Goal: Task Accomplishment & Management: Manage account settings

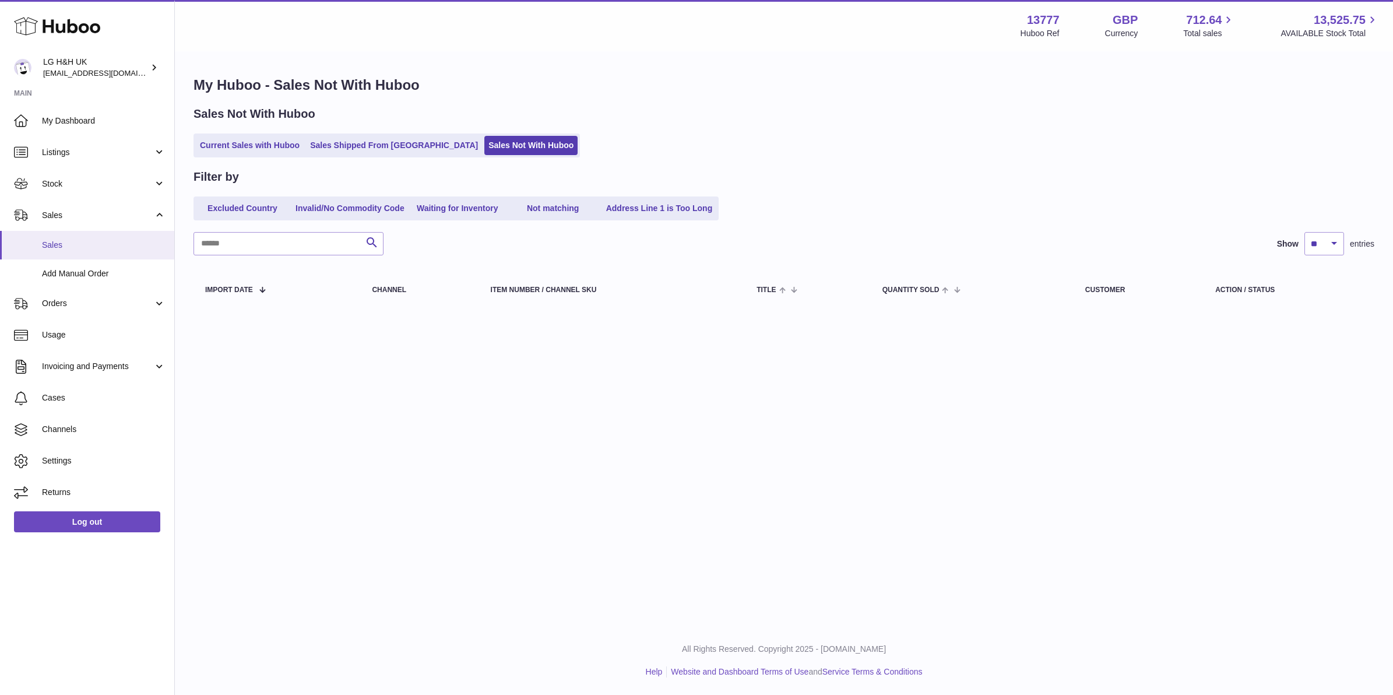
click at [54, 234] on link "Sales" at bounding box center [87, 245] width 174 height 29
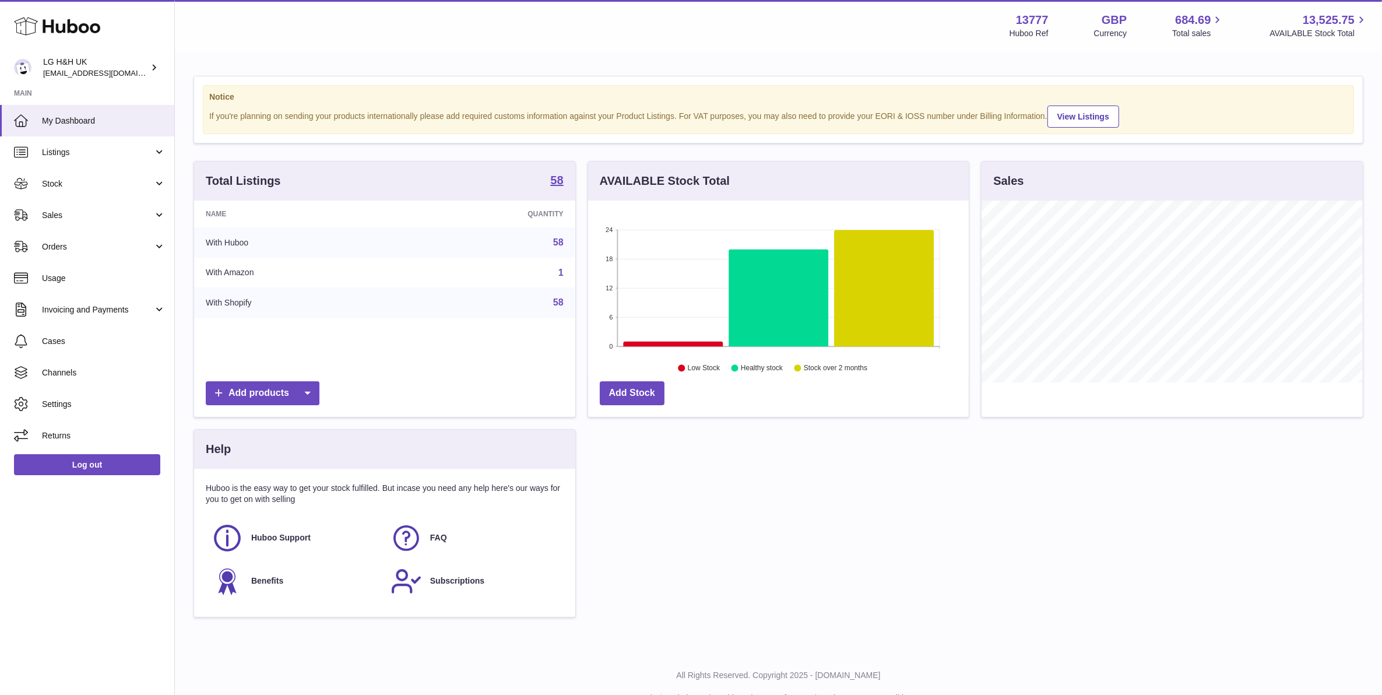
scroll to position [181, 380]
click at [105, 188] on span "Stock" at bounding box center [97, 183] width 111 height 11
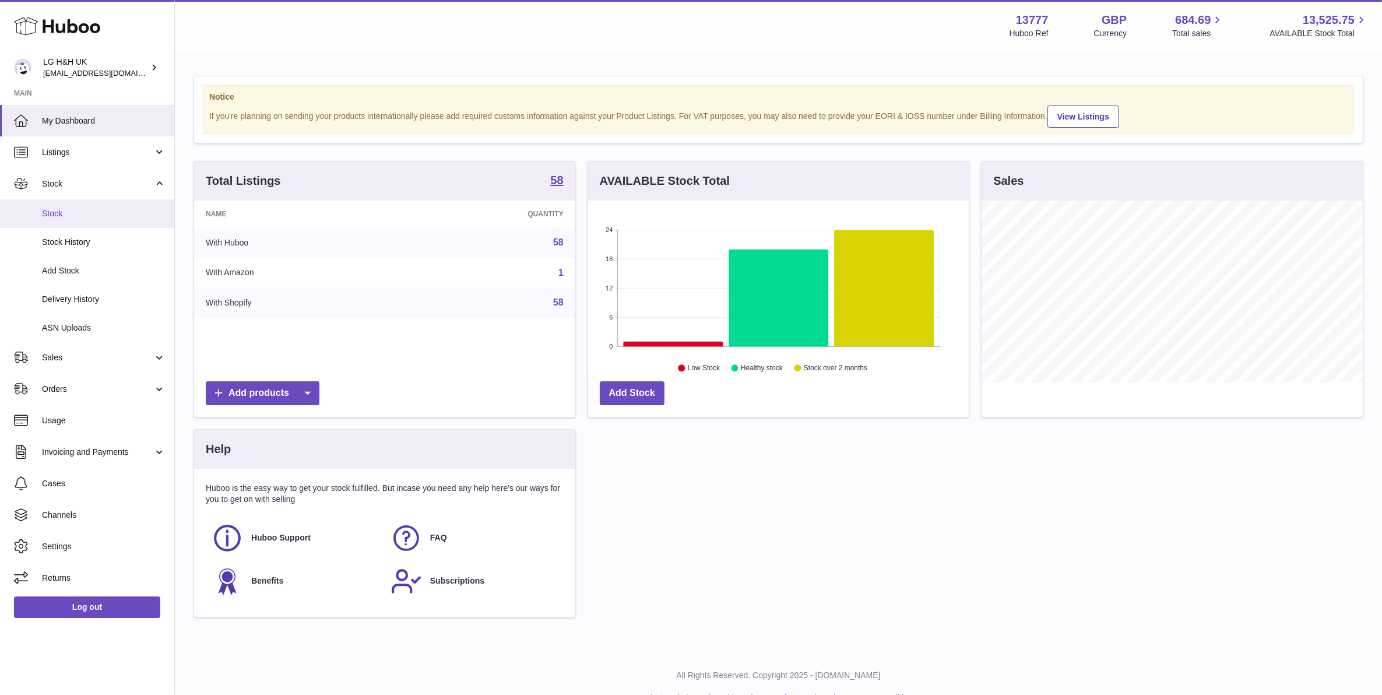
click at [103, 199] on link "Stock" at bounding box center [87, 213] width 174 height 29
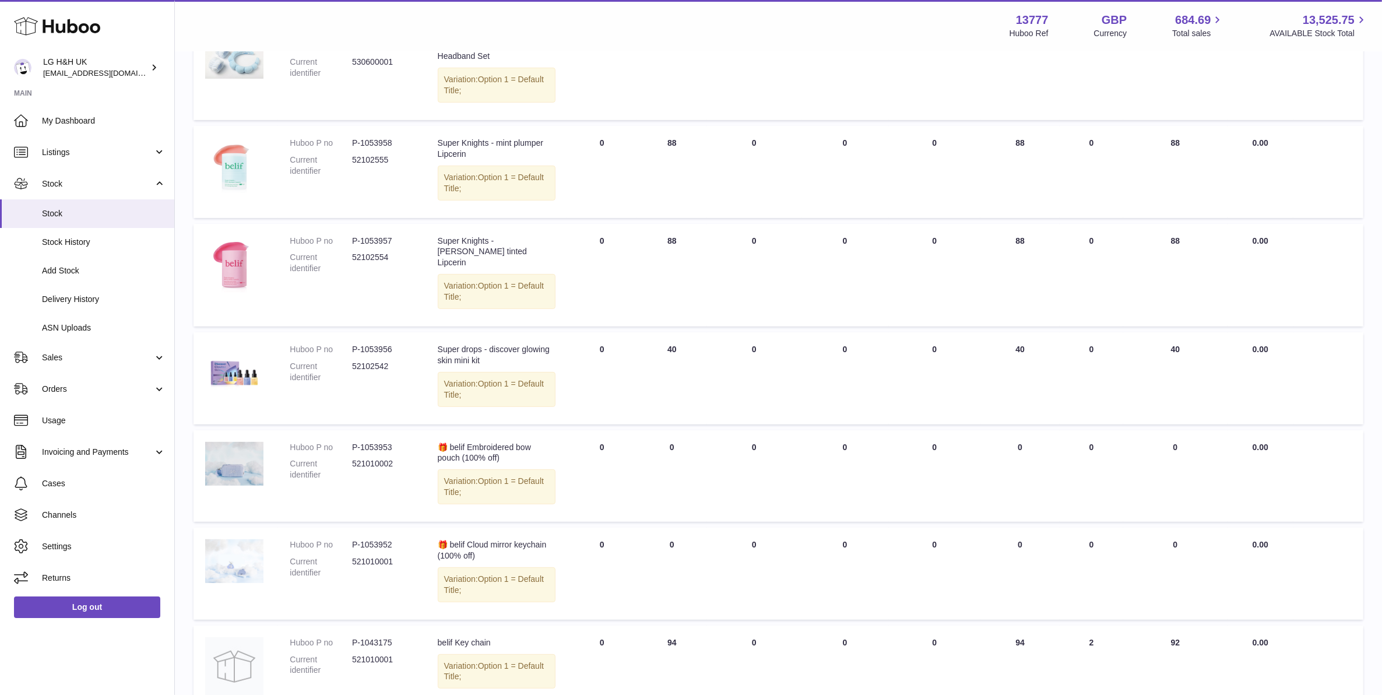
scroll to position [633, 0]
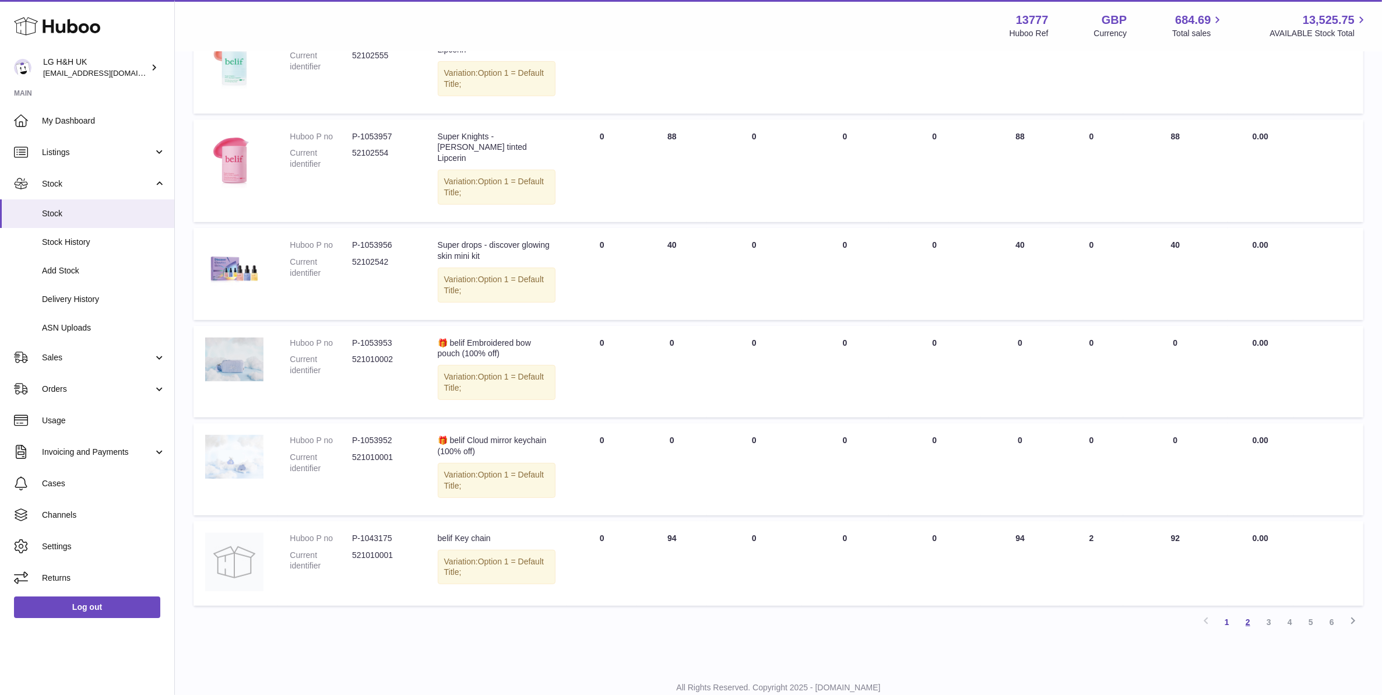
click at [1245, 611] on link "2" at bounding box center [1247, 621] width 21 height 21
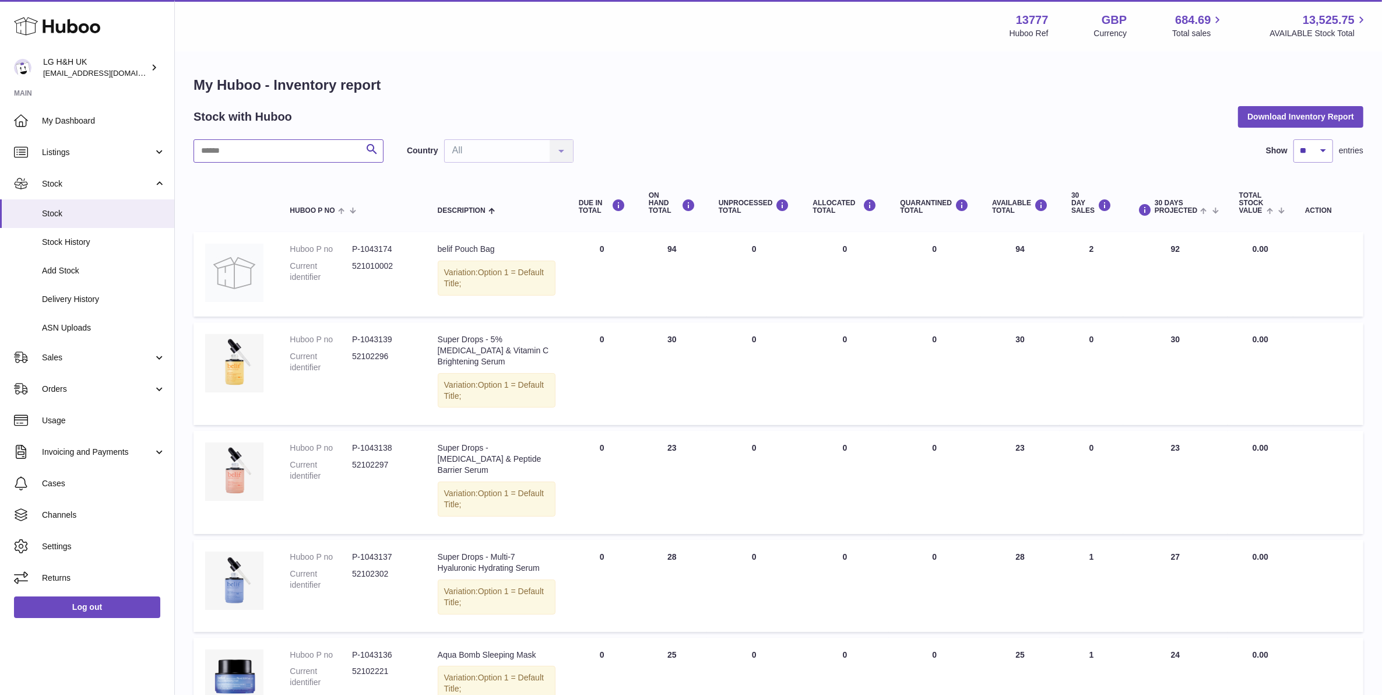
click at [327, 157] on input "text" at bounding box center [288, 150] width 190 height 23
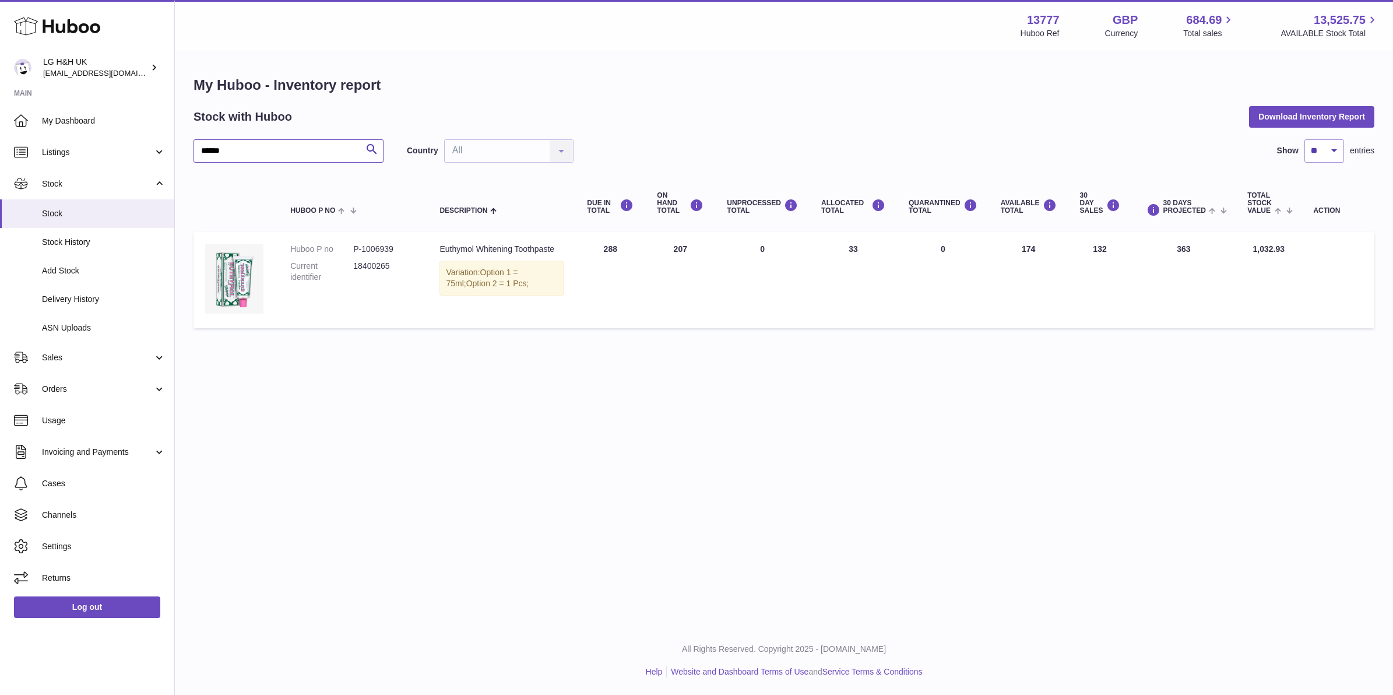
type input "******"
drag, startPoint x: 666, startPoint y: 247, endPoint x: 703, endPoint y: 248, distance: 37.9
click at [703, 248] on td "ON HAND Total 207" at bounding box center [680, 280] width 70 height 96
drag, startPoint x: 1010, startPoint y: 244, endPoint x: 1038, endPoint y: 244, distance: 28.0
click at [1038, 244] on td "AVAILABLE Total 174" at bounding box center [1028, 280] width 79 height 96
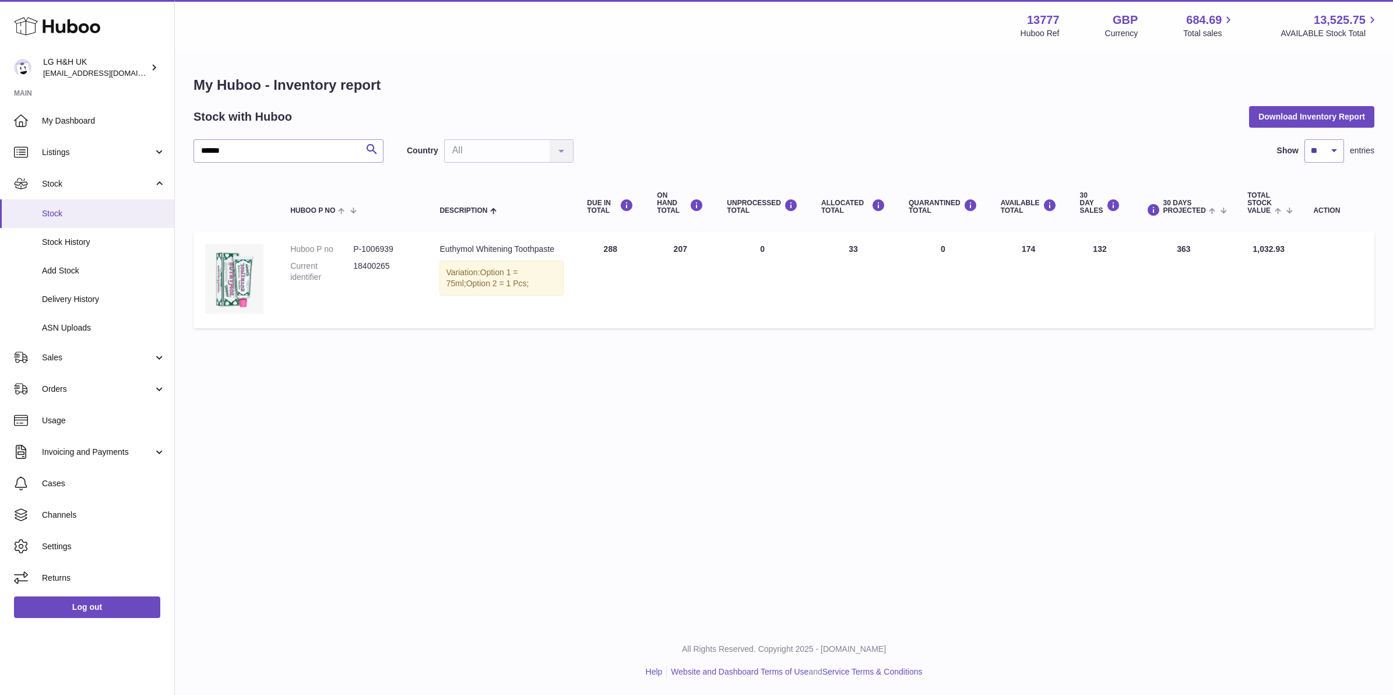
click at [76, 211] on span "Stock" at bounding box center [104, 213] width 124 height 11
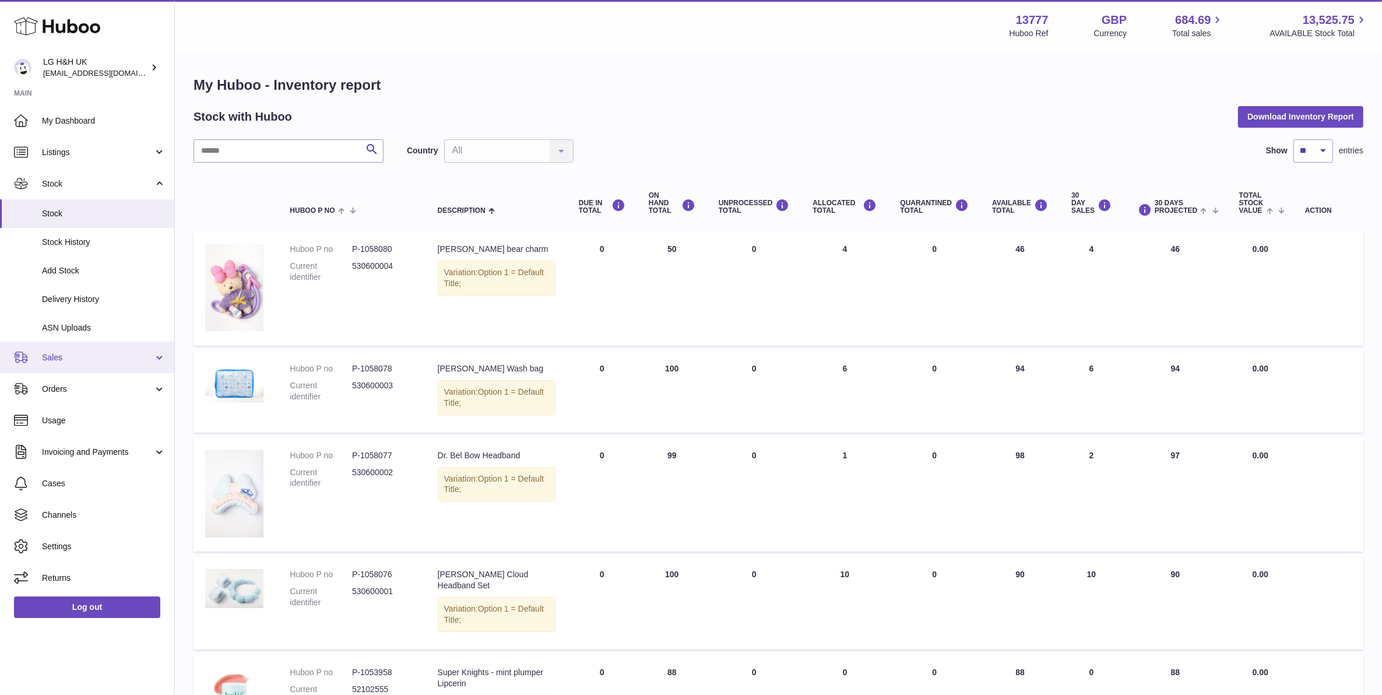
click at [104, 362] on link "Sales" at bounding box center [87, 356] width 174 height 31
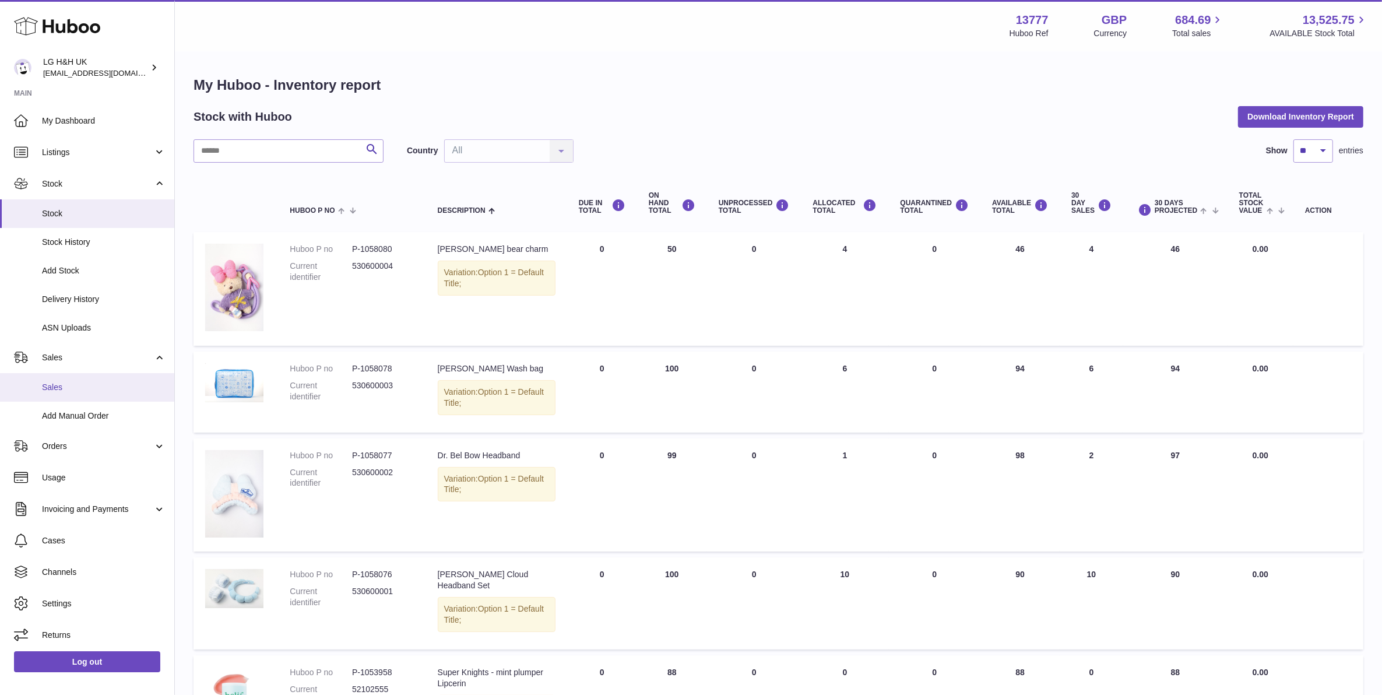
click at [91, 376] on link "Sales" at bounding box center [87, 387] width 174 height 29
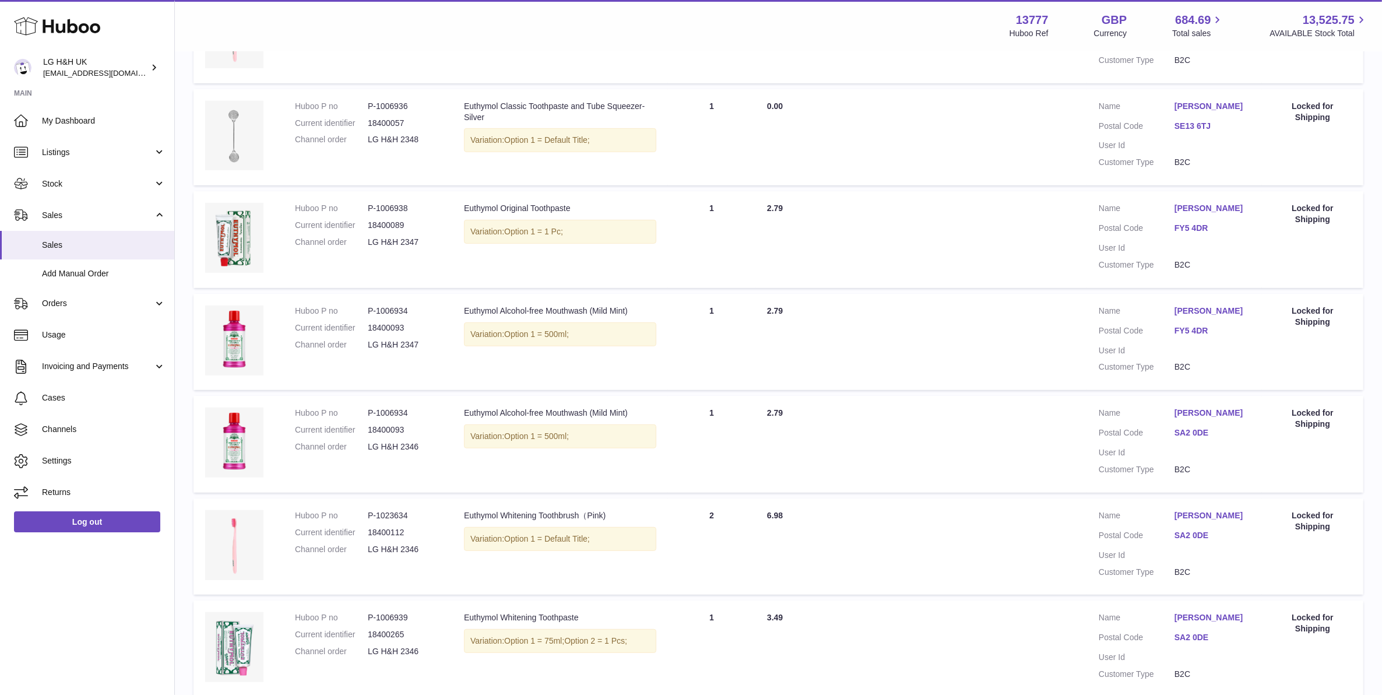
scroll to position [742, 0]
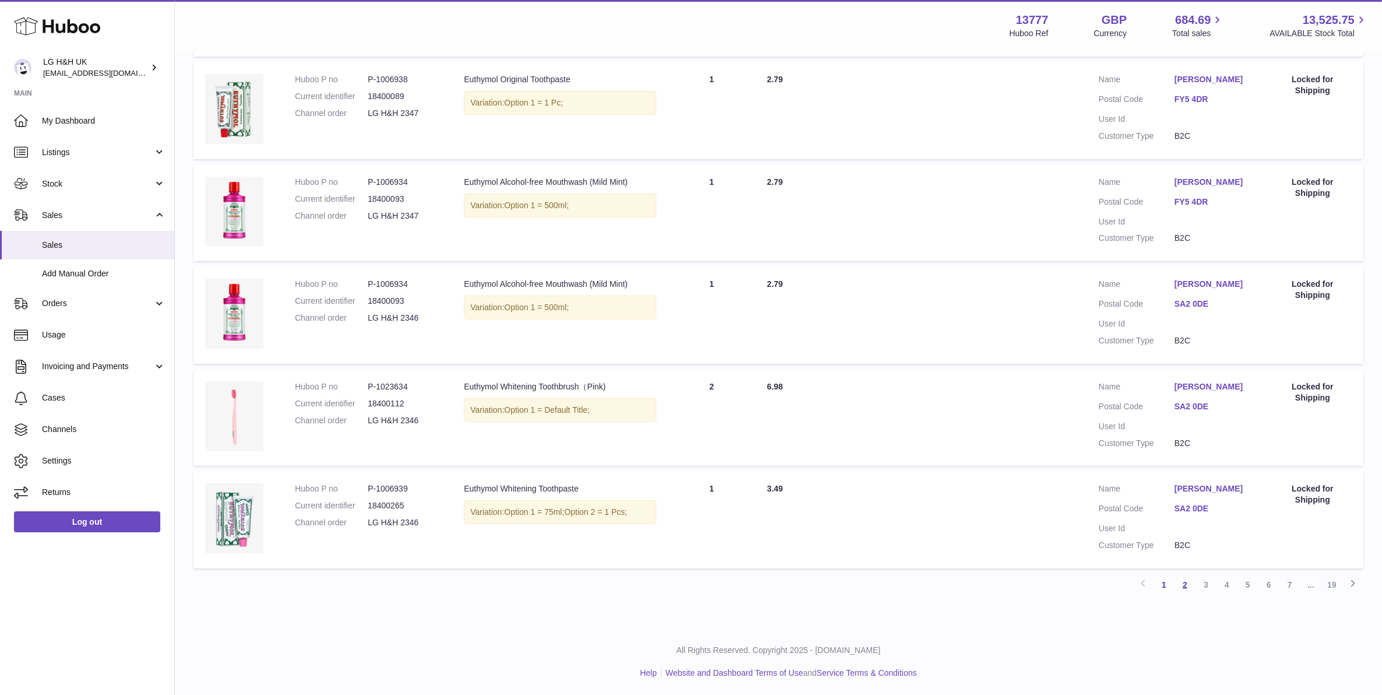
click at [1181, 578] on link "2" at bounding box center [1184, 584] width 21 height 21
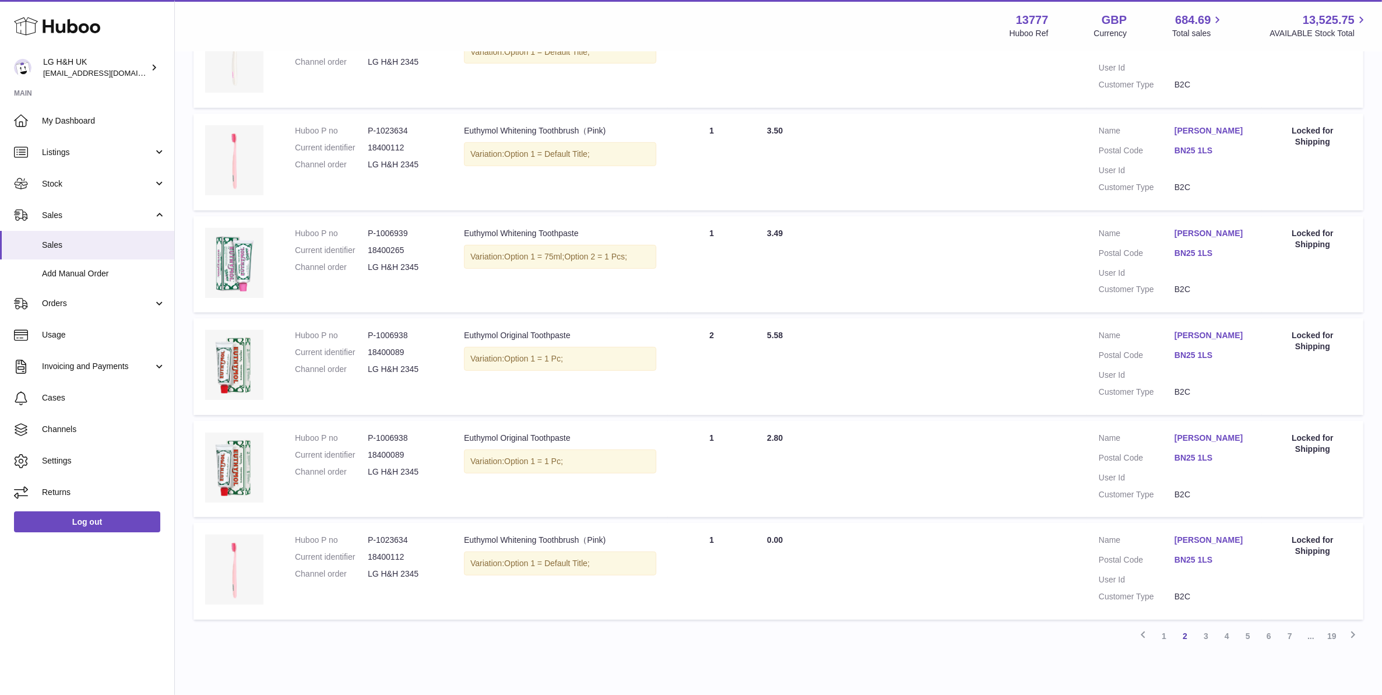
scroll to position [742, 0]
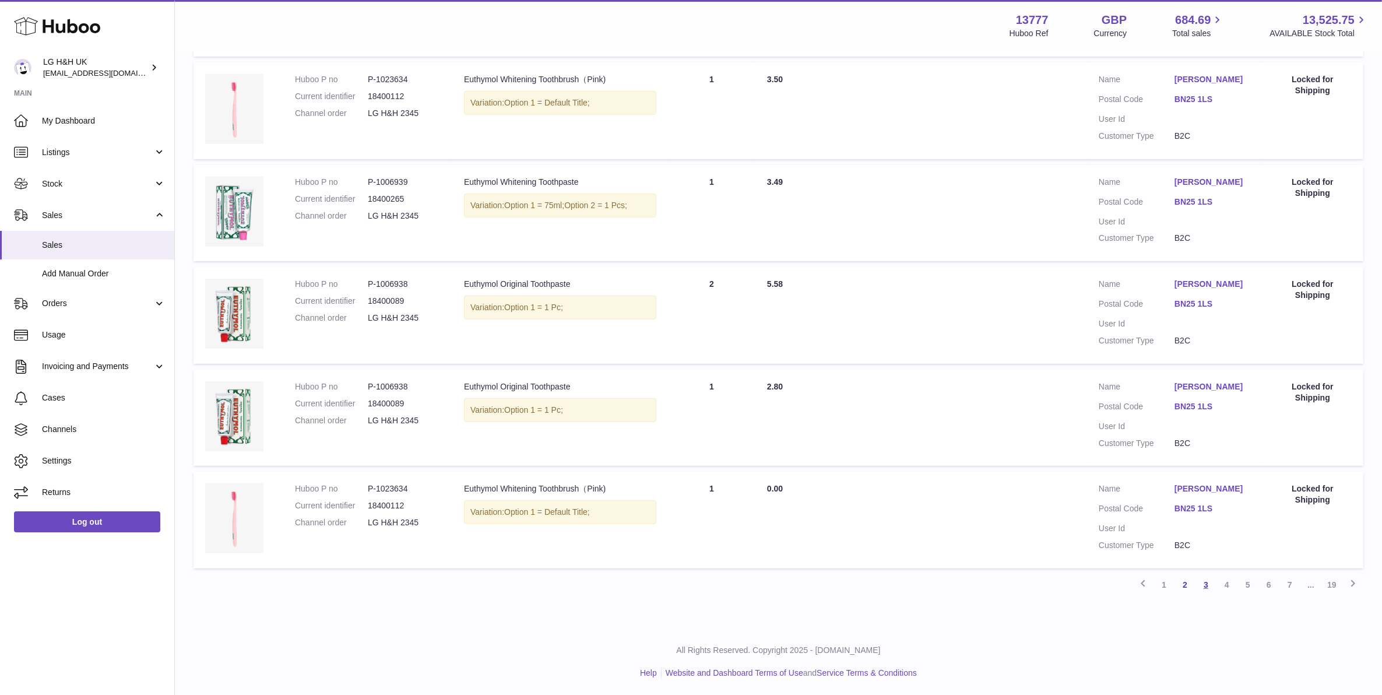
click at [1209, 586] on link "3" at bounding box center [1205, 584] width 21 height 21
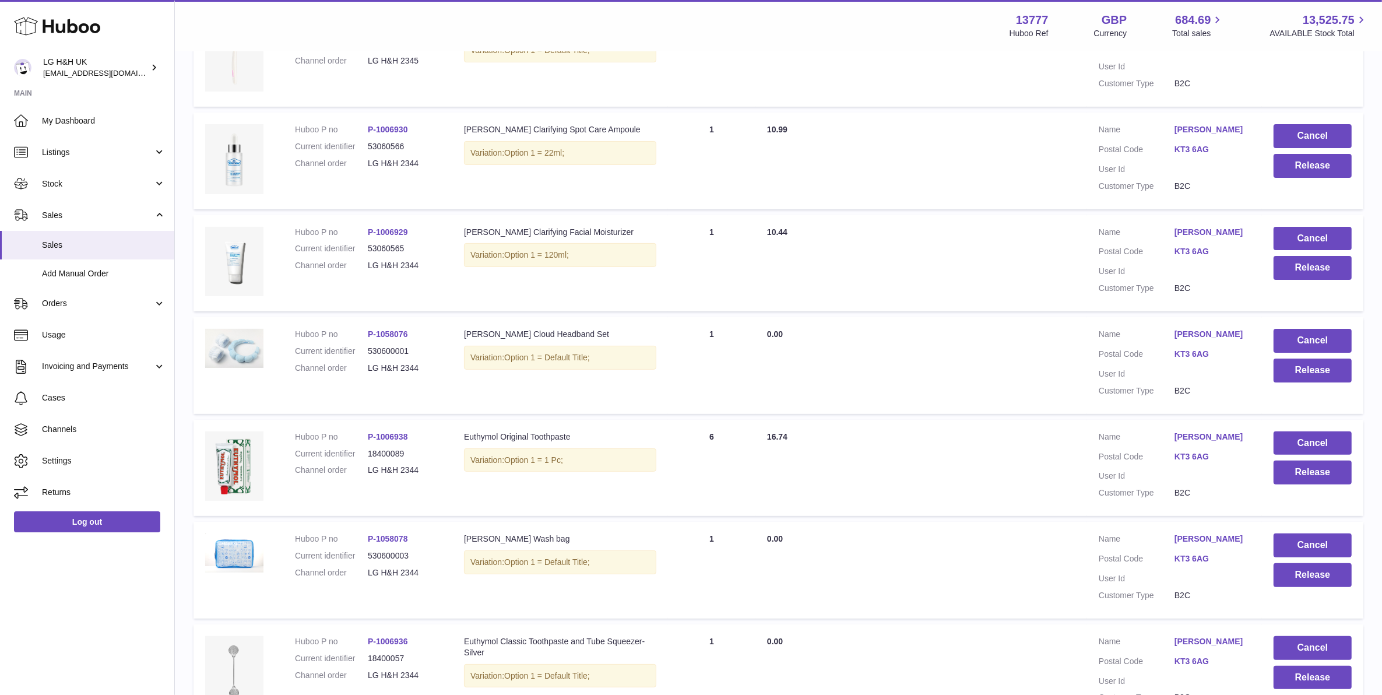
scroll to position [271, 0]
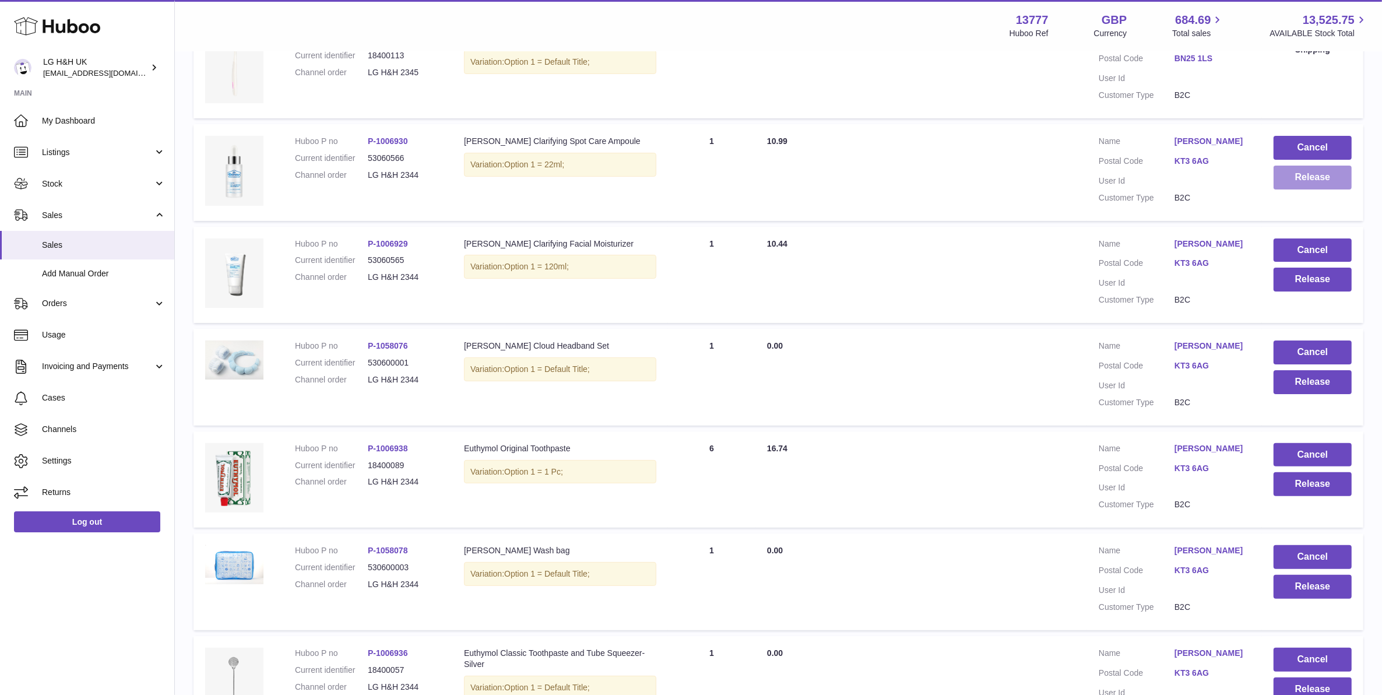
click at [1291, 171] on button "Release" at bounding box center [1312, 178] width 78 height 24
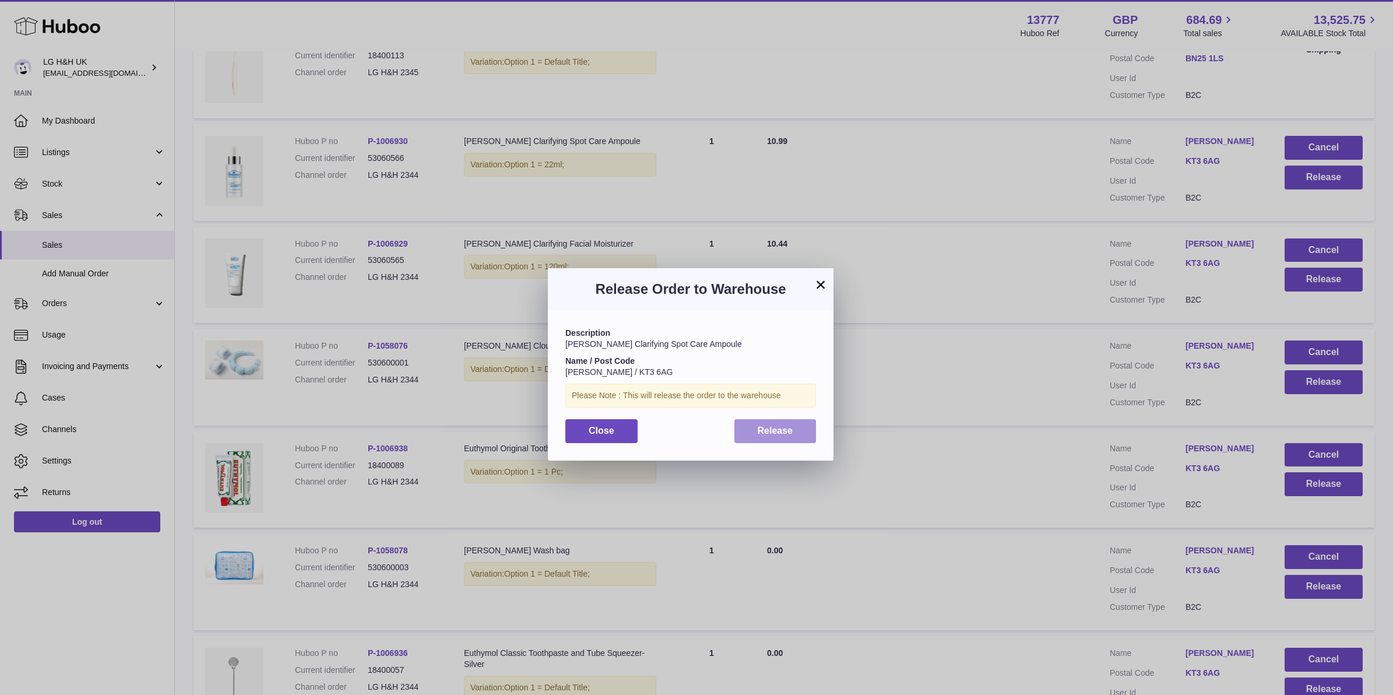
click at [793, 435] on button "Release" at bounding box center [775, 431] width 82 height 24
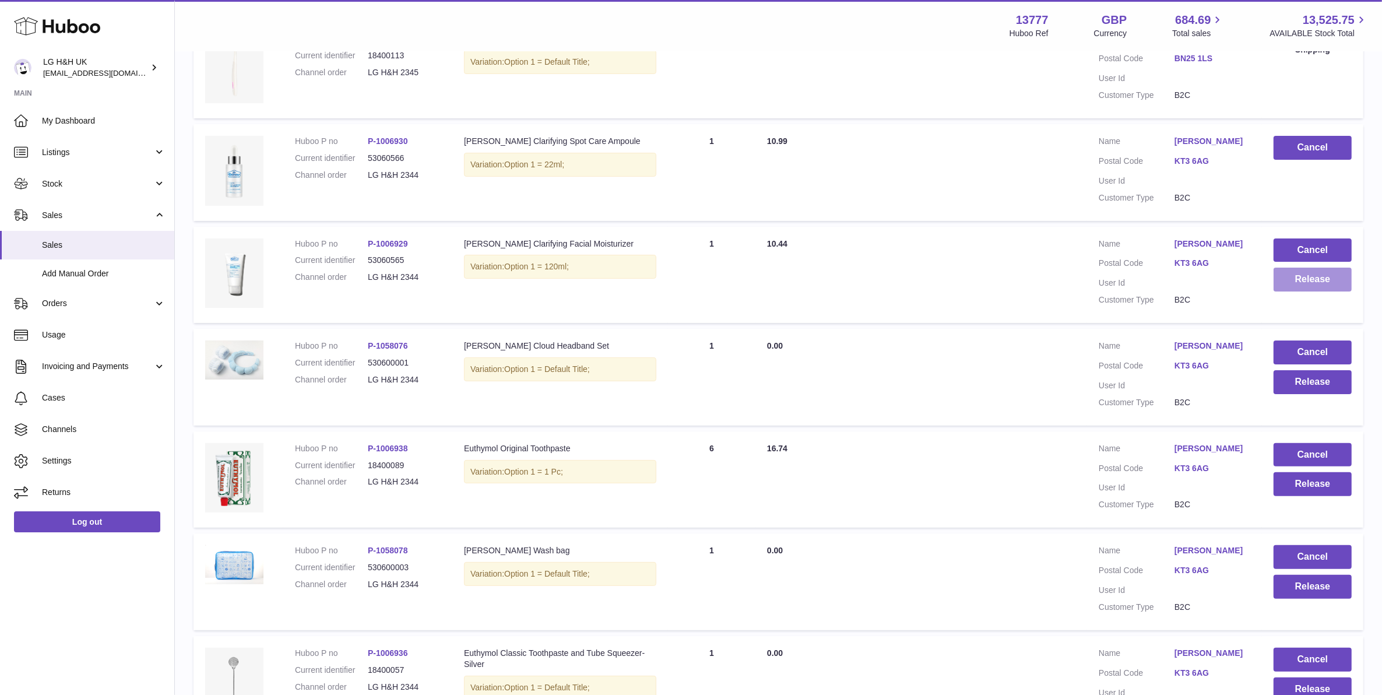
click at [1292, 277] on button "Release" at bounding box center [1312, 279] width 78 height 24
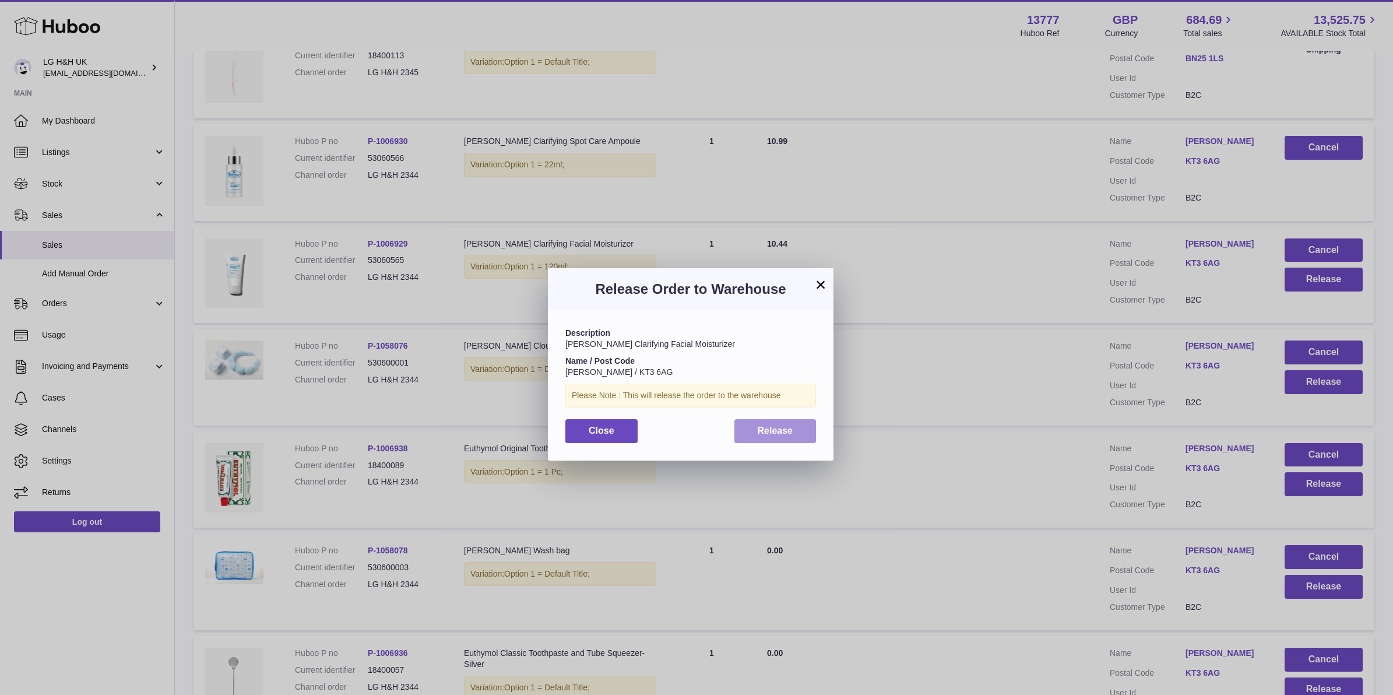
drag, startPoint x: 735, startPoint y: 432, endPoint x: 782, endPoint y: 434, distance: 47.2
click at [737, 432] on button "Release" at bounding box center [775, 431] width 82 height 24
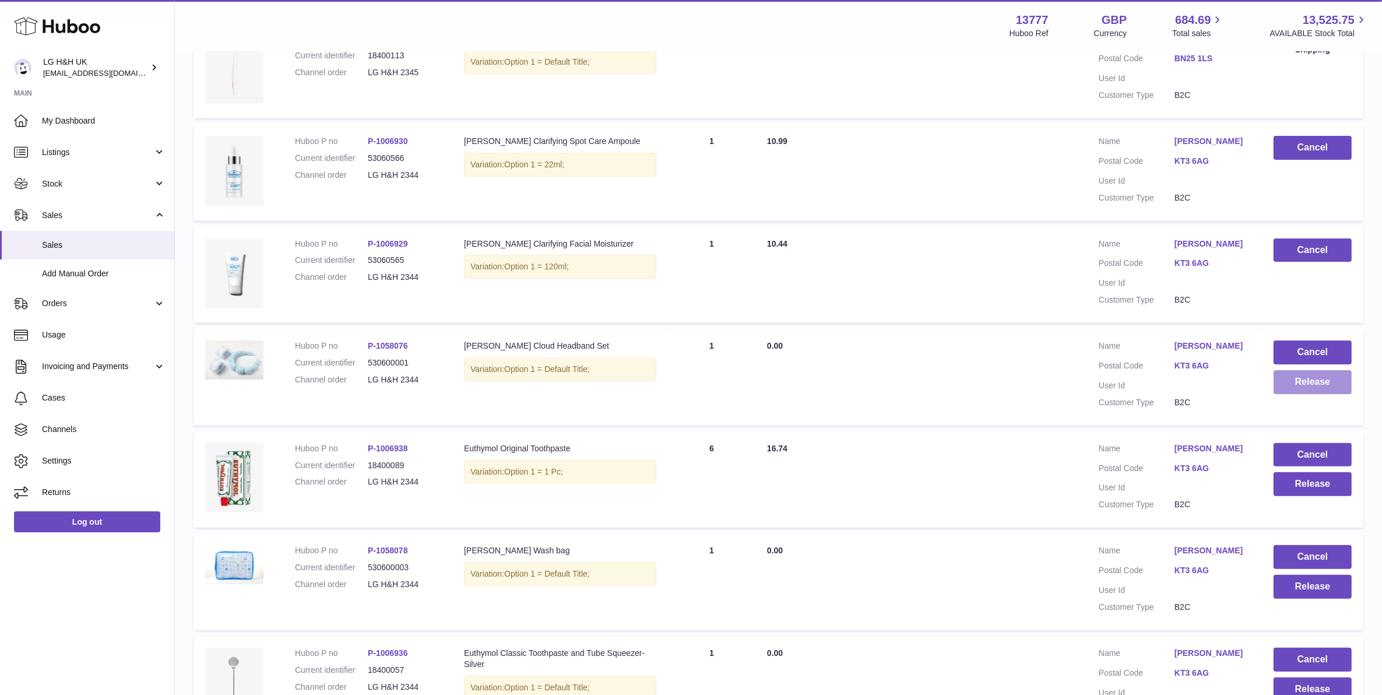
click at [1310, 381] on button "Release" at bounding box center [1312, 382] width 78 height 24
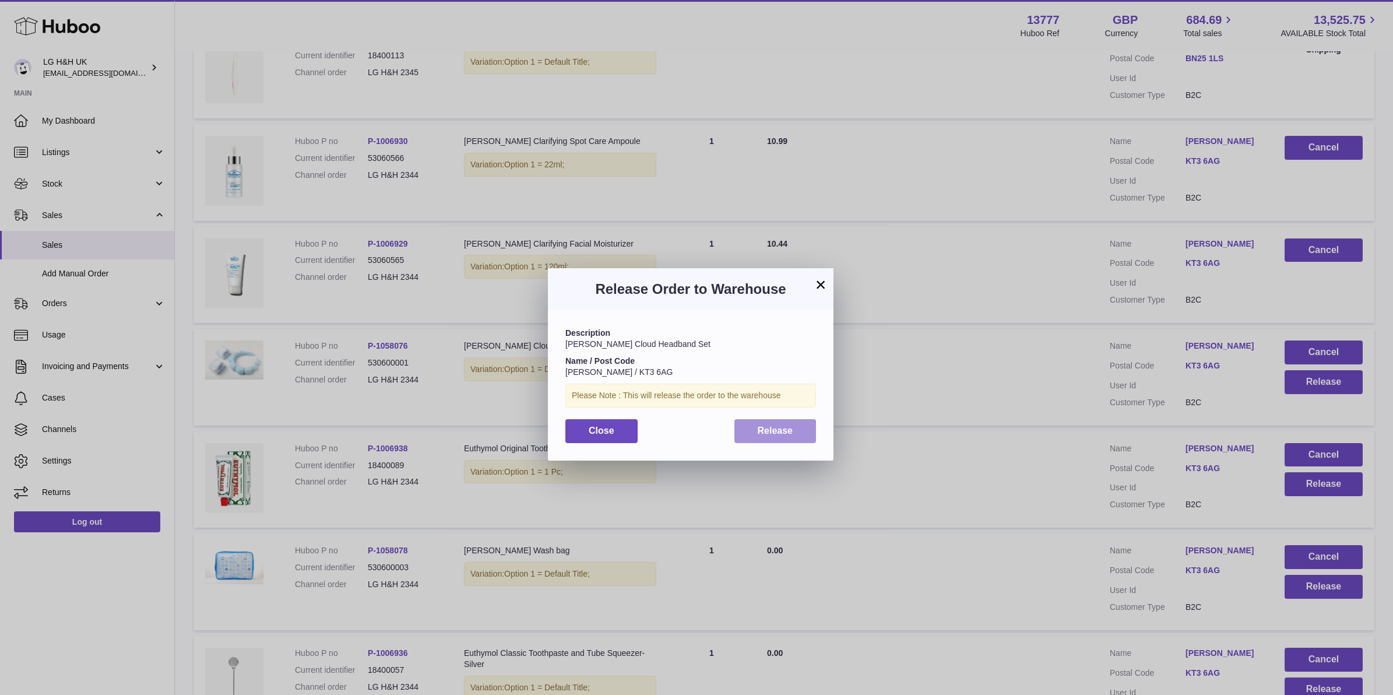
click at [785, 428] on span "Release" at bounding box center [776, 430] width 36 height 10
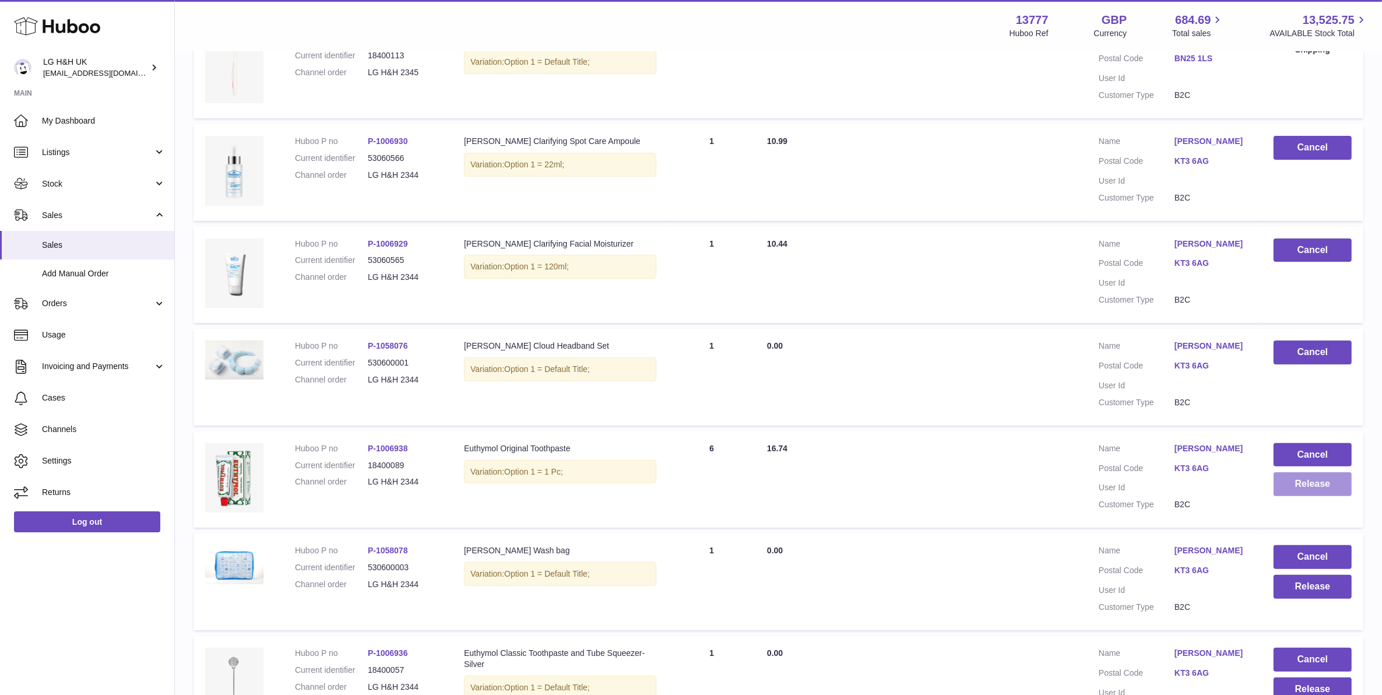
click at [1339, 484] on button "Release" at bounding box center [1312, 484] width 78 height 24
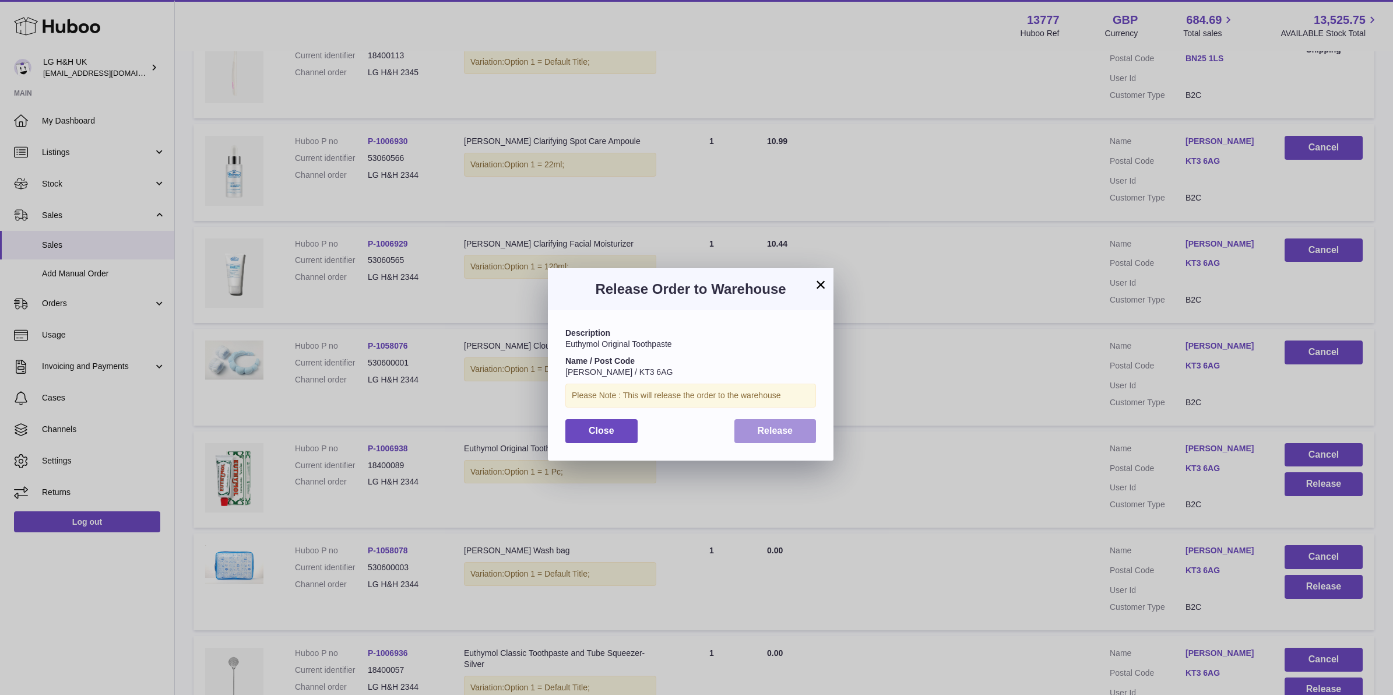
drag, startPoint x: 807, startPoint y: 429, endPoint x: 957, endPoint y: 452, distance: 151.5
click at [808, 429] on button "Release" at bounding box center [775, 431] width 82 height 24
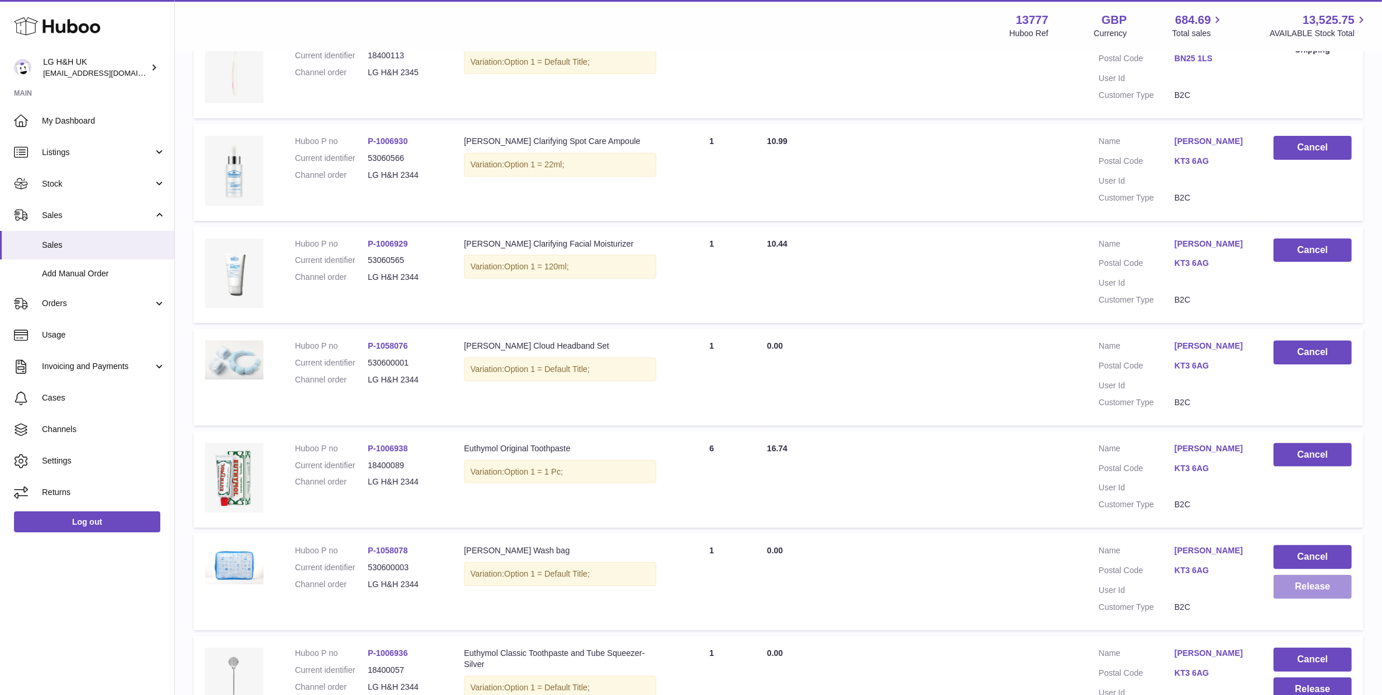
click at [1293, 587] on button "Release" at bounding box center [1312, 587] width 78 height 24
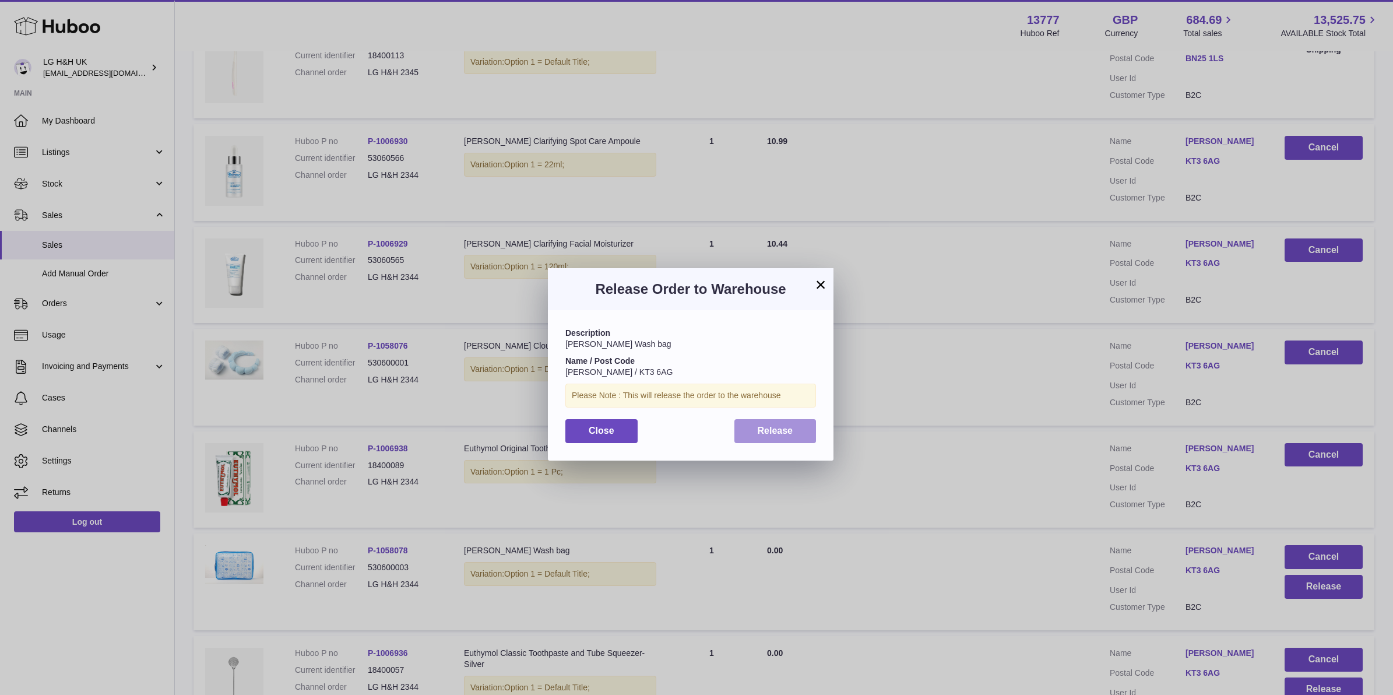
click at [771, 424] on button "Release" at bounding box center [775, 431] width 82 height 24
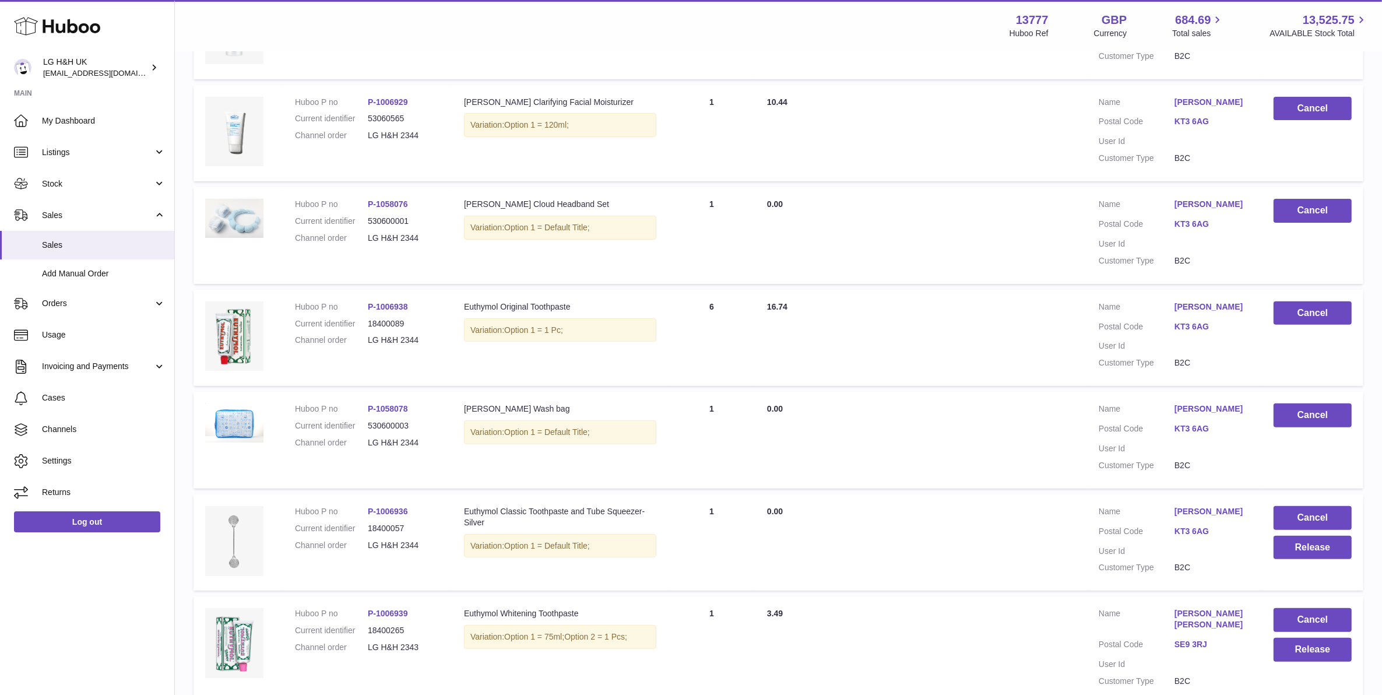
scroll to position [417, 0]
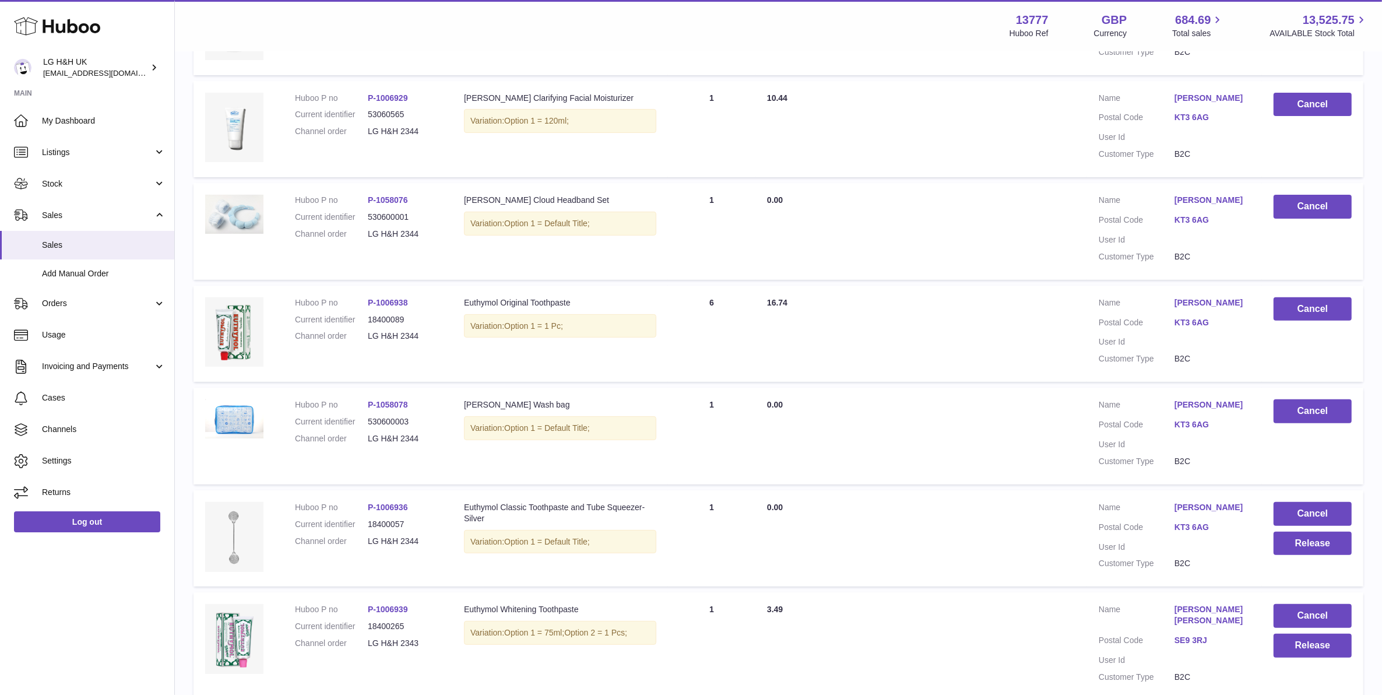
click at [1269, 540] on td "Cancel Release" at bounding box center [1312, 538] width 101 height 97
click at [1278, 538] on button "Release" at bounding box center [1312, 543] width 78 height 24
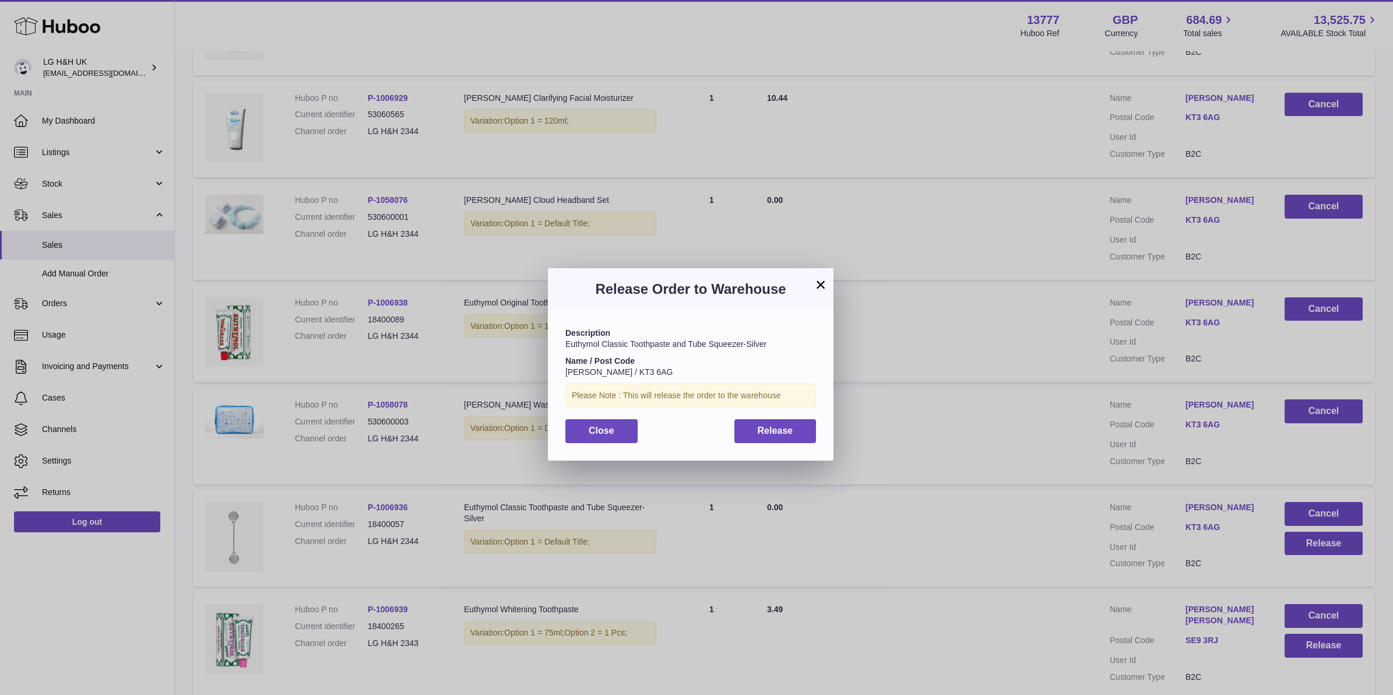
click at [768, 414] on div "Description Euthymol Classic Toothpaste and Tube Squeezer-Silver Name / Post Co…" at bounding box center [691, 385] width 286 height 150
click at [778, 426] on span "Release" at bounding box center [776, 430] width 36 height 10
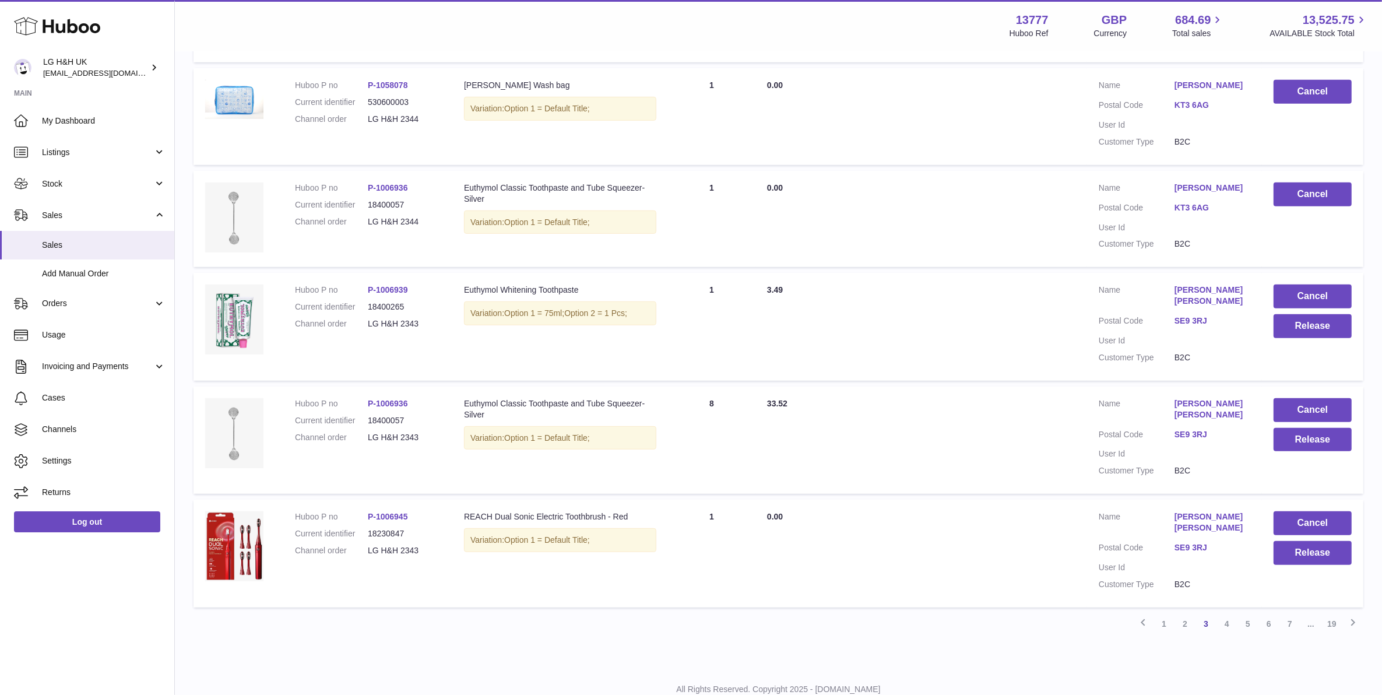
scroll to position [742, 0]
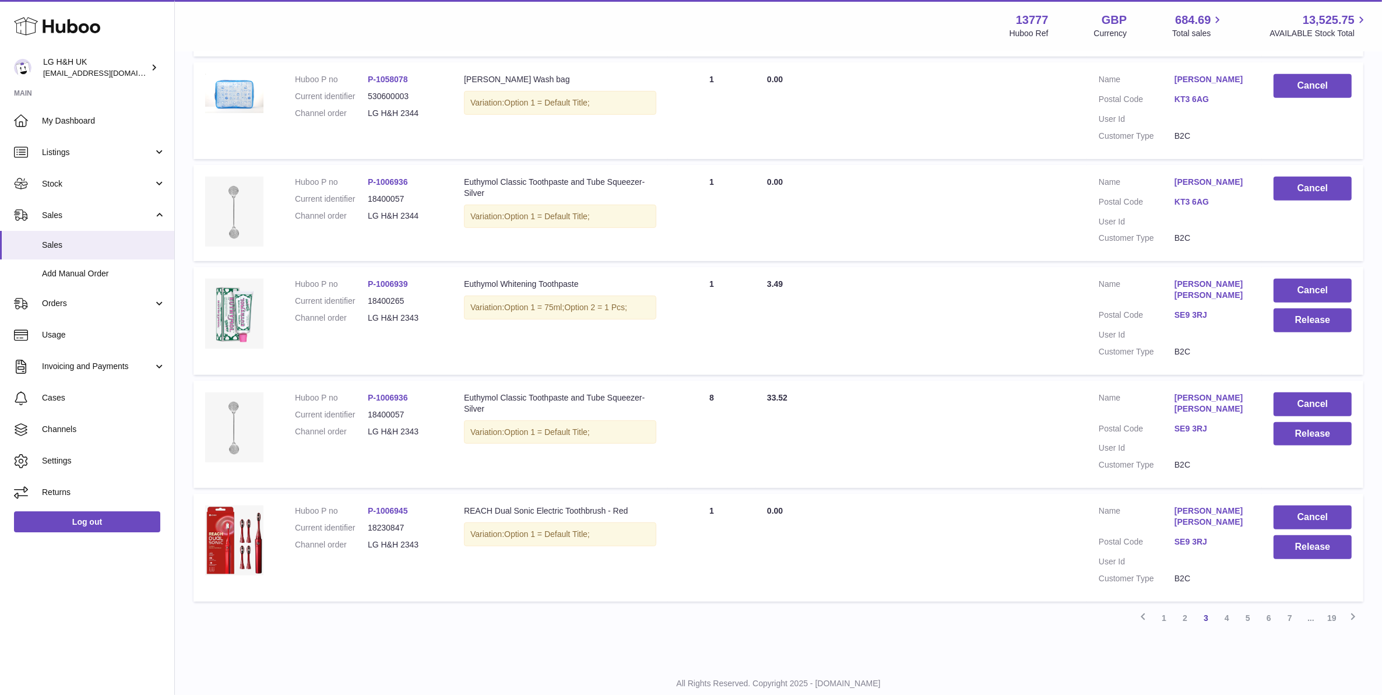
drag, startPoint x: 441, startPoint y: 318, endPoint x: 366, endPoint y: 315, distance: 75.2
click at [366, 315] on td "Huboo P no P-1006939 Current identifier 18400265 Channel order LG H&H 2343" at bounding box center [367, 320] width 169 height 107
copy dl "LG H&H 2343"
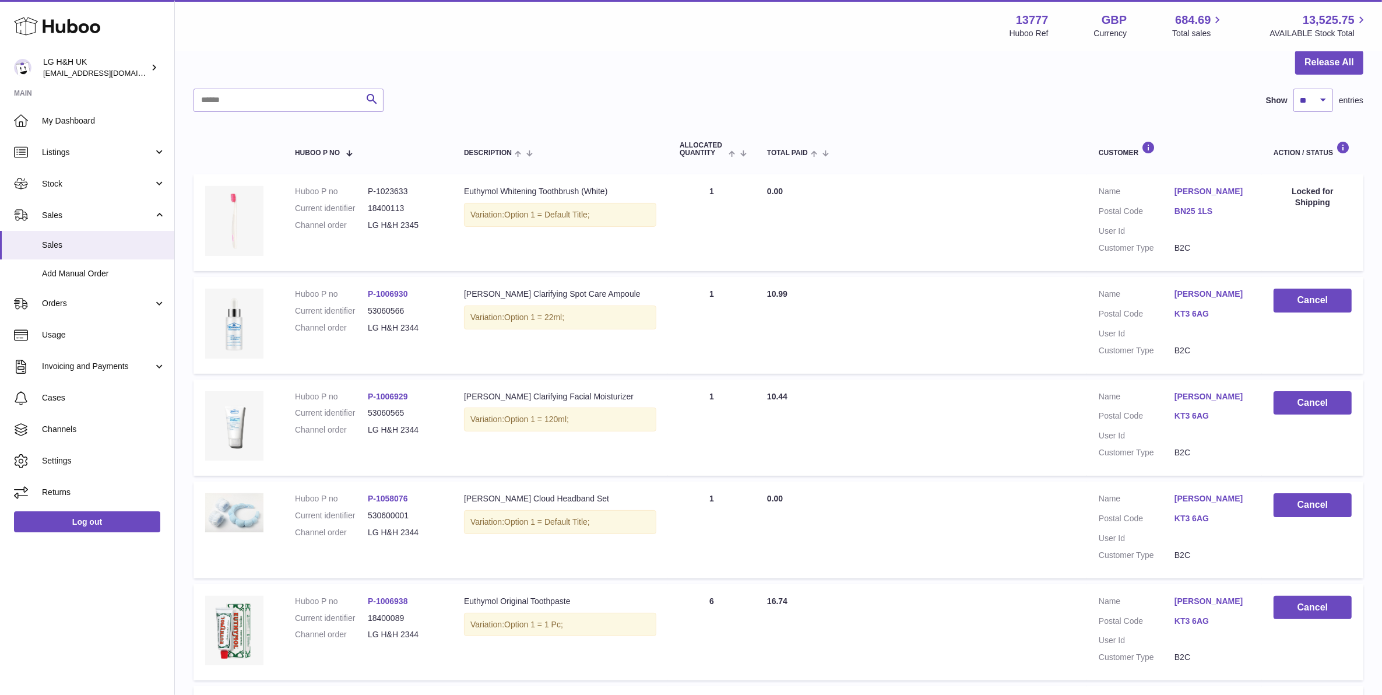
scroll to position [0, 0]
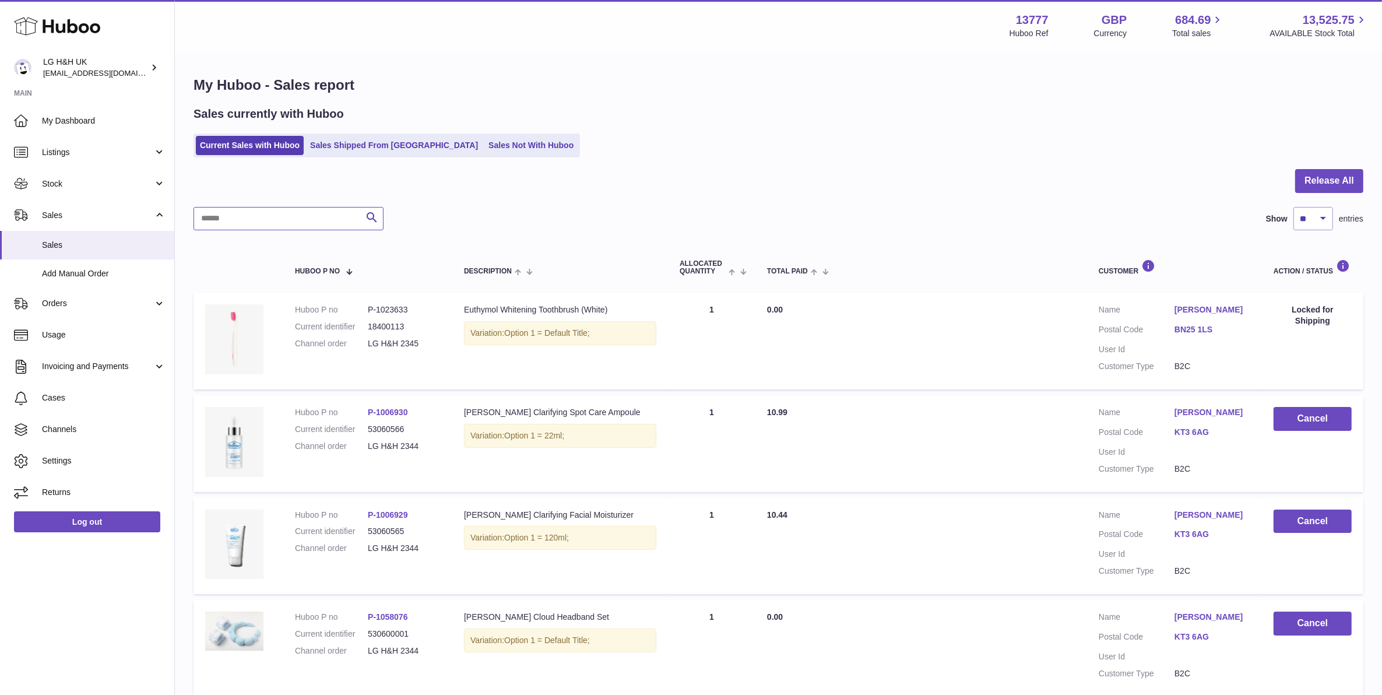
click at [326, 217] on input "text" at bounding box center [288, 218] width 190 height 23
paste input "**********"
click at [368, 223] on icon "submit" at bounding box center [372, 217] width 14 height 15
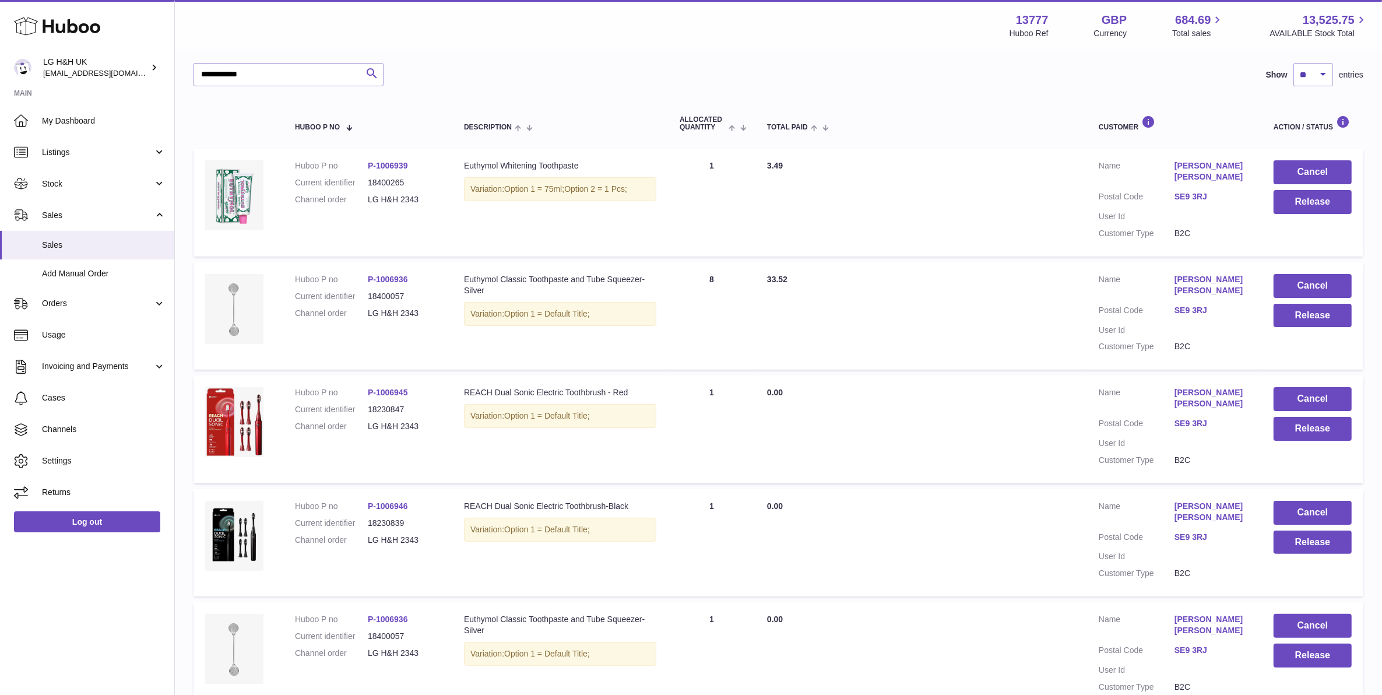
scroll to position [146, 0]
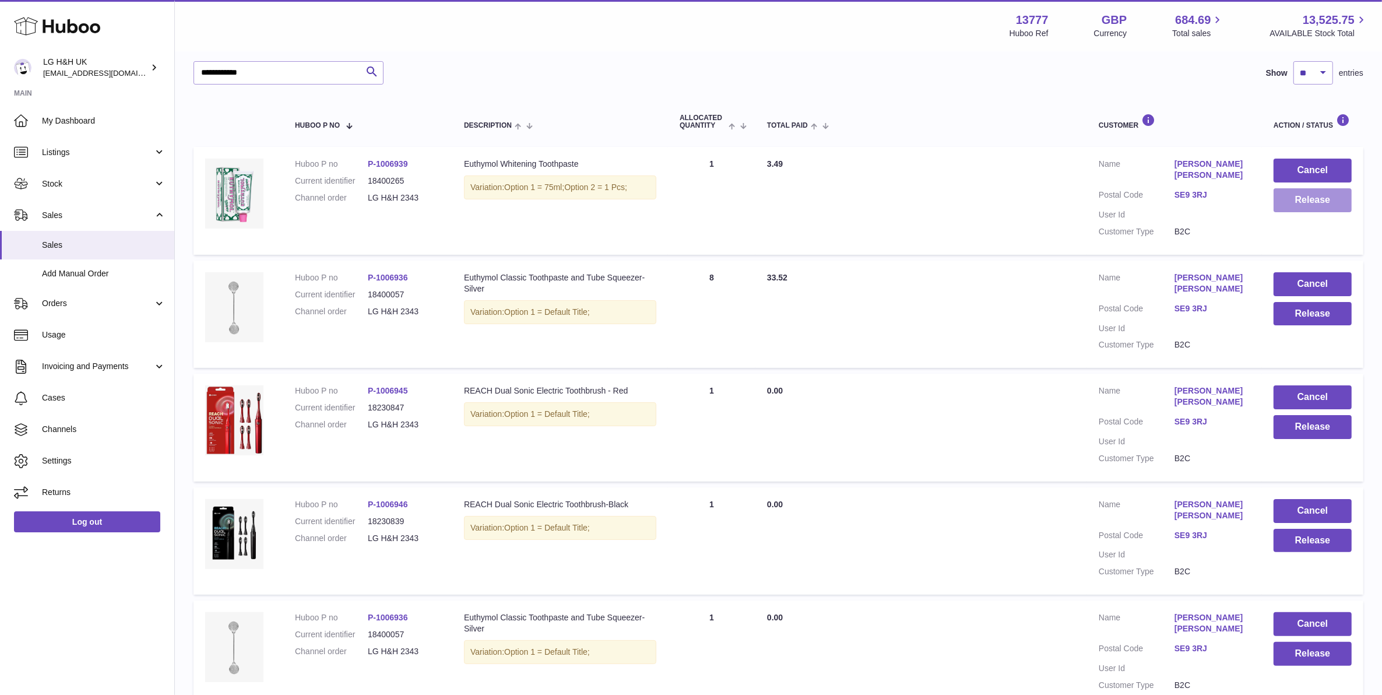
click at [1291, 205] on button "Release" at bounding box center [1312, 200] width 78 height 24
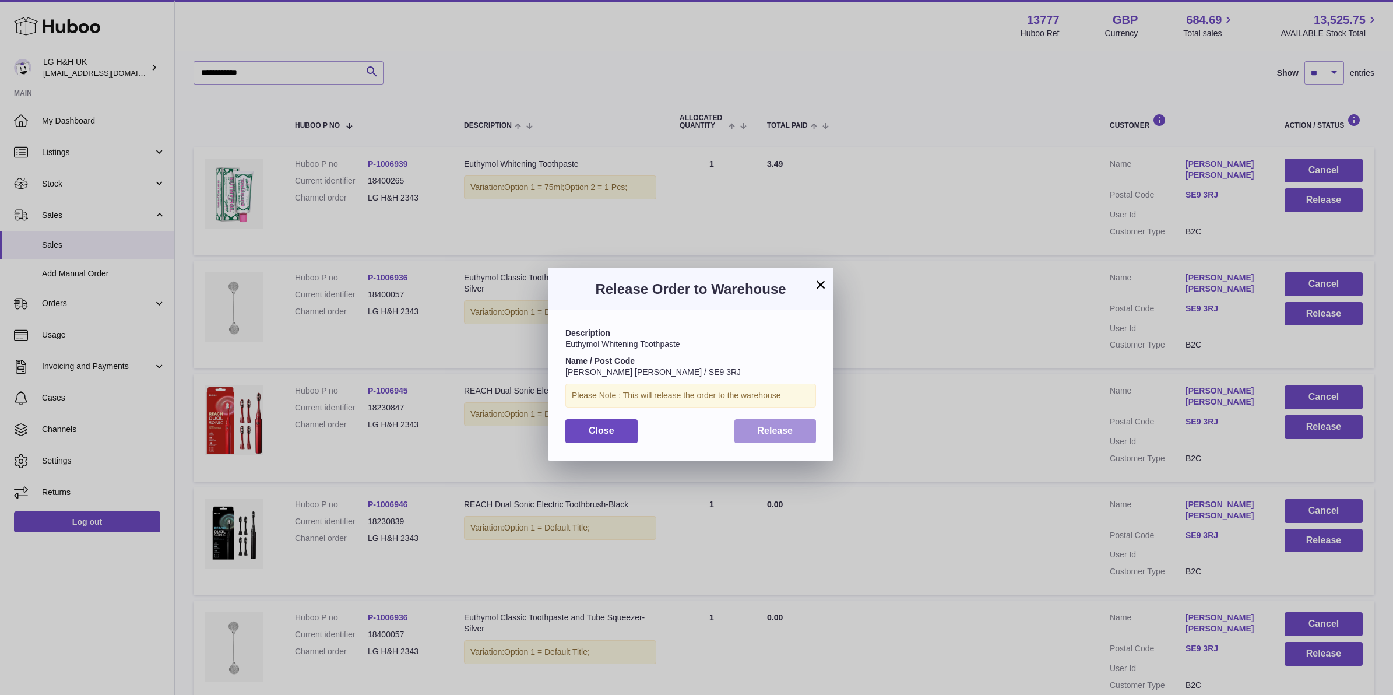
click at [791, 426] on span "Release" at bounding box center [776, 430] width 36 height 10
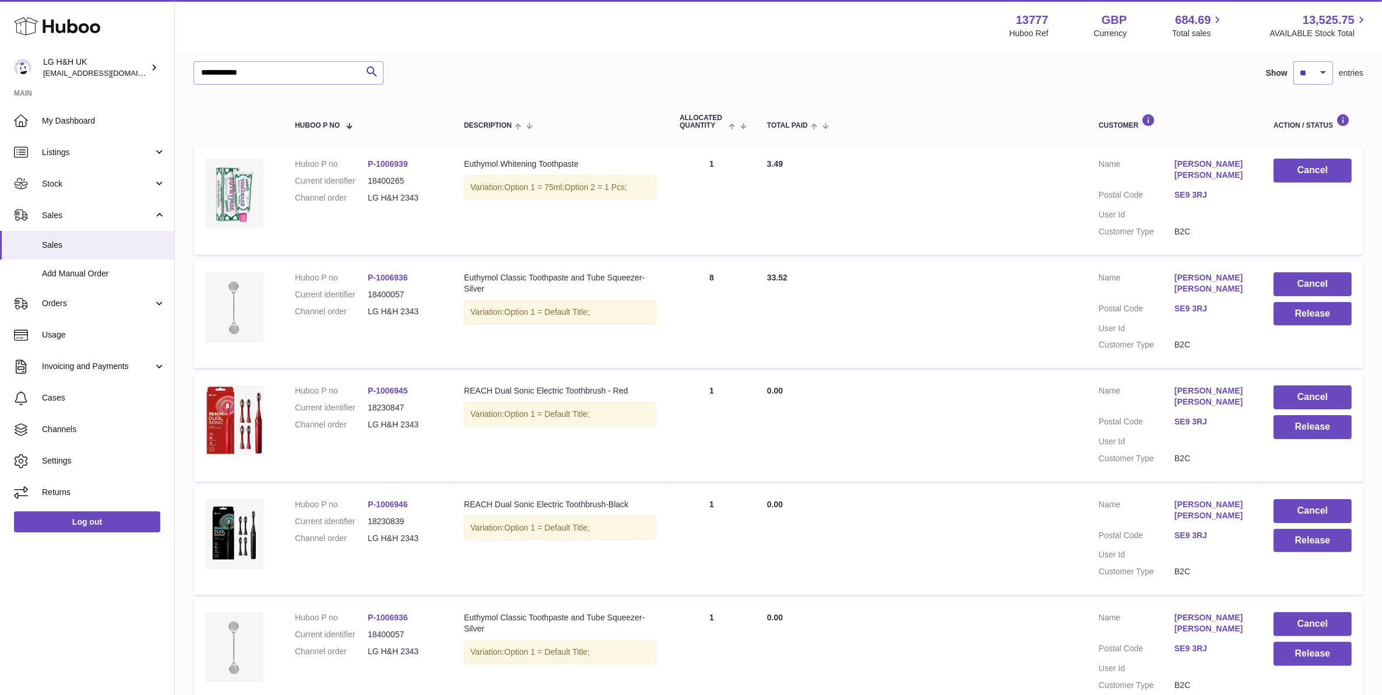
click at [1205, 189] on link "SE9 3RJ" at bounding box center [1212, 194] width 76 height 11
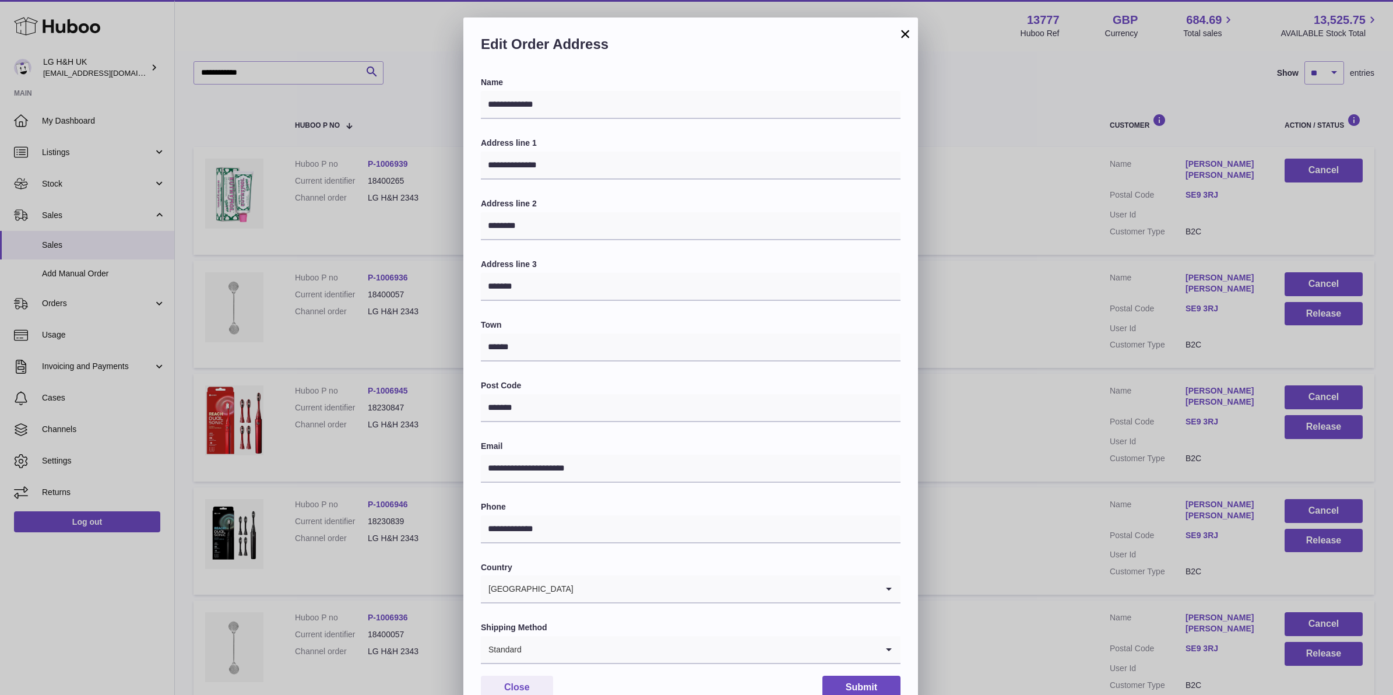
click at [904, 37] on button "×" at bounding box center [905, 34] width 14 height 14
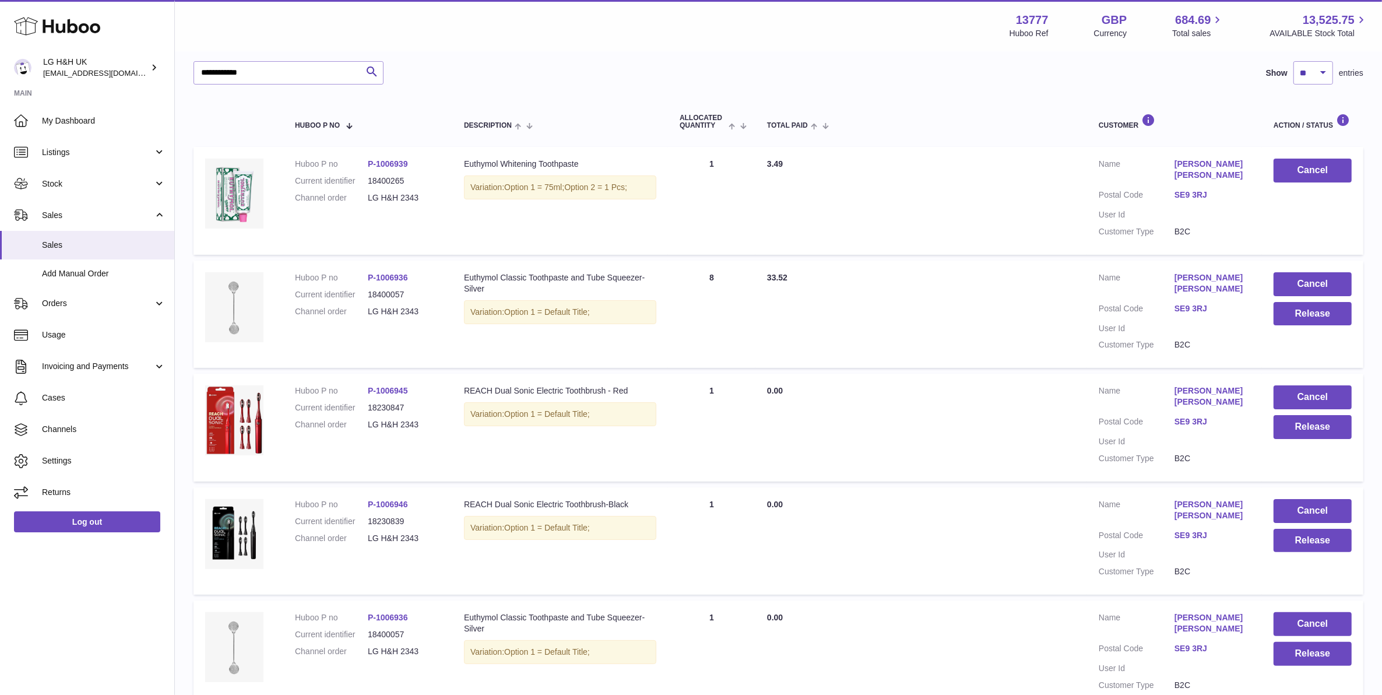
click at [1319, 315] on td "Cancel Release" at bounding box center [1312, 313] width 101 height 107
click at [1278, 306] on button "Release" at bounding box center [1312, 314] width 78 height 24
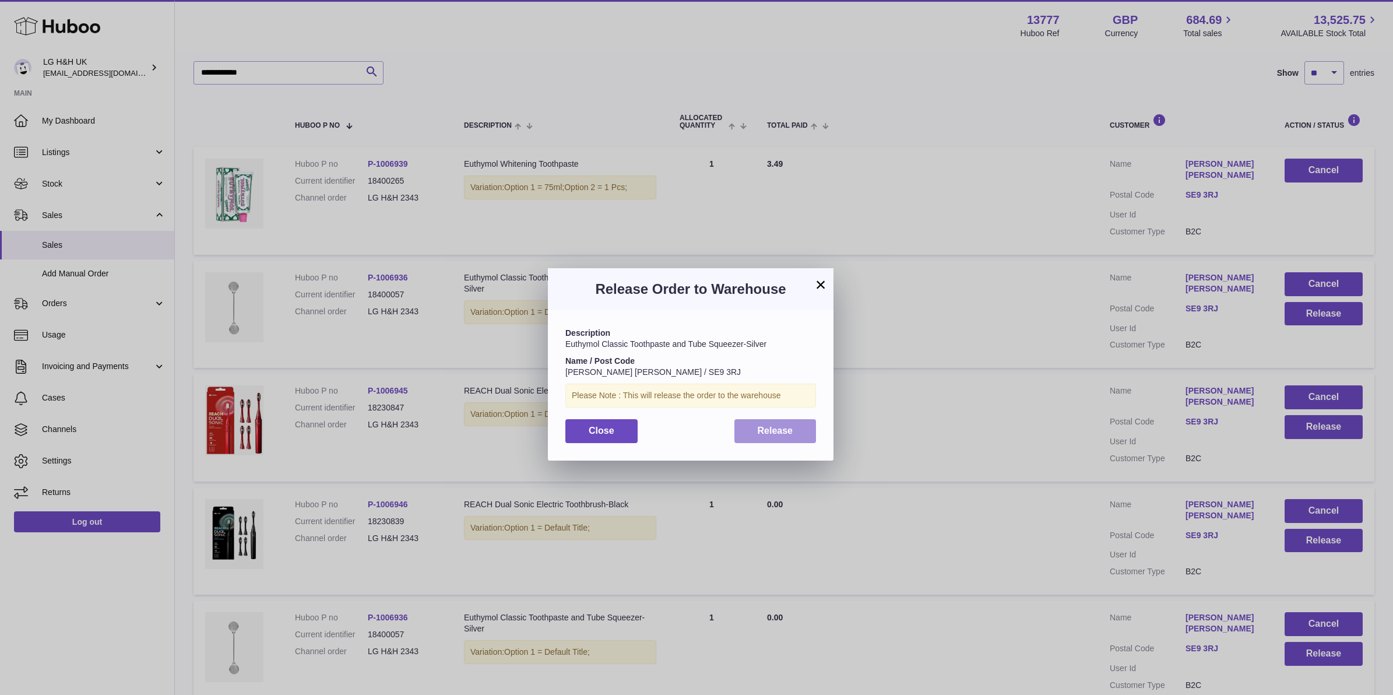
drag, startPoint x: 801, startPoint y: 424, endPoint x: 916, endPoint y: 431, distance: 115.0
click at [801, 426] on button "Release" at bounding box center [775, 431] width 82 height 24
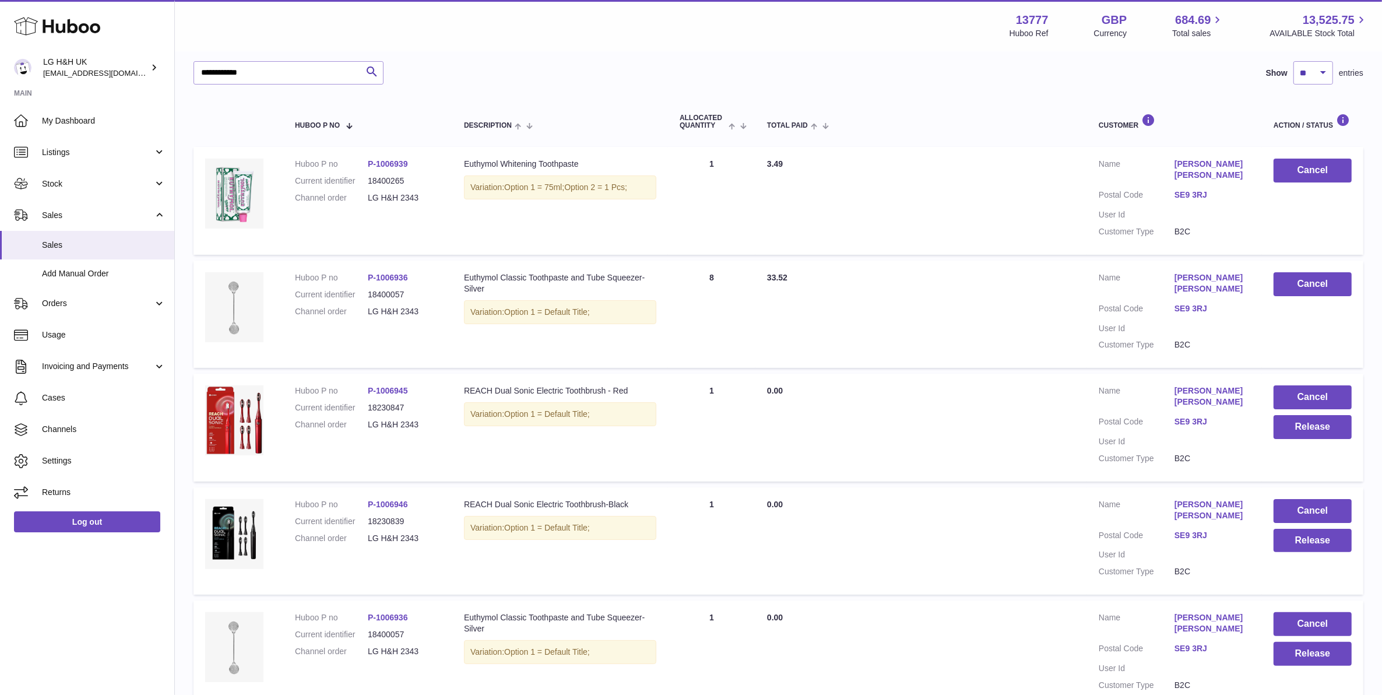
click at [1279, 420] on td "Cancel Release" at bounding box center [1312, 427] width 101 height 107
click at [1297, 392] on td "Cancel Release" at bounding box center [1312, 427] width 101 height 107
click at [1294, 415] on button "Release" at bounding box center [1312, 427] width 78 height 24
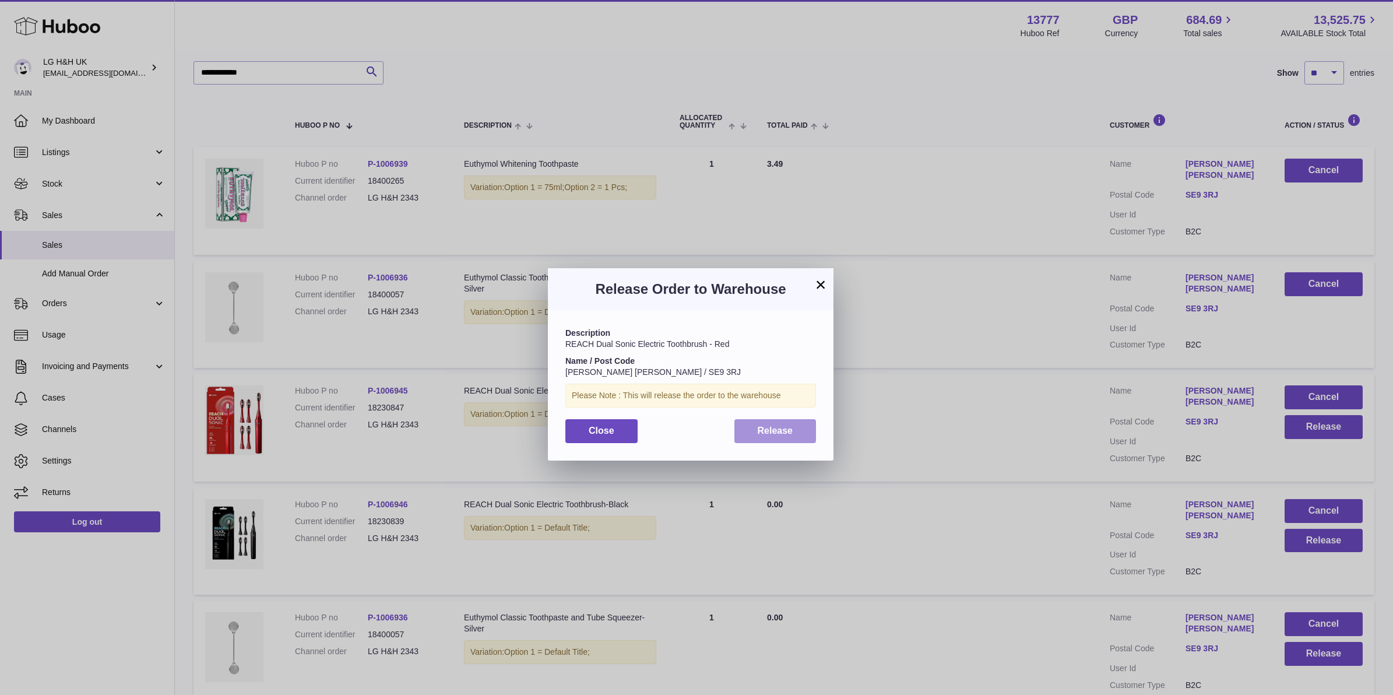
drag, startPoint x: 808, startPoint y: 424, endPoint x: 1045, endPoint y: 470, distance: 240.9
click at [811, 425] on button "Release" at bounding box center [775, 431] width 82 height 24
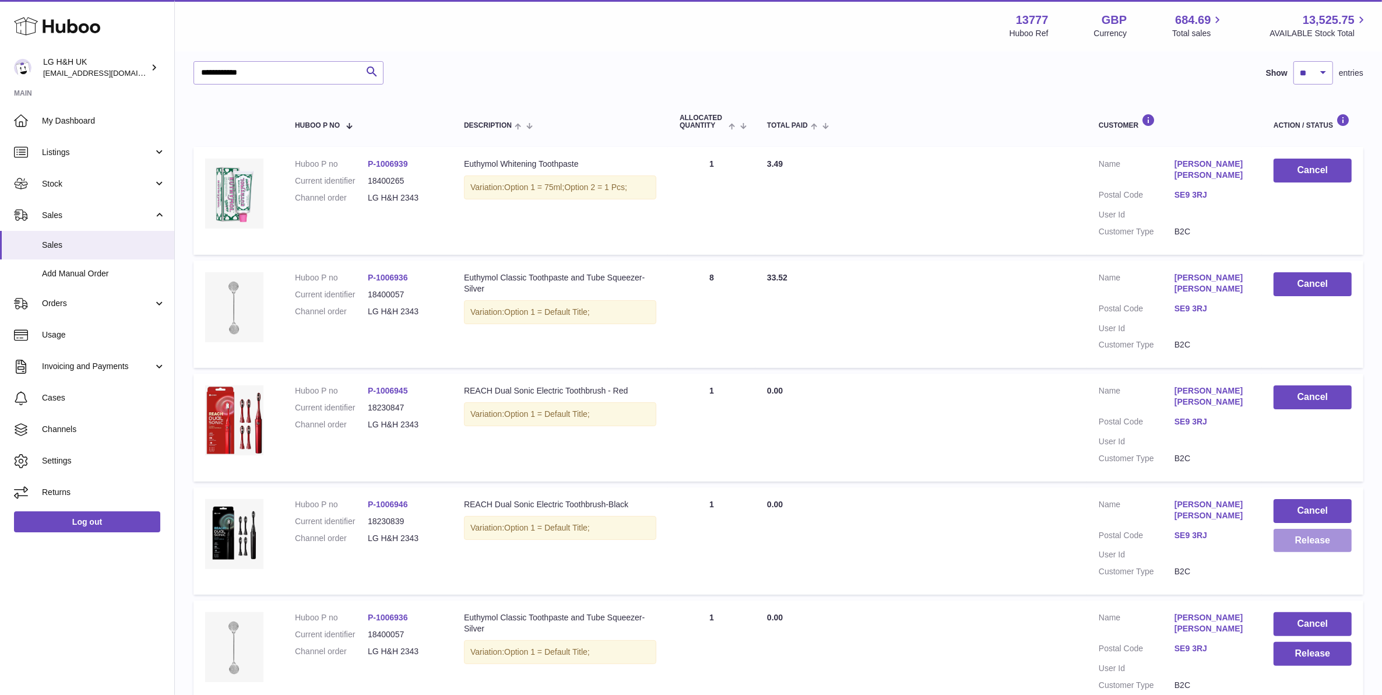
click at [1335, 529] on button "Release" at bounding box center [1312, 541] width 78 height 24
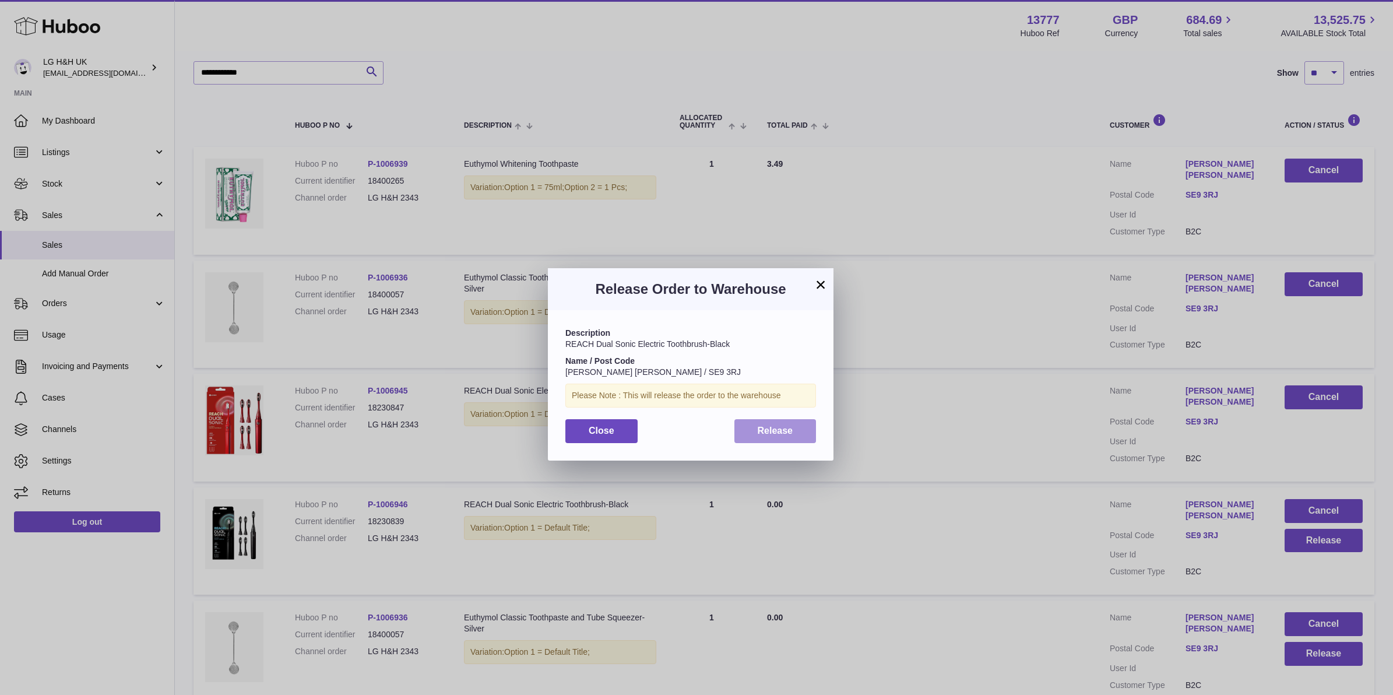
click at [812, 427] on button "Release" at bounding box center [775, 431] width 82 height 24
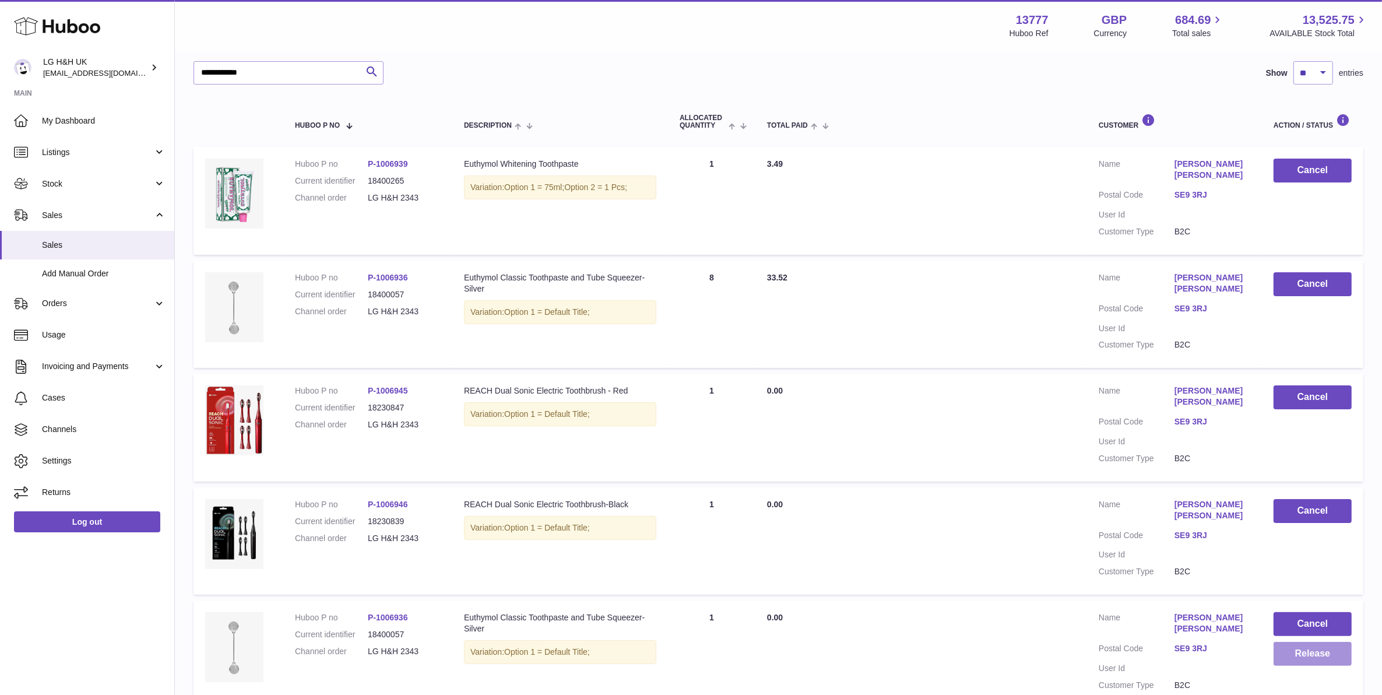
click at [1301, 642] on button "Release" at bounding box center [1312, 654] width 78 height 24
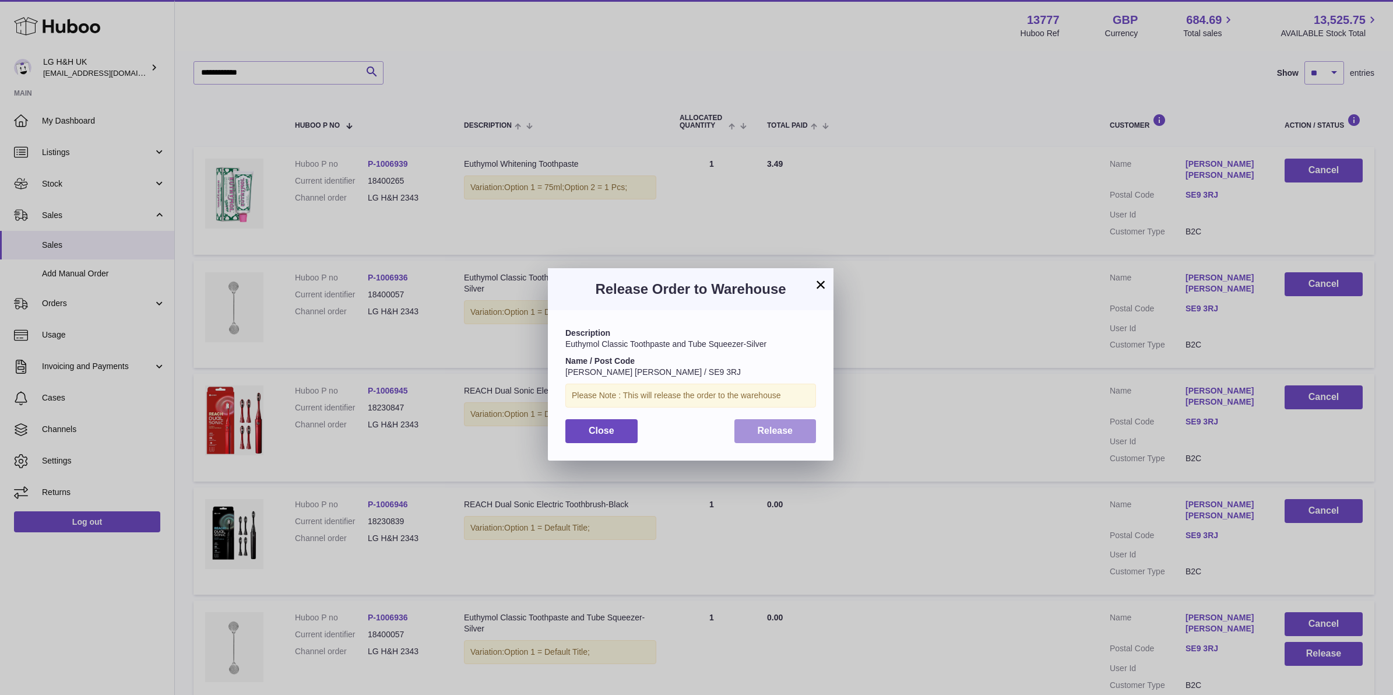
click at [787, 435] on span "Release" at bounding box center [776, 430] width 36 height 10
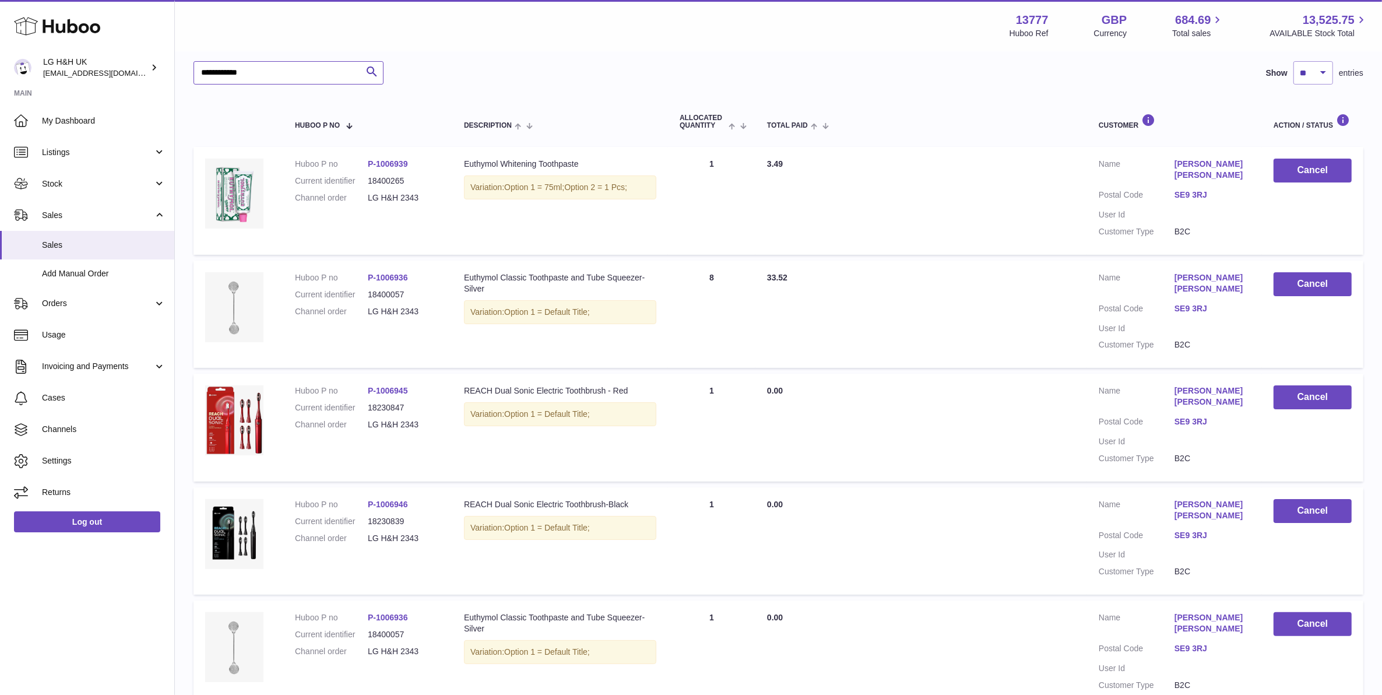
click at [300, 79] on input "**********" at bounding box center [288, 72] width 190 height 23
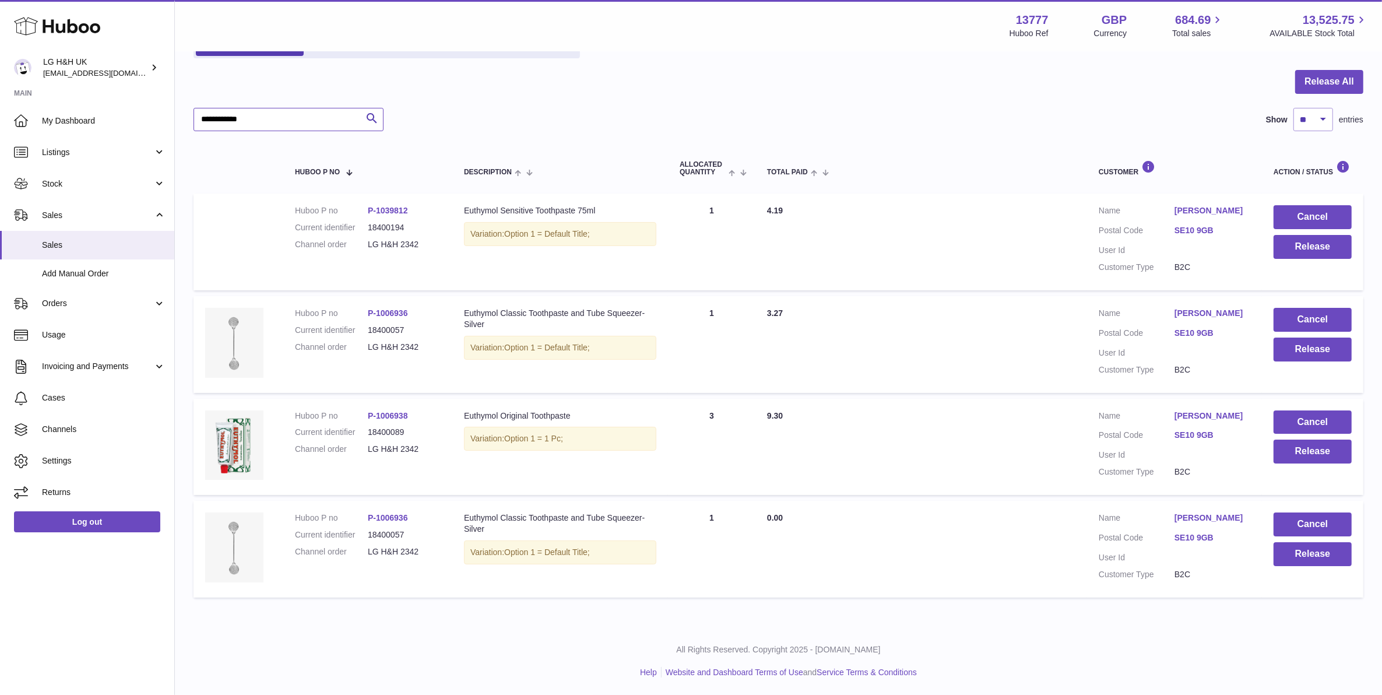
scroll to position [99, 0]
click at [1289, 240] on button "Release" at bounding box center [1312, 247] width 78 height 24
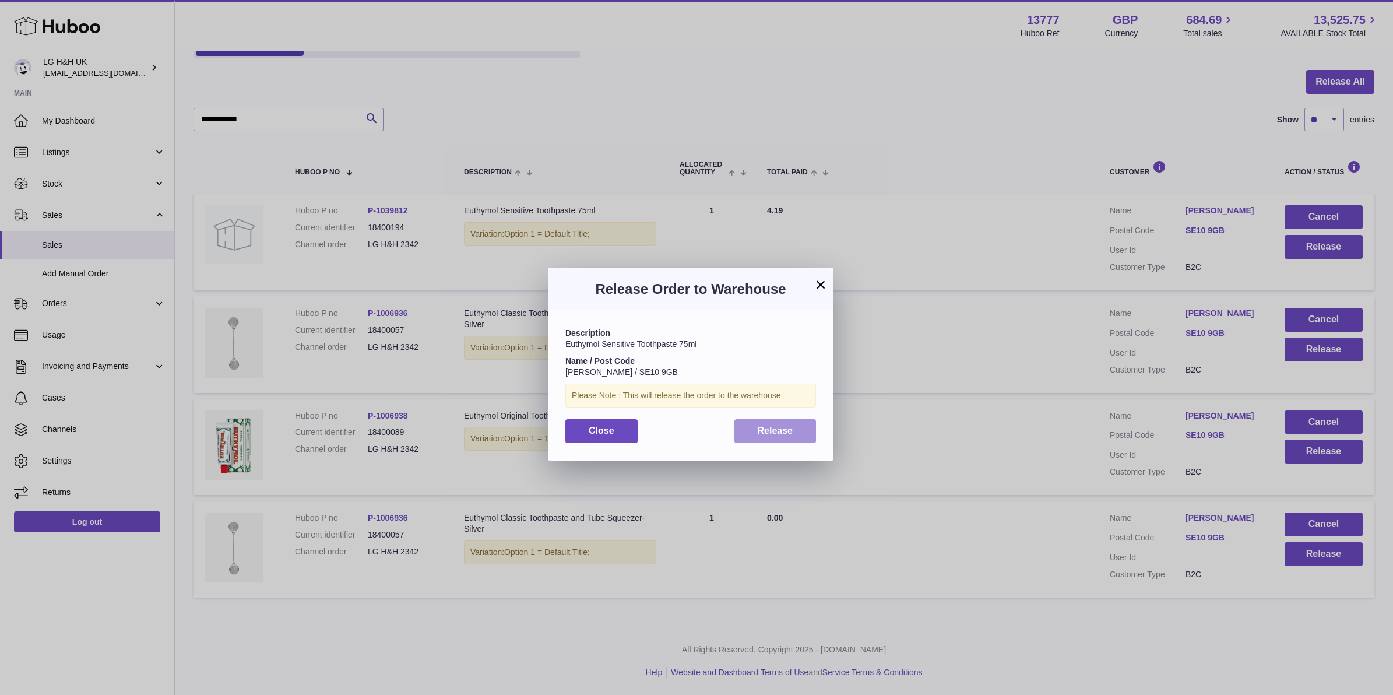
click at [805, 421] on button "Release" at bounding box center [775, 431] width 82 height 24
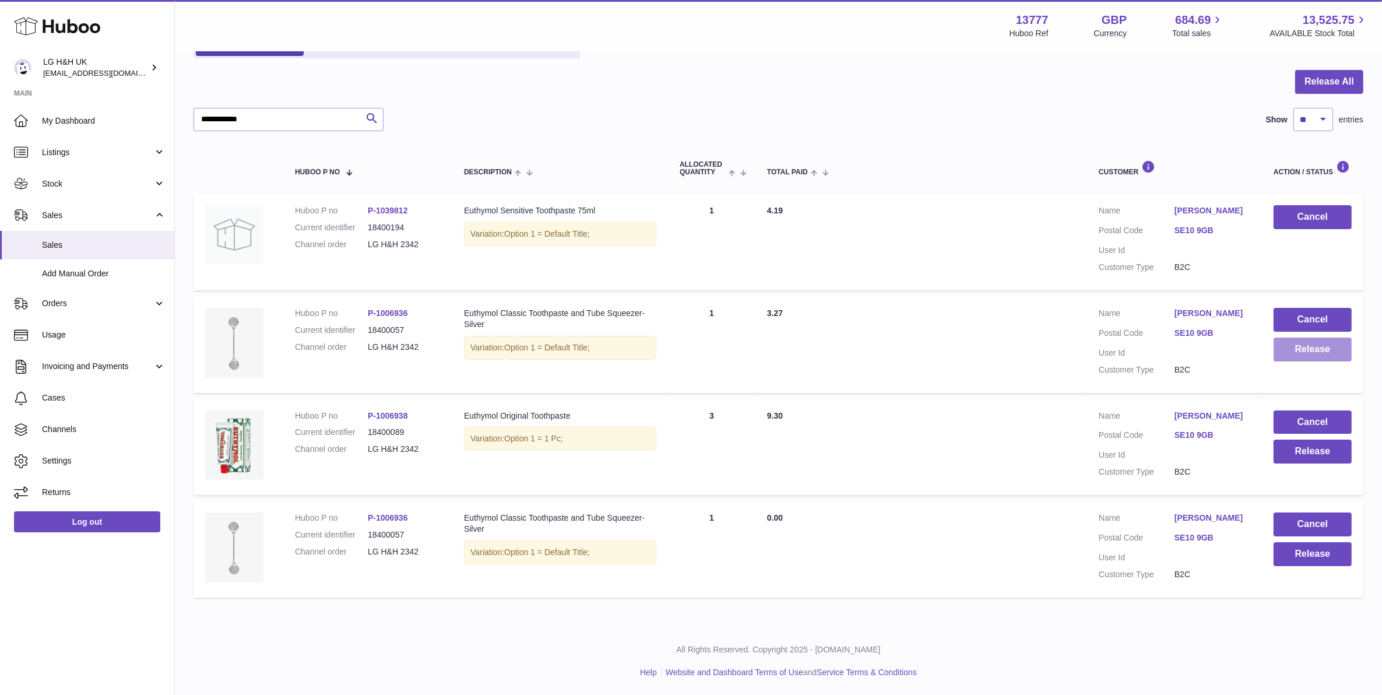
click at [1350, 348] on button "Release" at bounding box center [1312, 349] width 78 height 24
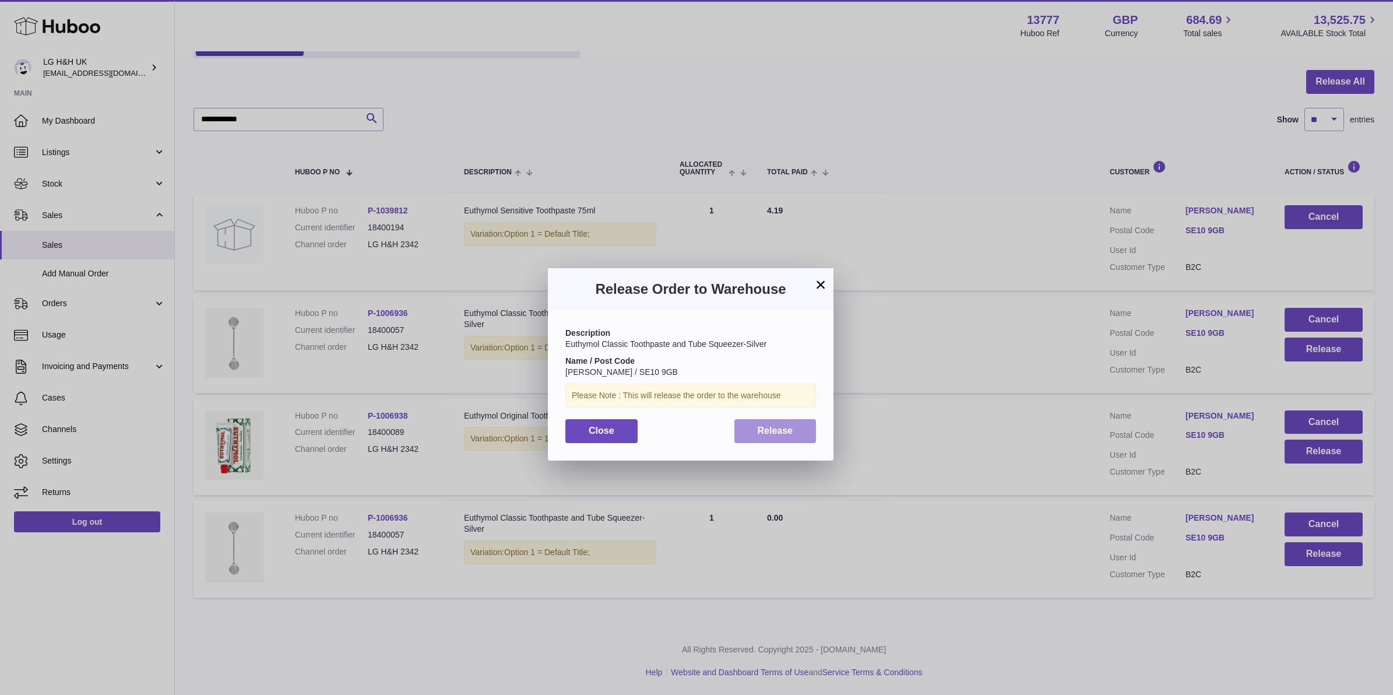
click at [811, 427] on button "Release" at bounding box center [775, 431] width 82 height 24
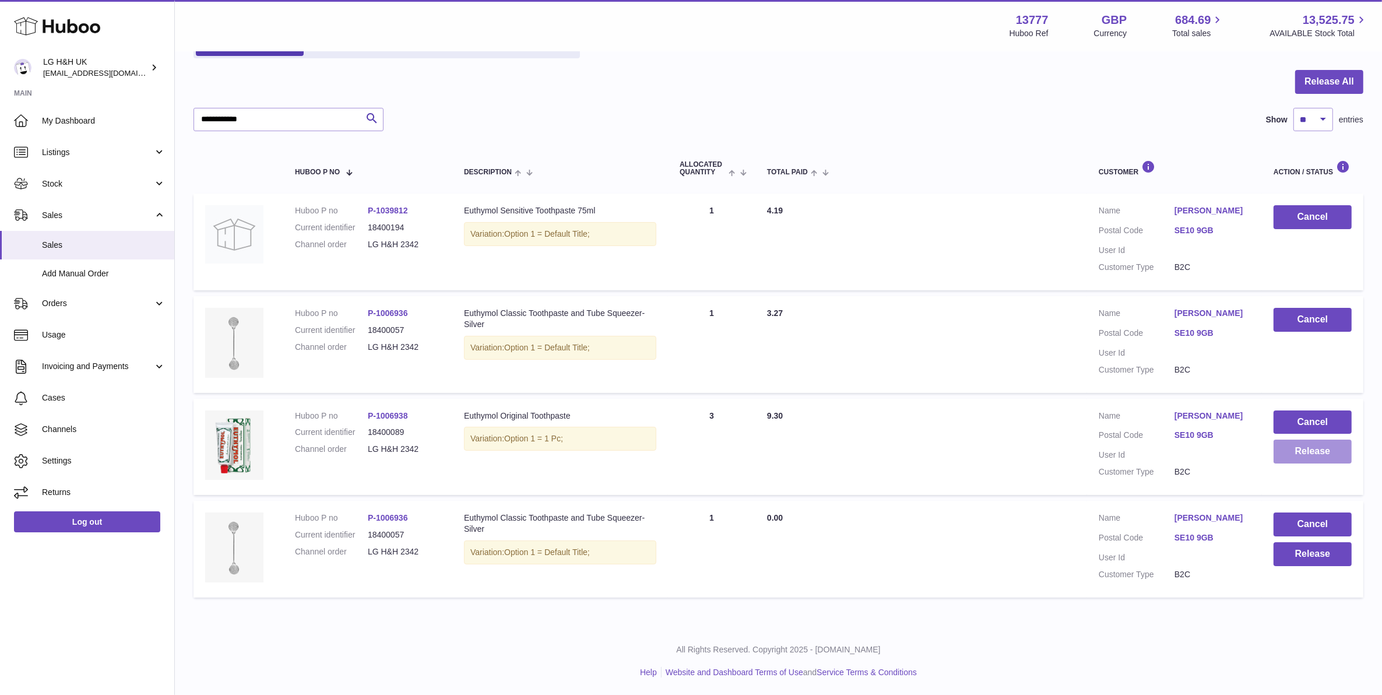
click at [1297, 448] on button "Release" at bounding box center [1312, 451] width 78 height 24
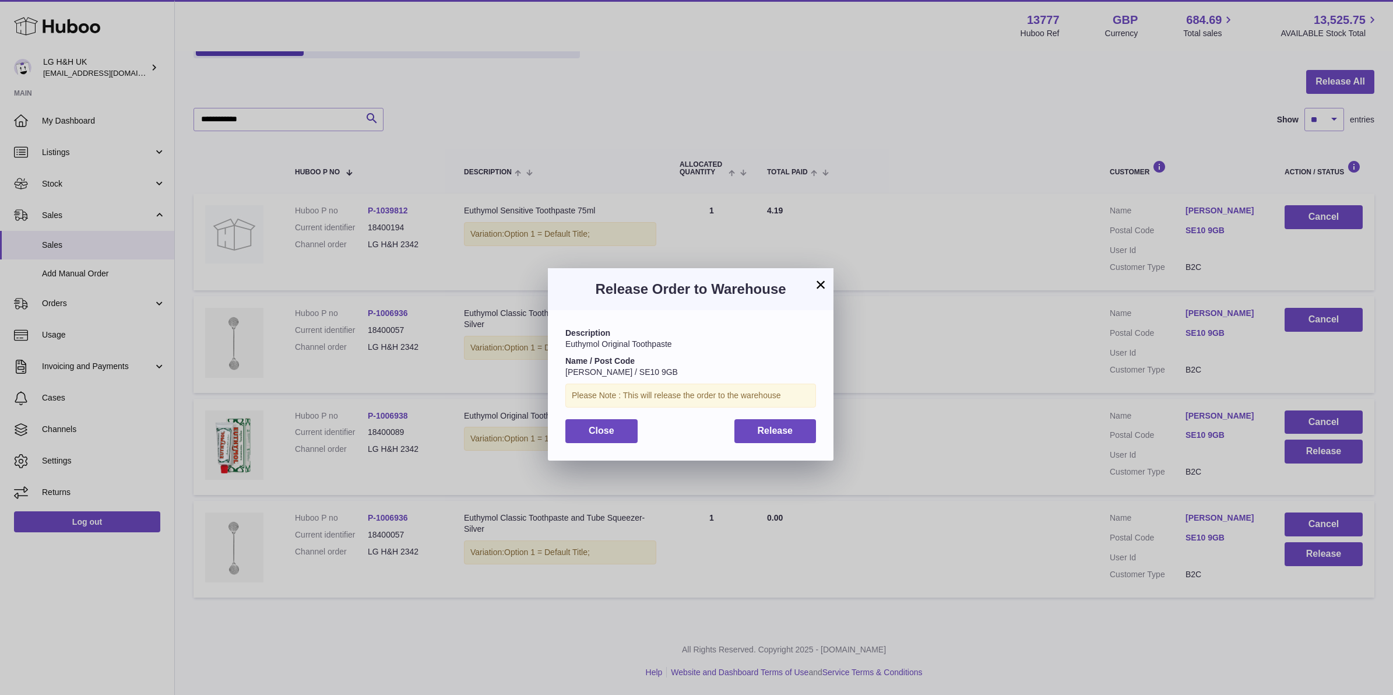
click at [773, 417] on div "Description Euthymol Original Toothpaste Name / Post Code Eunji Lee / SE10 9GB …" at bounding box center [691, 385] width 286 height 150
click at [773, 426] on span "Release" at bounding box center [776, 430] width 36 height 10
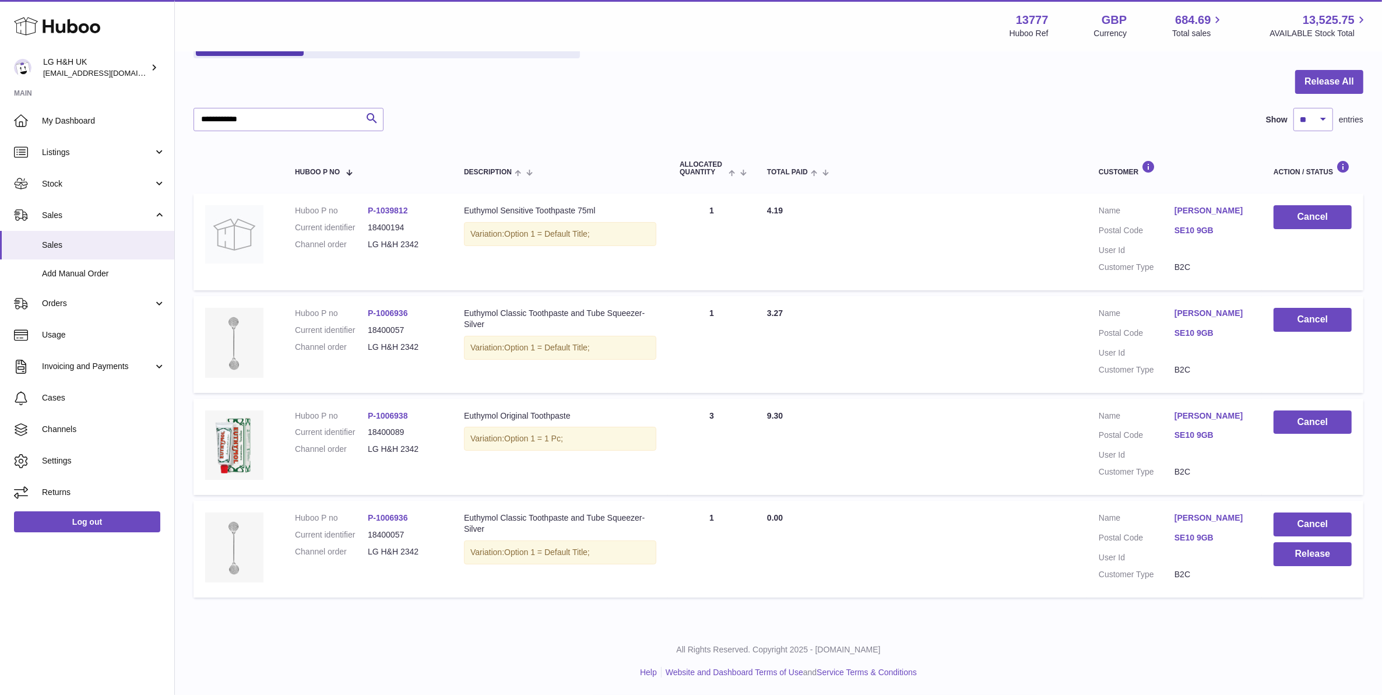
click at [1317, 566] on td "Cancel Release" at bounding box center [1312, 549] width 101 height 97
click at [1320, 561] on button "Release" at bounding box center [1312, 554] width 78 height 24
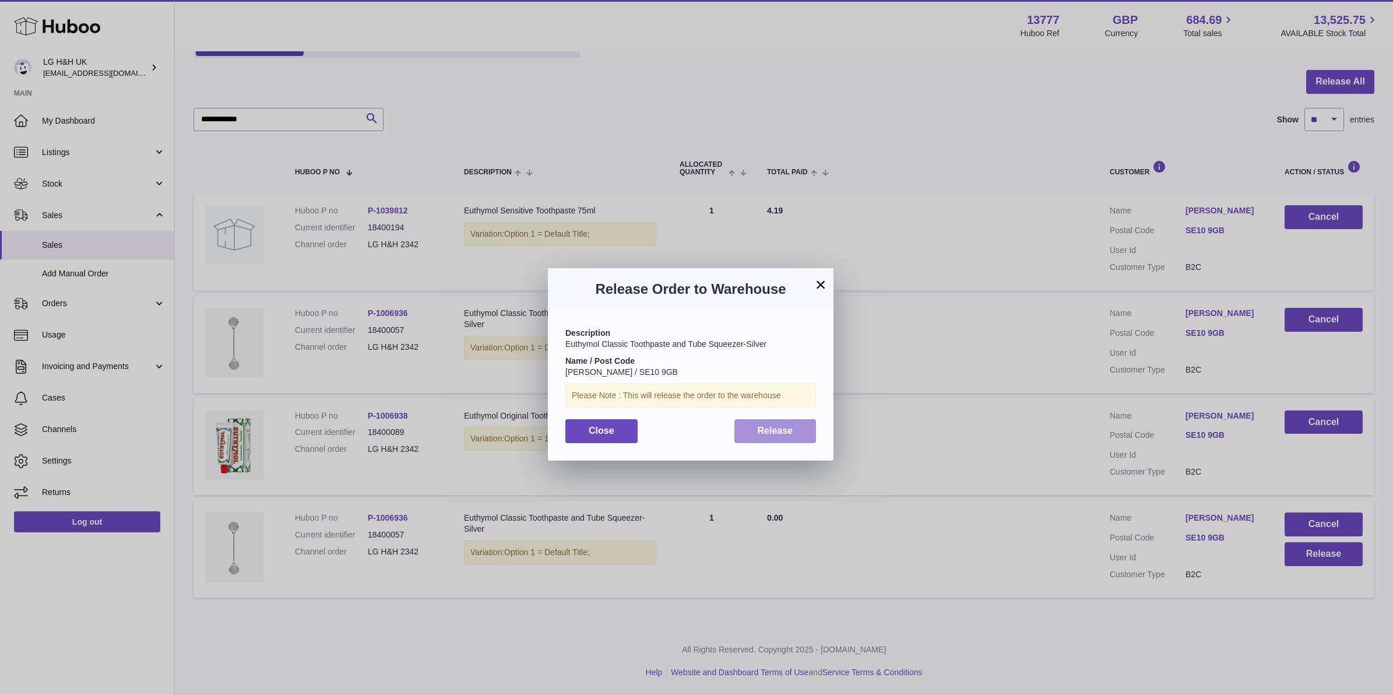
click at [752, 429] on button "Release" at bounding box center [775, 431] width 82 height 24
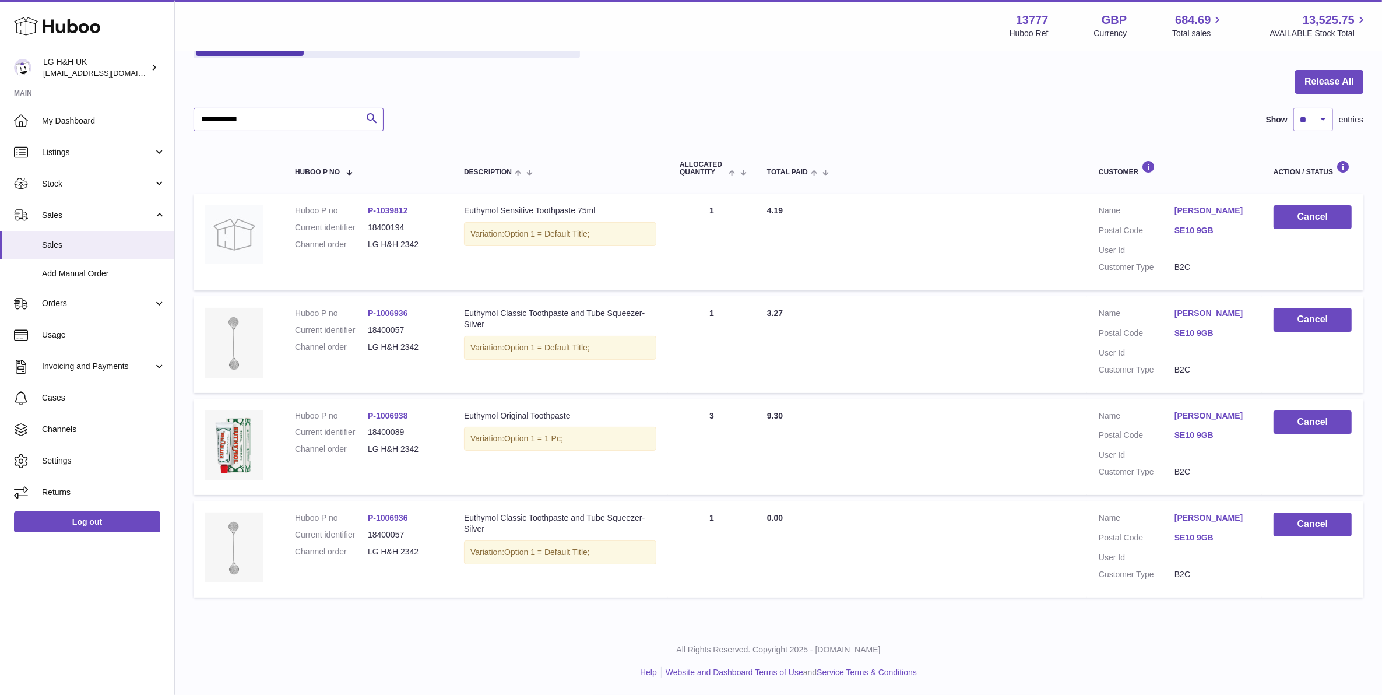
click at [270, 119] on input "**********" at bounding box center [288, 119] width 190 height 23
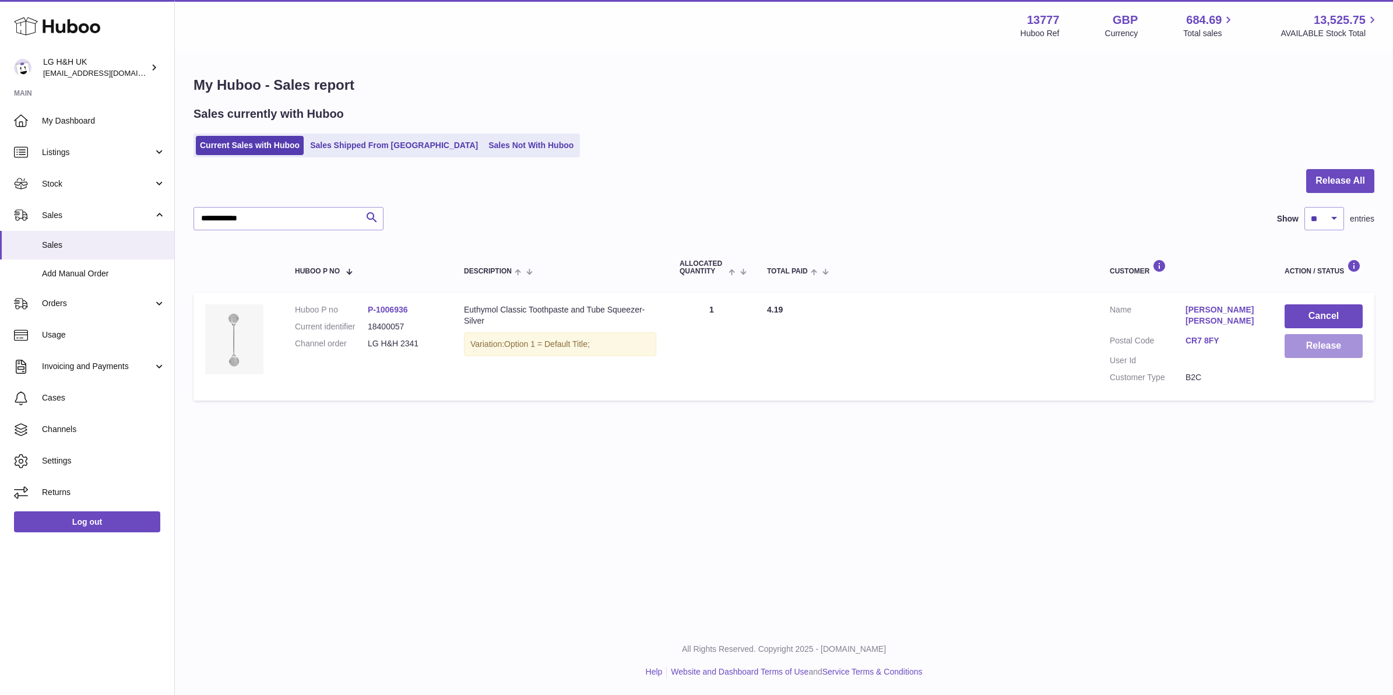
click at [1298, 342] on button "Release" at bounding box center [1323, 346] width 78 height 24
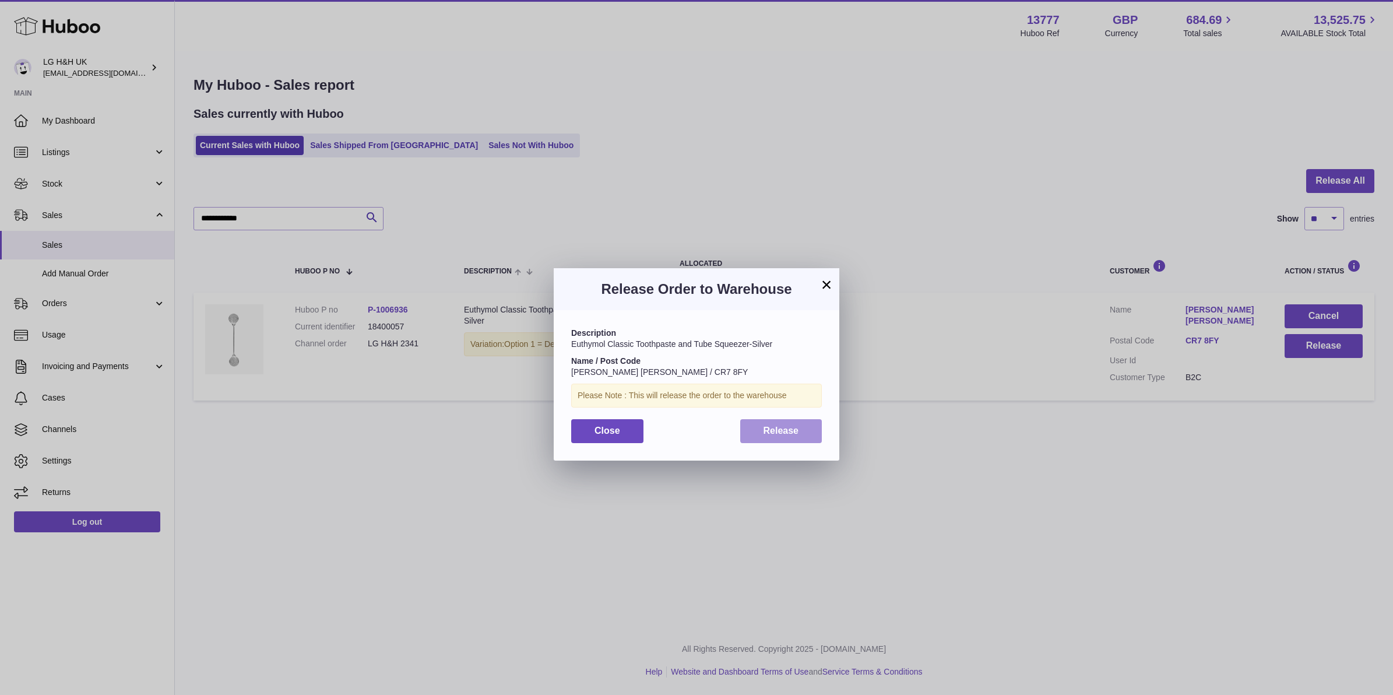
click at [793, 421] on button "Release" at bounding box center [781, 431] width 82 height 24
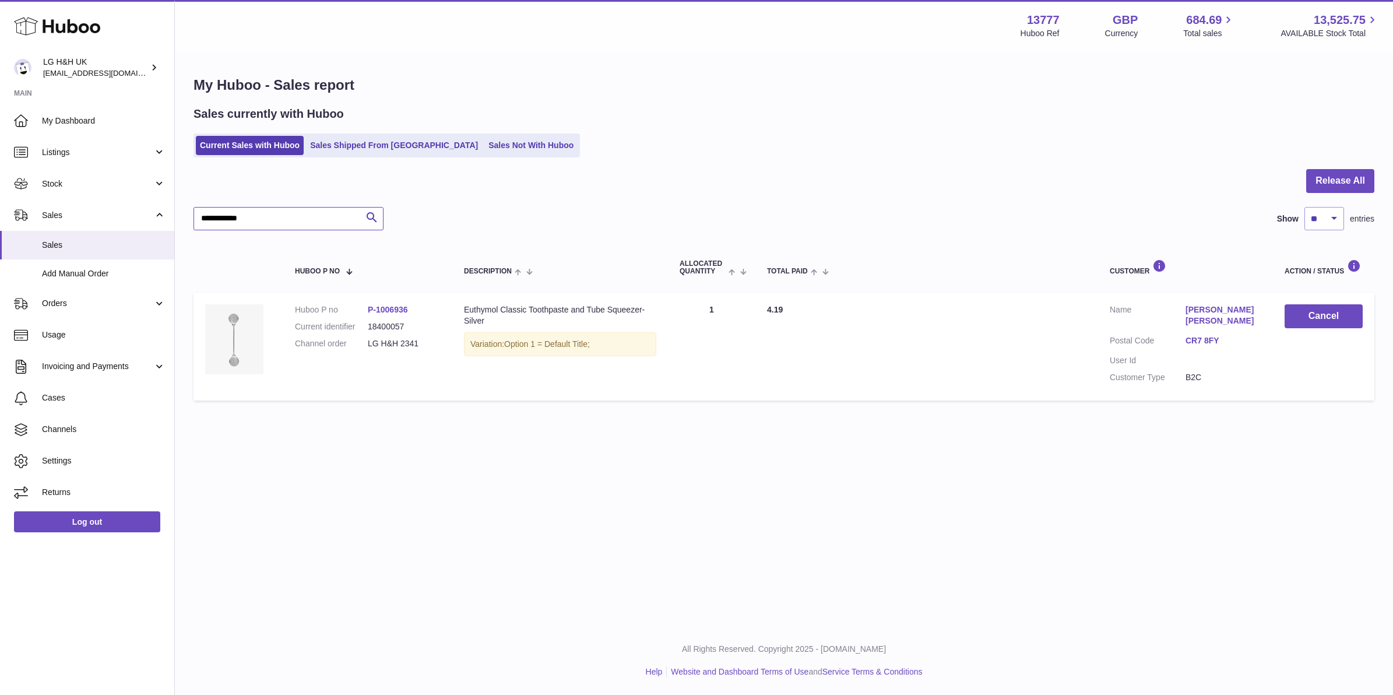
click at [283, 220] on input "**********" at bounding box center [288, 218] width 190 height 23
click at [1295, 354] on button "Release" at bounding box center [1323, 346] width 78 height 24
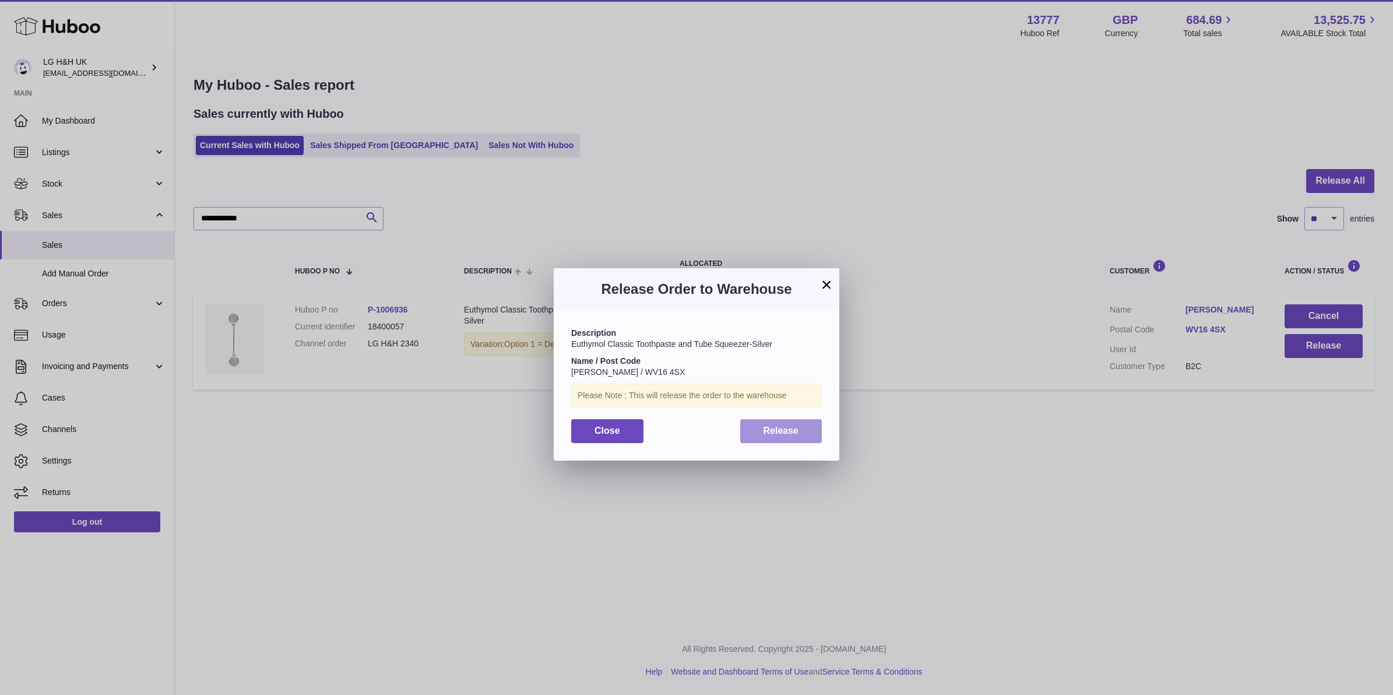
click at [812, 425] on button "Release" at bounding box center [781, 431] width 82 height 24
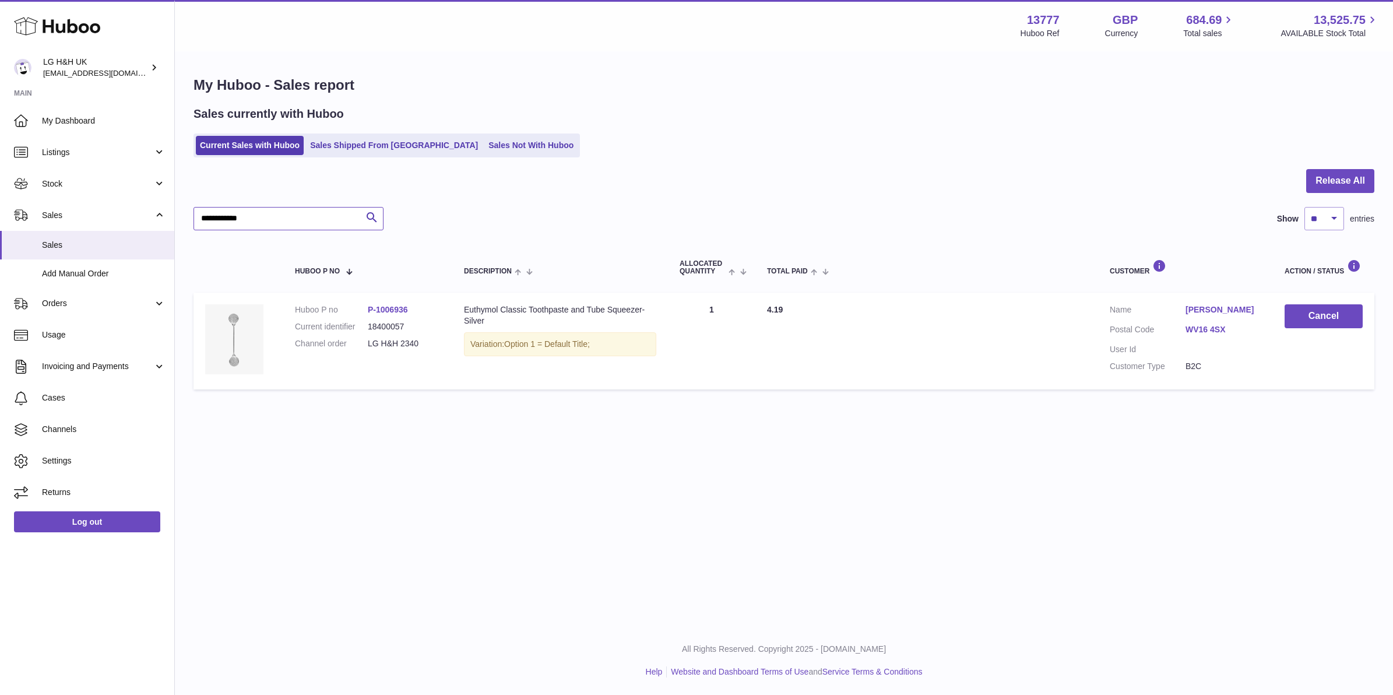
click at [319, 225] on input "**********" at bounding box center [288, 218] width 190 height 23
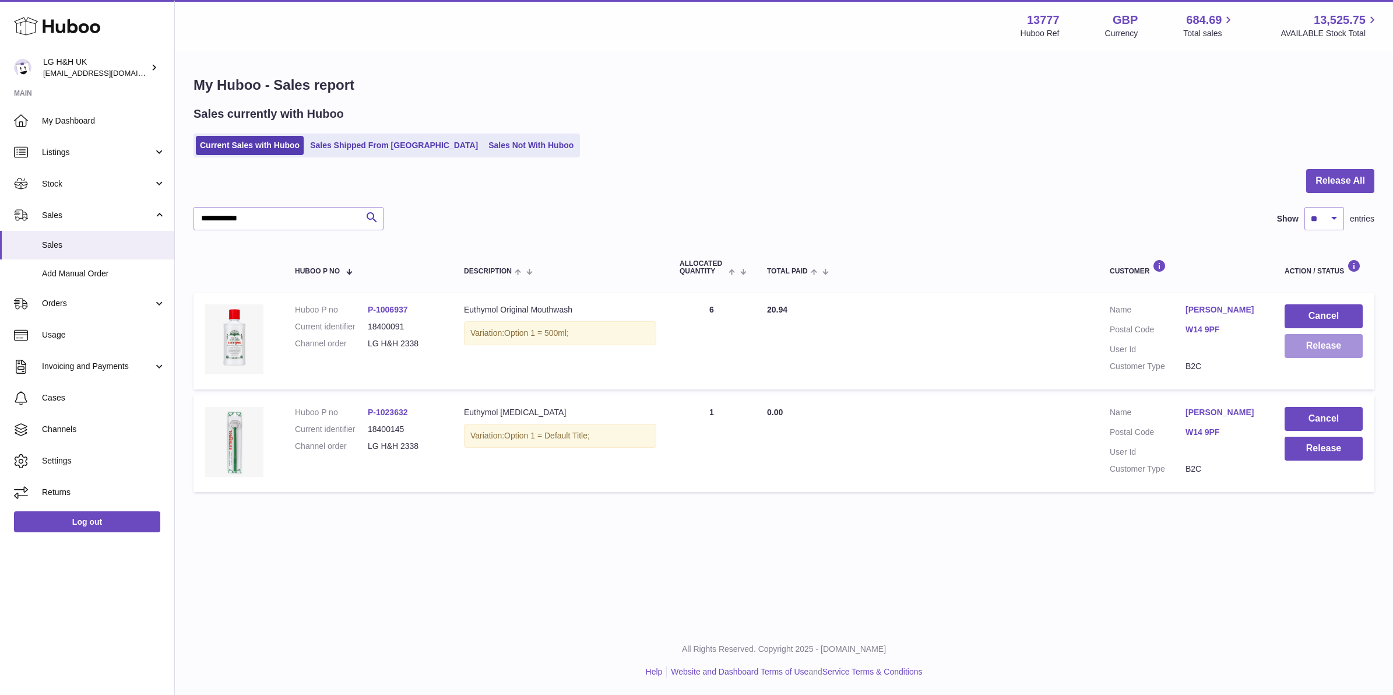
click at [1315, 353] on button "Release" at bounding box center [1323, 346] width 78 height 24
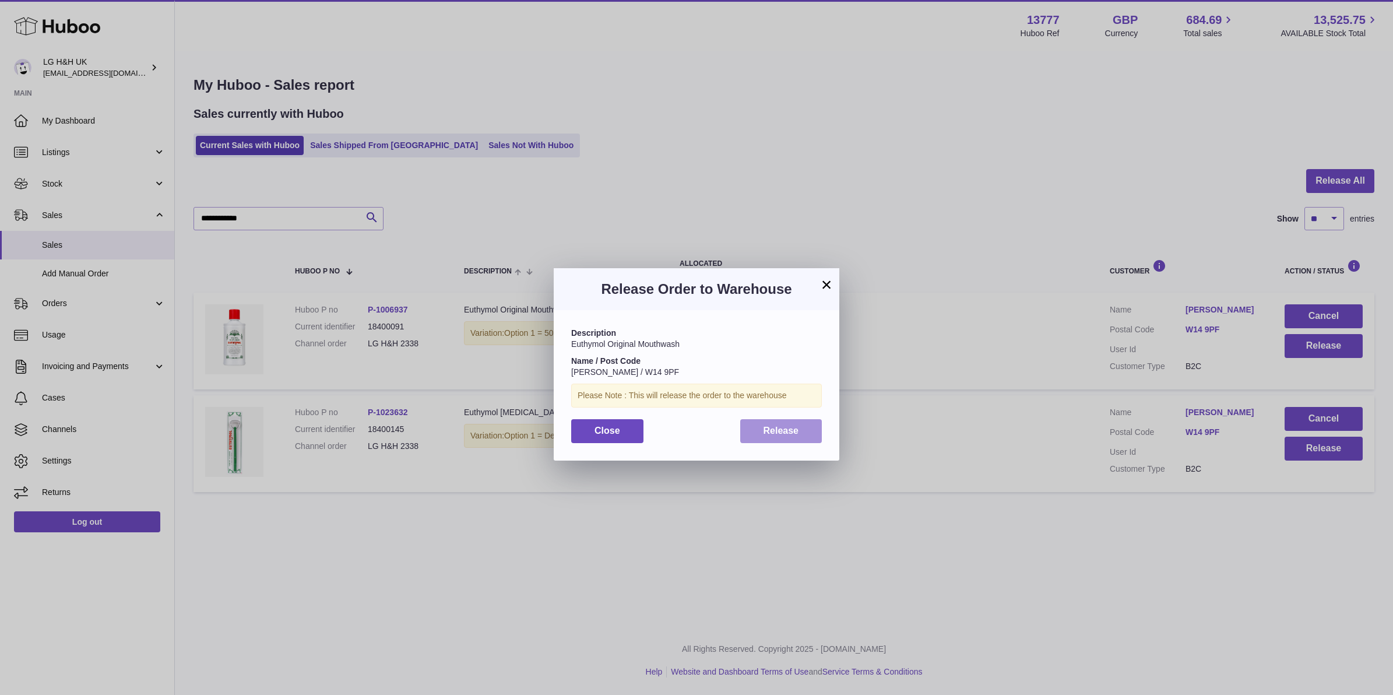
click at [802, 431] on button "Release" at bounding box center [781, 431] width 82 height 24
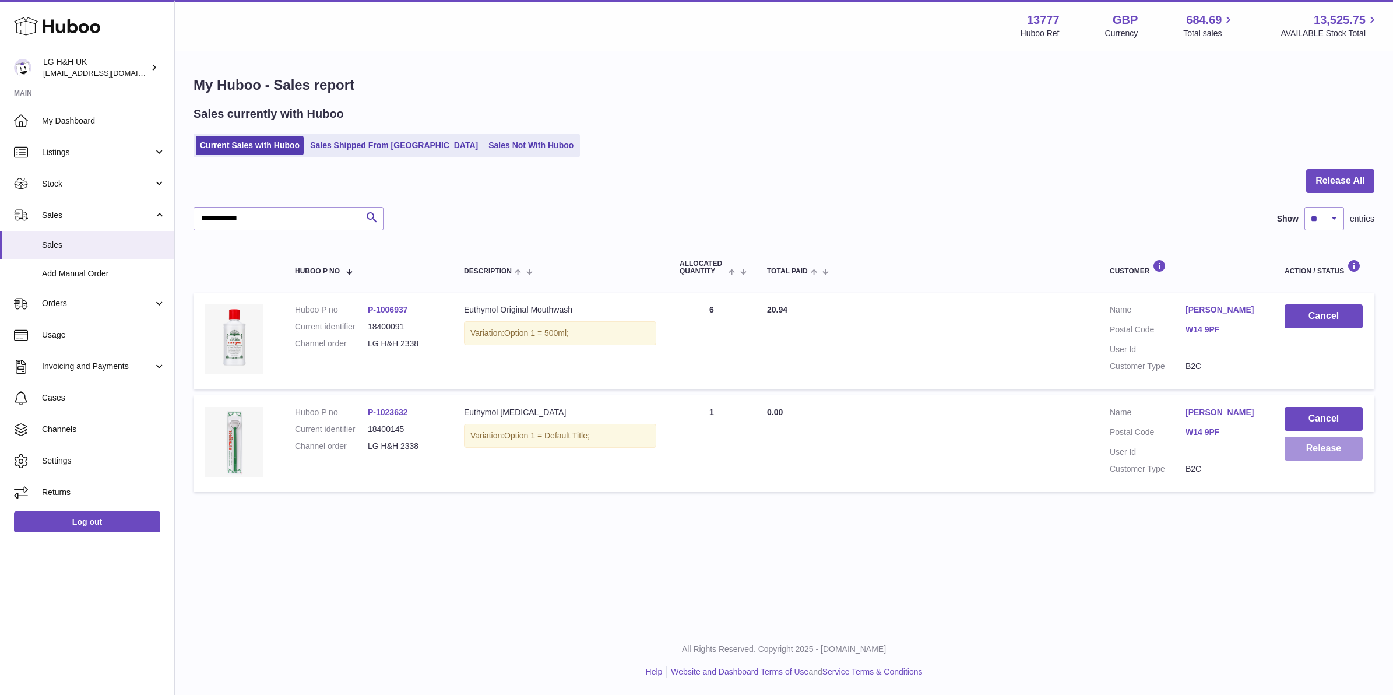
click at [1332, 458] on button "Release" at bounding box center [1323, 448] width 78 height 24
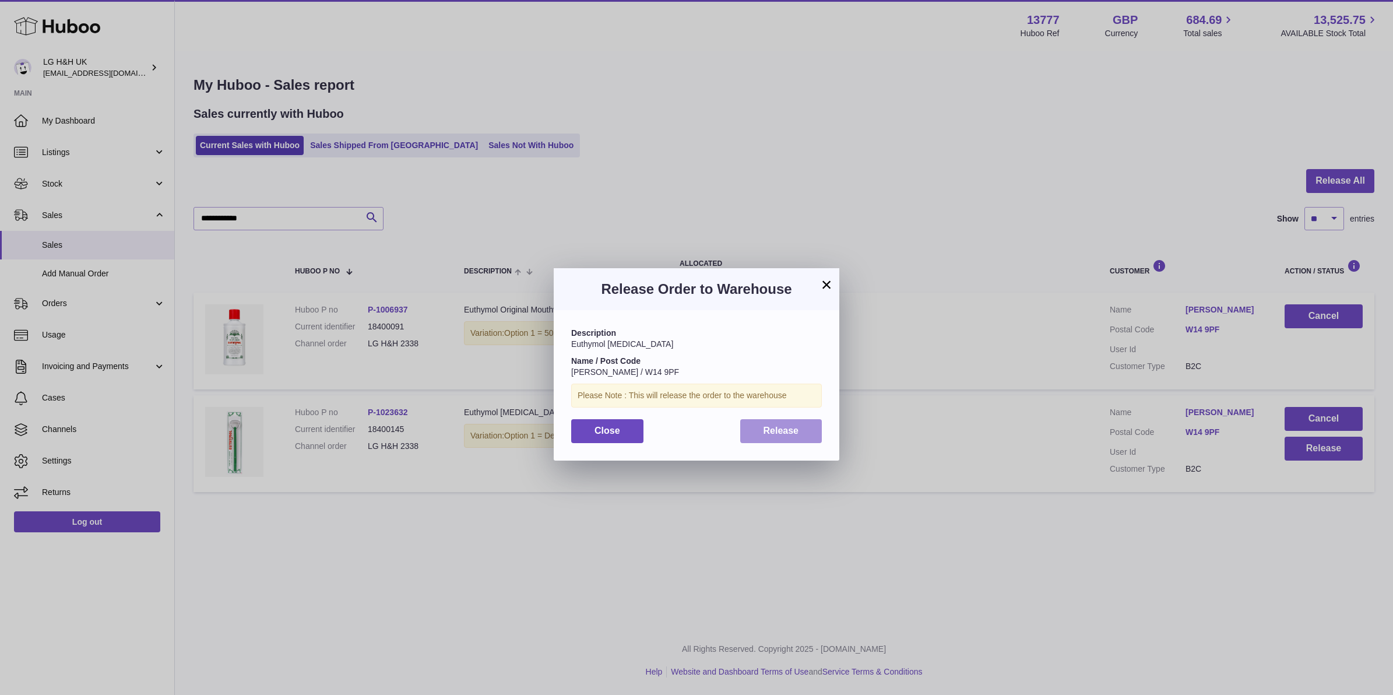
click at [797, 435] on span "Release" at bounding box center [781, 430] width 36 height 10
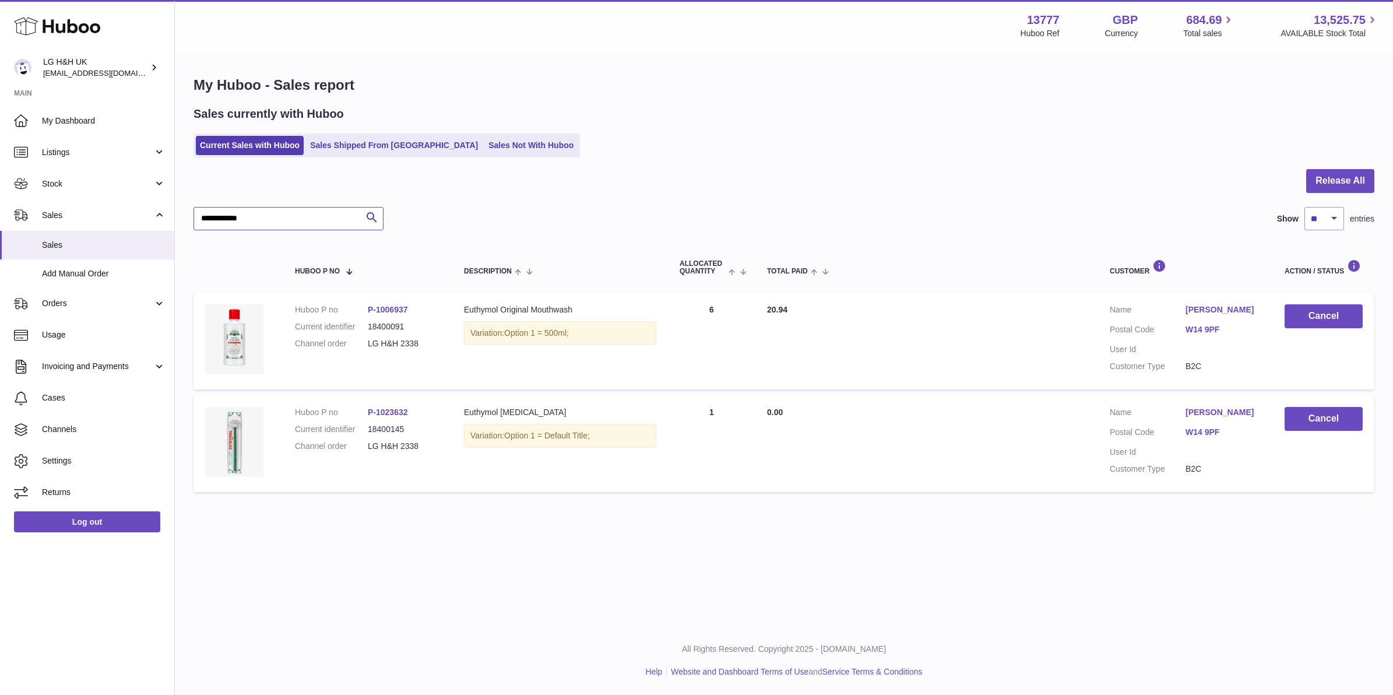
click at [322, 223] on input "**********" at bounding box center [288, 218] width 190 height 23
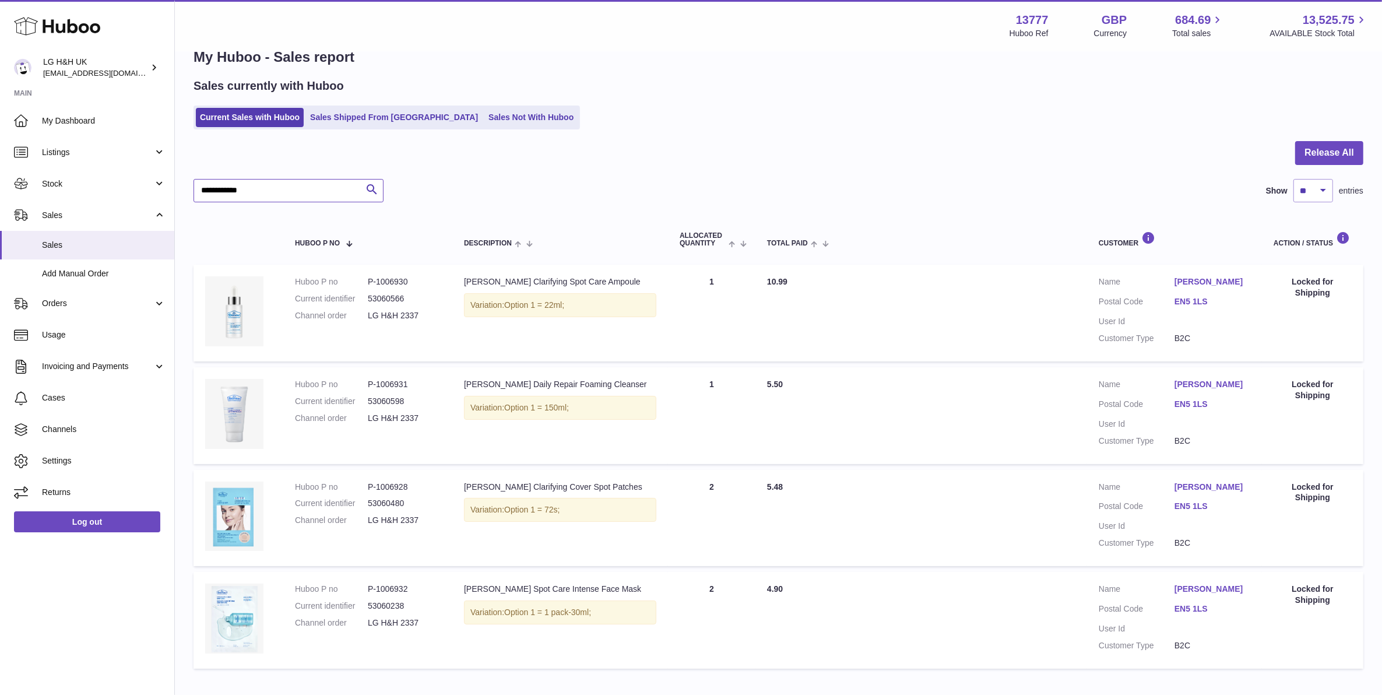
scroll to position [73, 0]
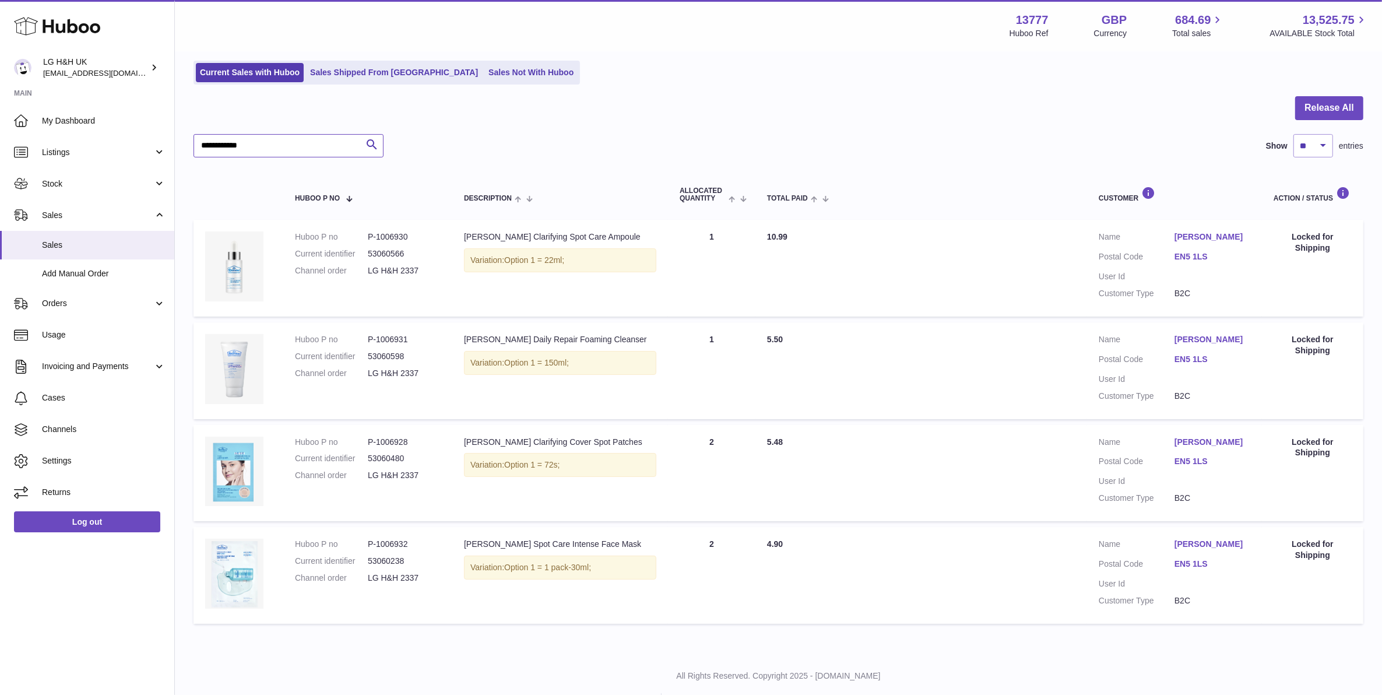
click at [272, 140] on input "**********" at bounding box center [288, 145] width 190 height 23
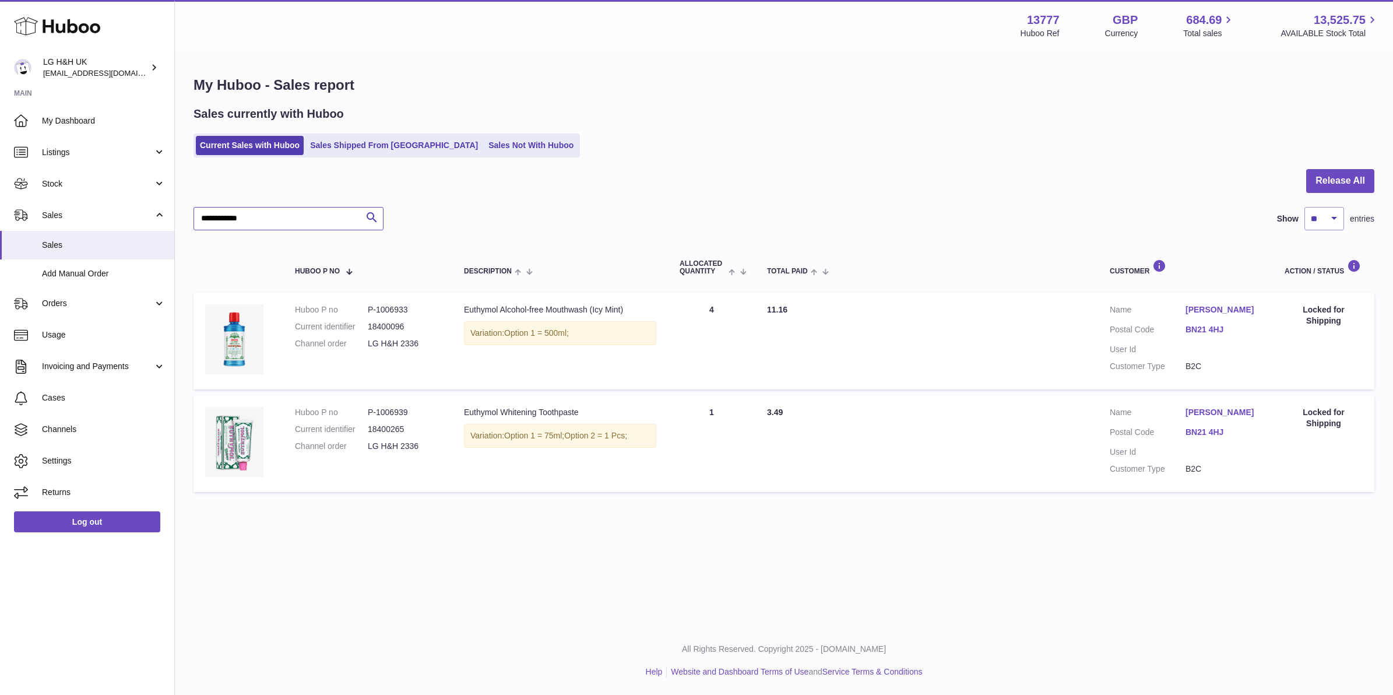
click at [265, 214] on input "**********" at bounding box center [288, 218] width 190 height 23
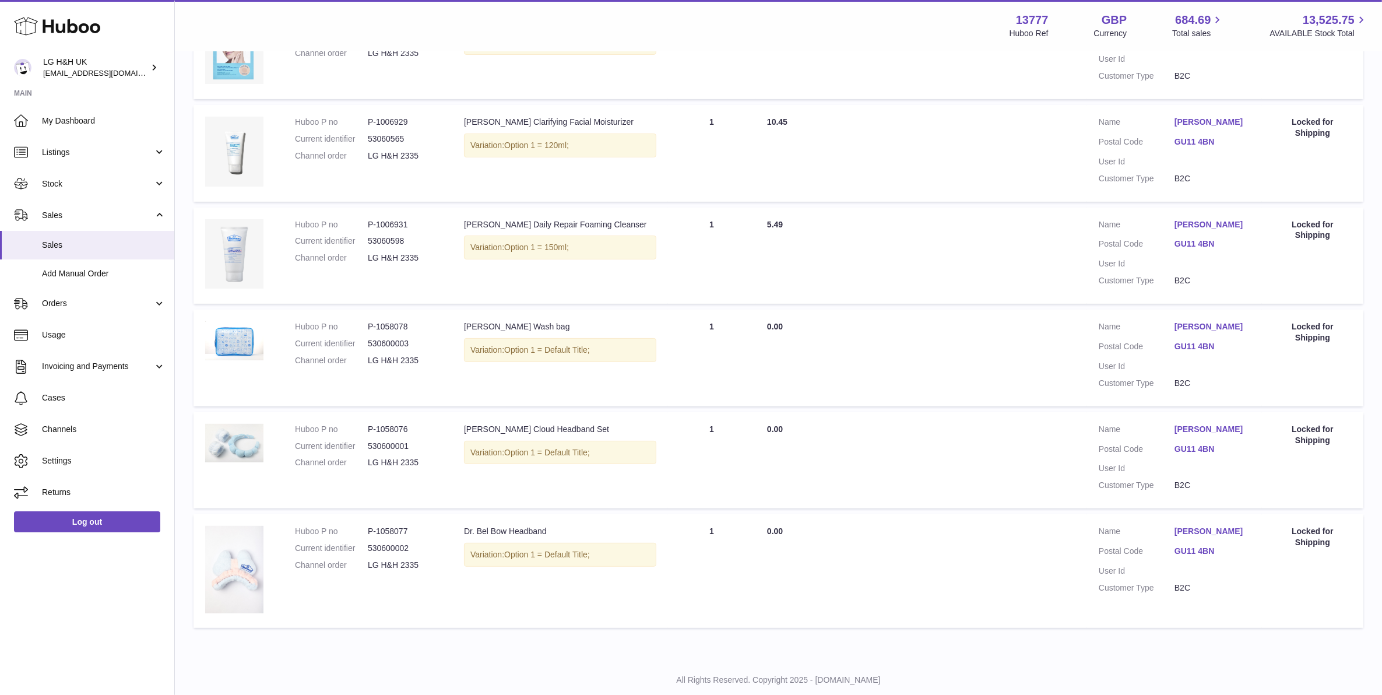
scroll to position [73, 0]
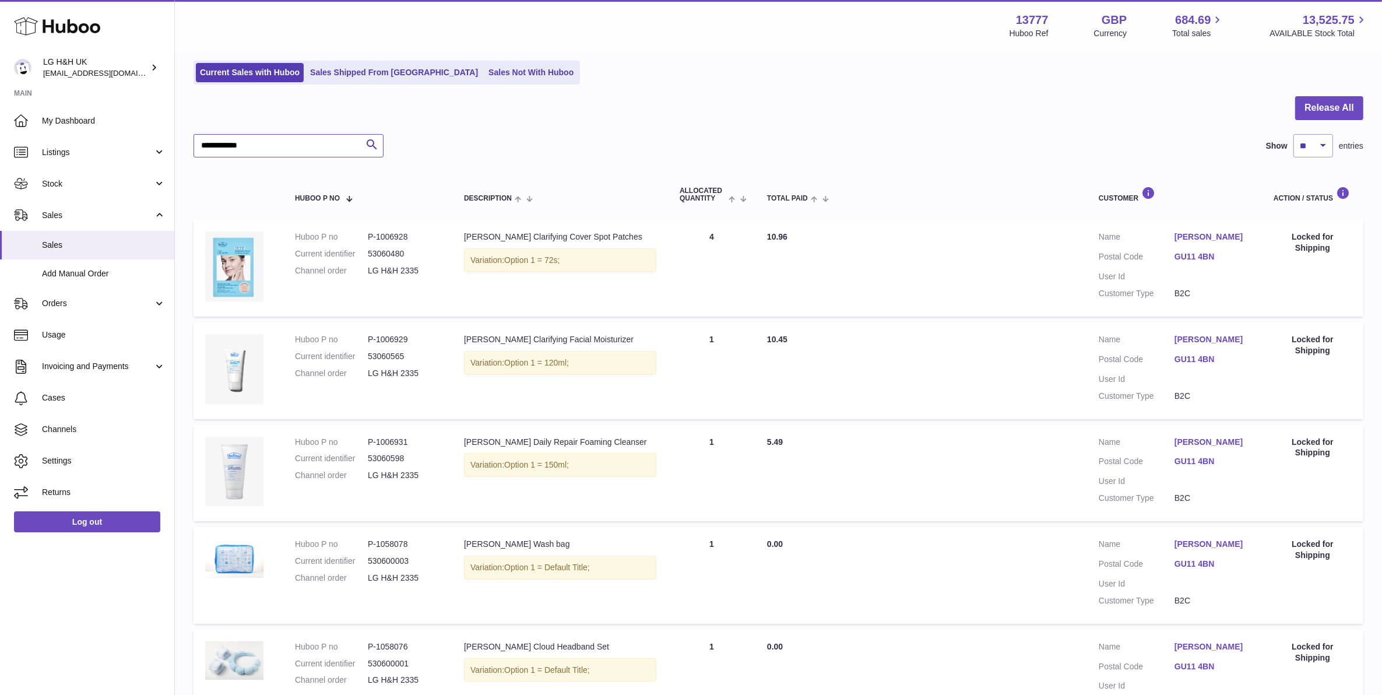
click at [301, 144] on input "**********" at bounding box center [288, 145] width 190 height 23
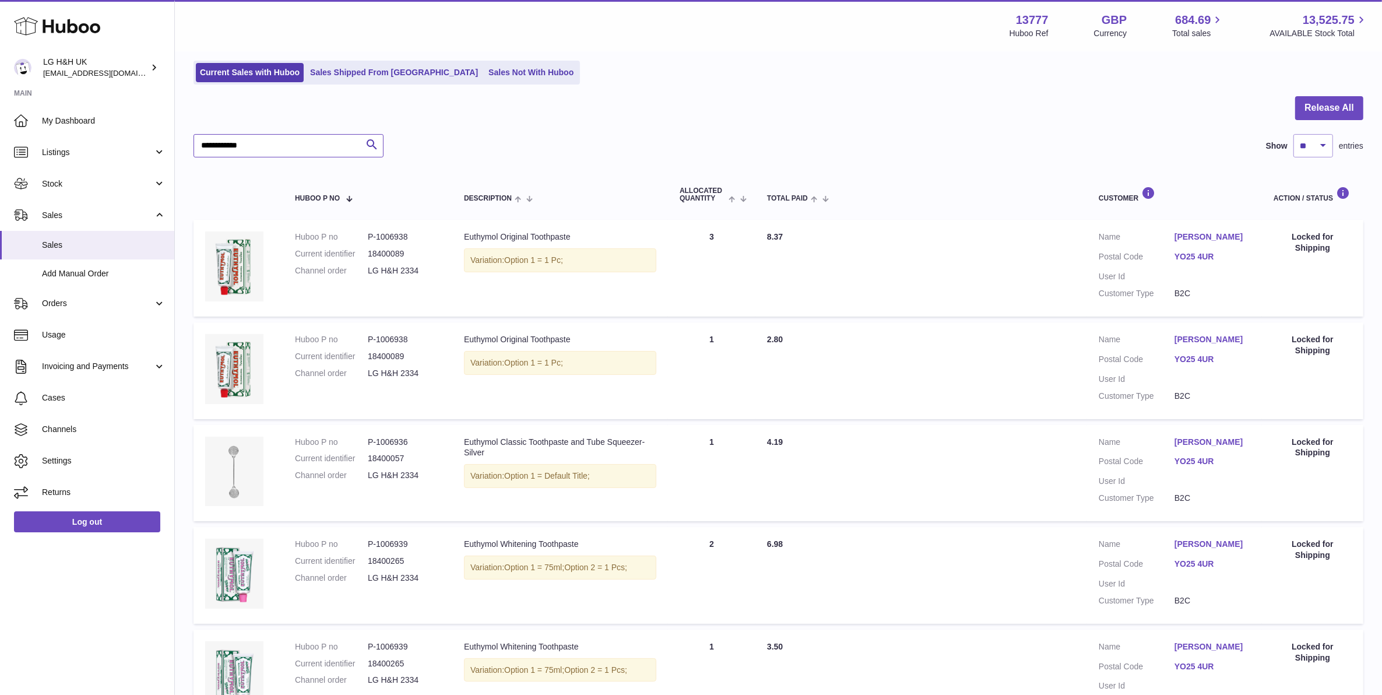
click at [298, 146] on input "**********" at bounding box center [288, 145] width 190 height 23
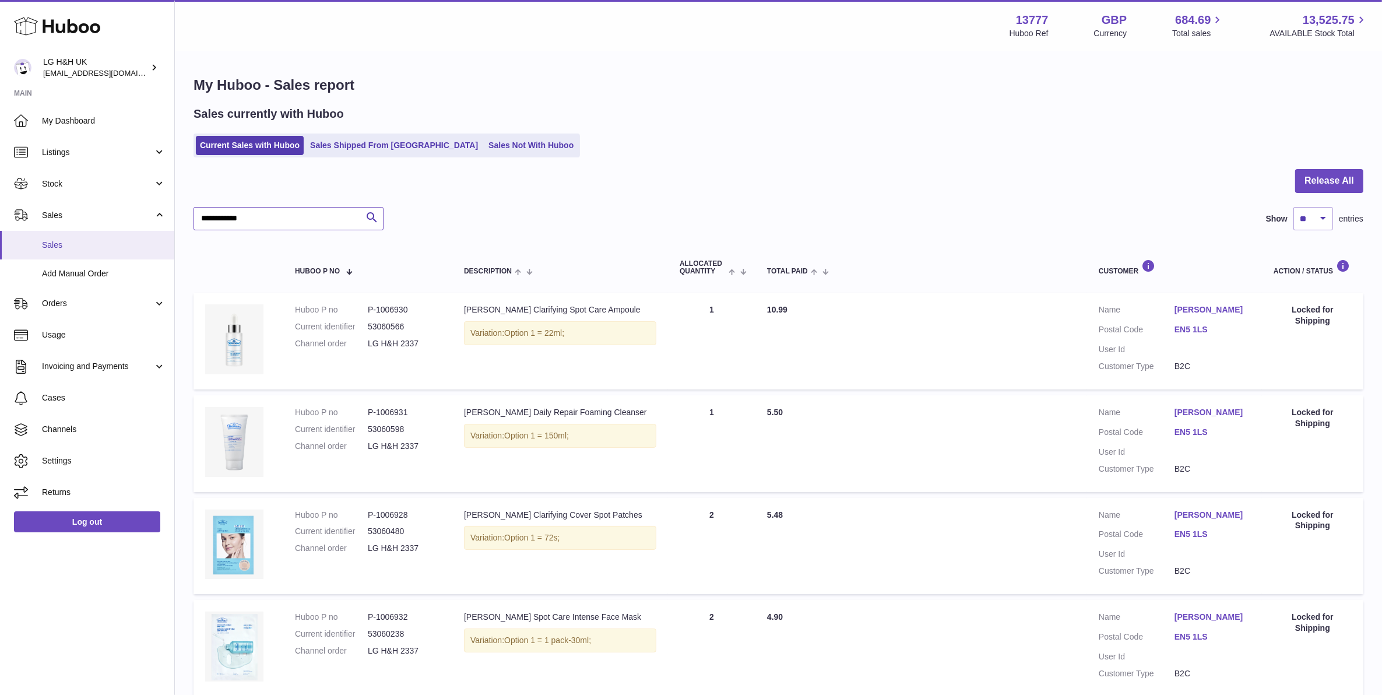
type input "**********"
click at [102, 236] on link "Sales" at bounding box center [87, 245] width 174 height 29
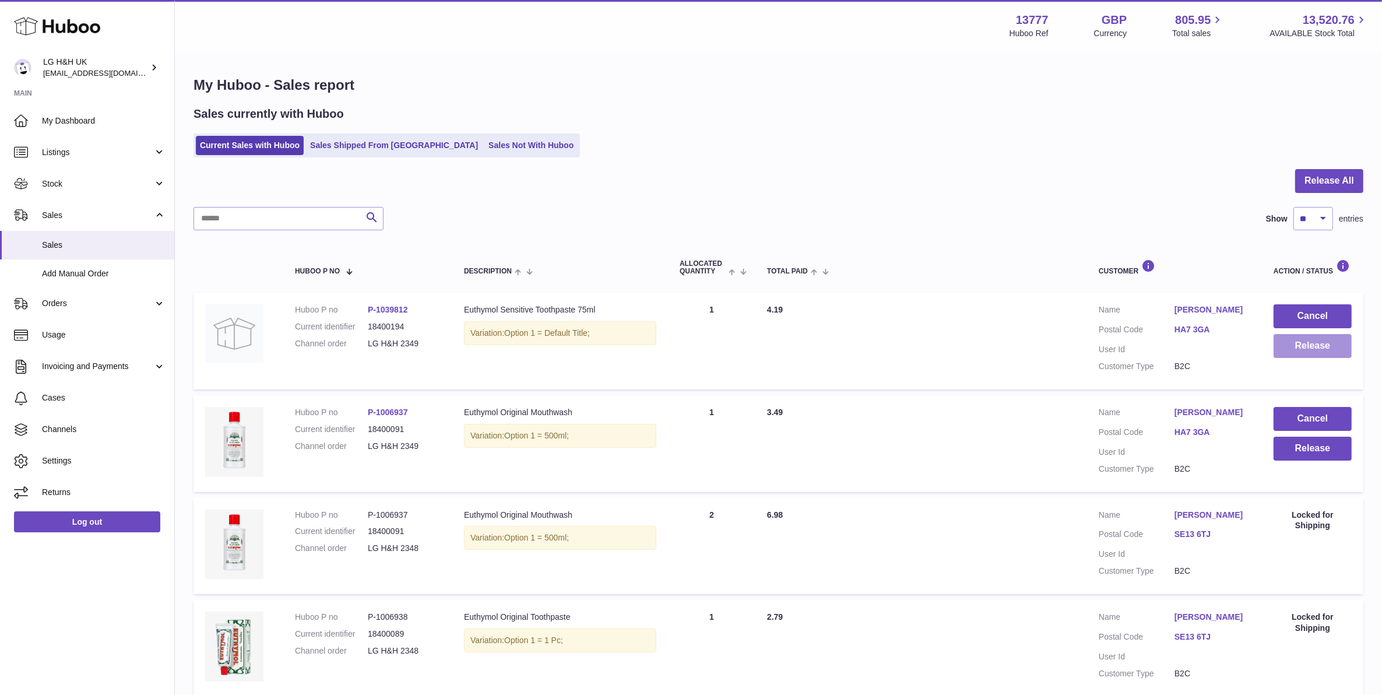
click at [1291, 338] on button "Release" at bounding box center [1312, 346] width 78 height 24
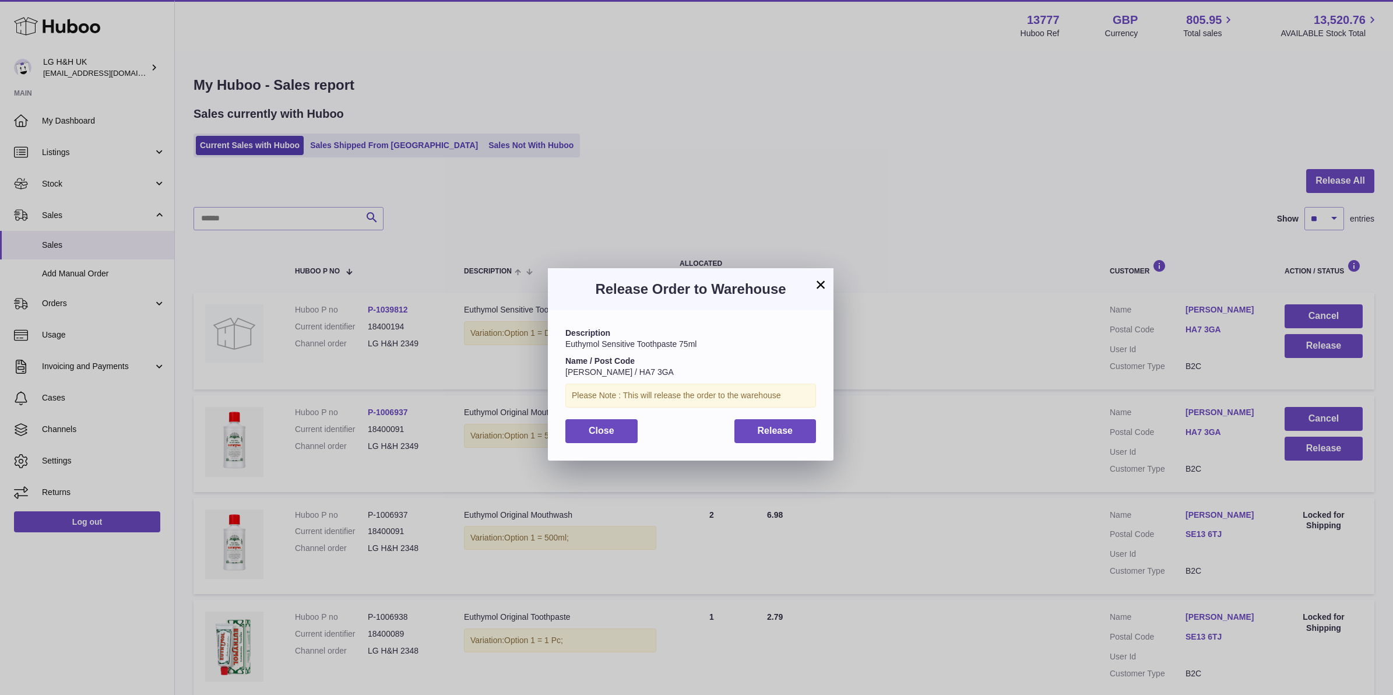
click at [791, 418] on div "Description Euthymol Sensitive Toothpaste 75ml Name / Post Code [PERSON_NAME] /…" at bounding box center [691, 385] width 286 height 150
click at [794, 424] on button "Release" at bounding box center [775, 431] width 82 height 24
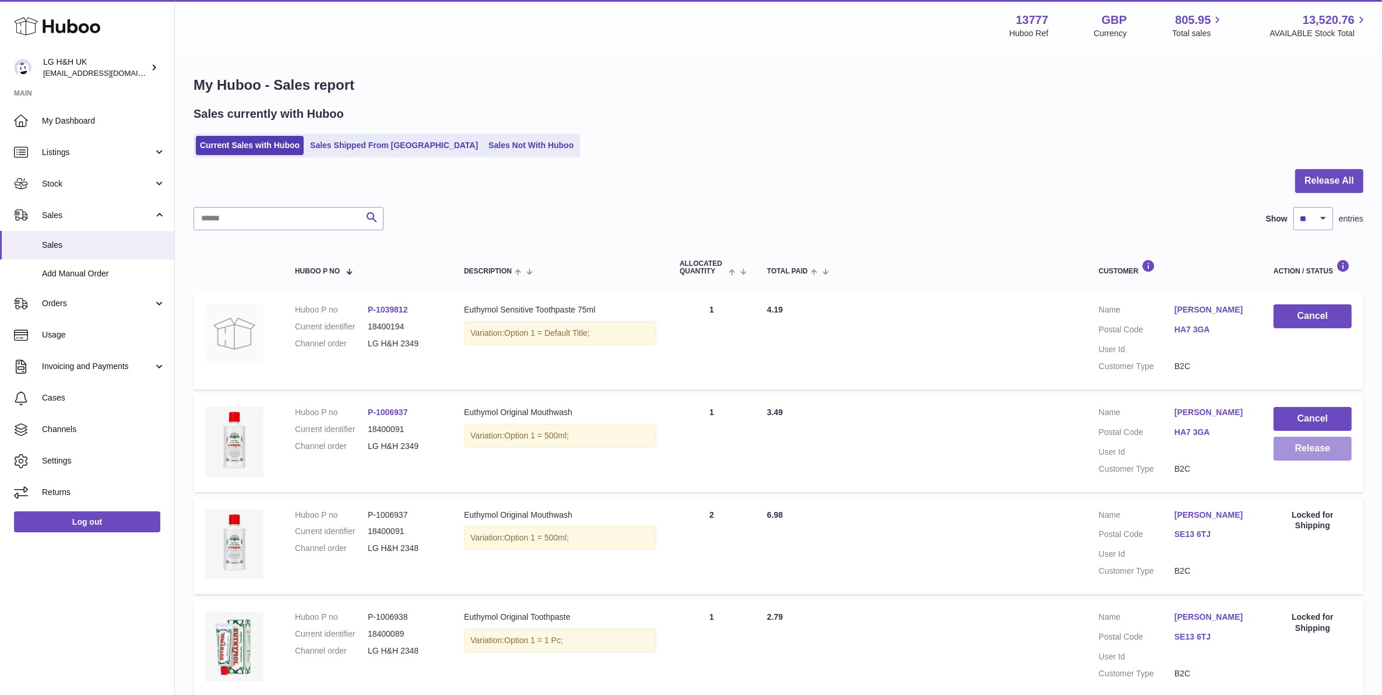
click at [1288, 446] on button "Release" at bounding box center [1312, 448] width 78 height 24
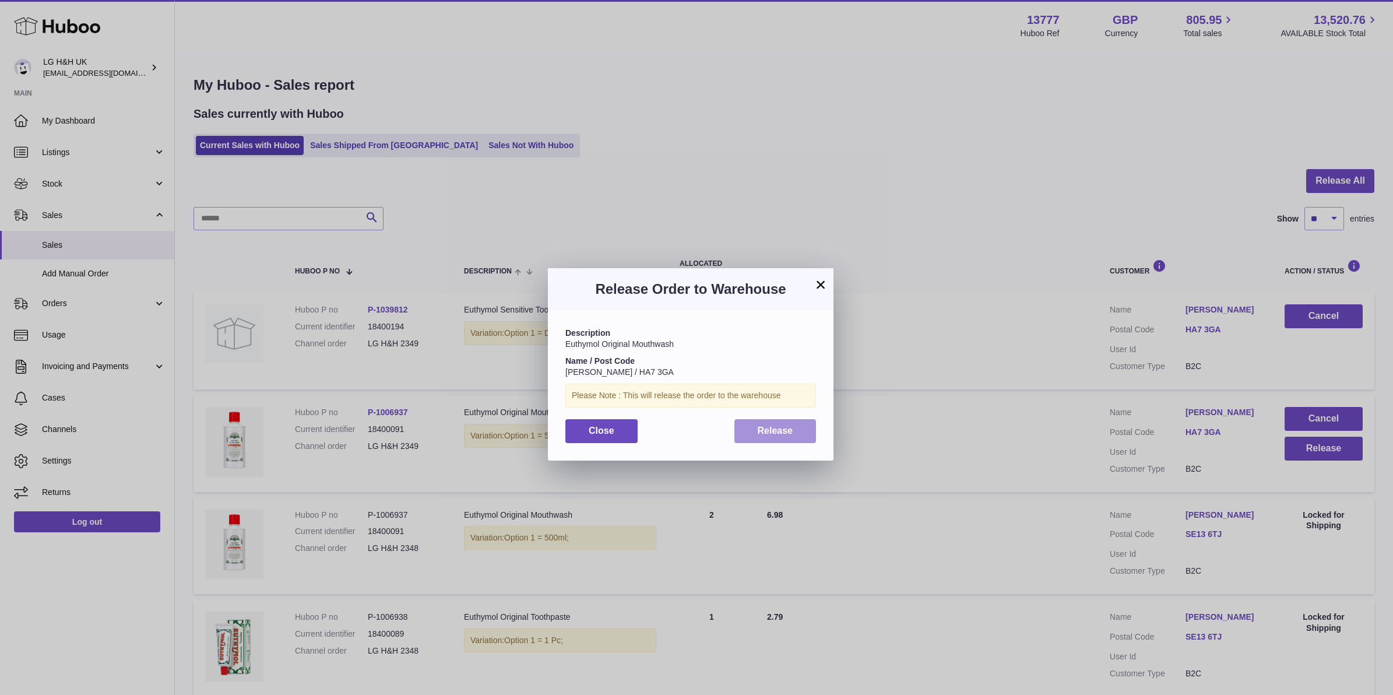
click at [784, 435] on span "Release" at bounding box center [776, 430] width 36 height 10
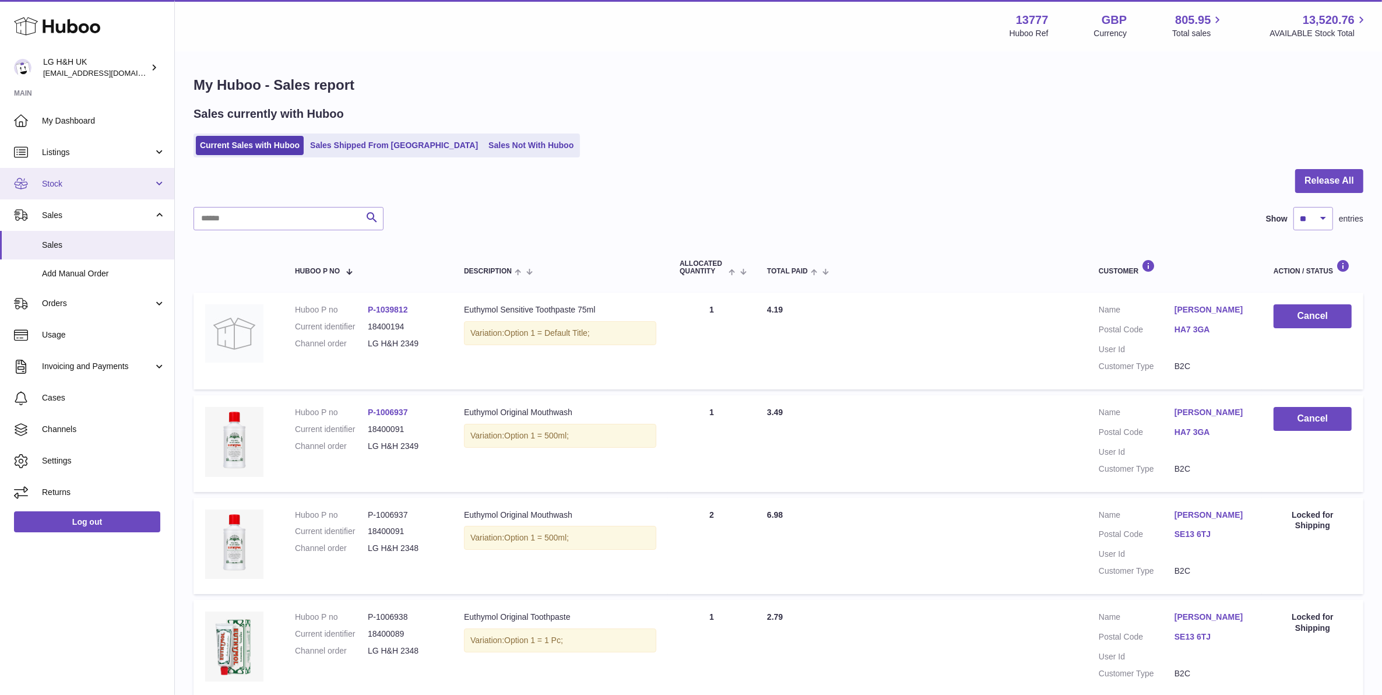
click at [63, 188] on span "Stock" at bounding box center [97, 183] width 111 height 11
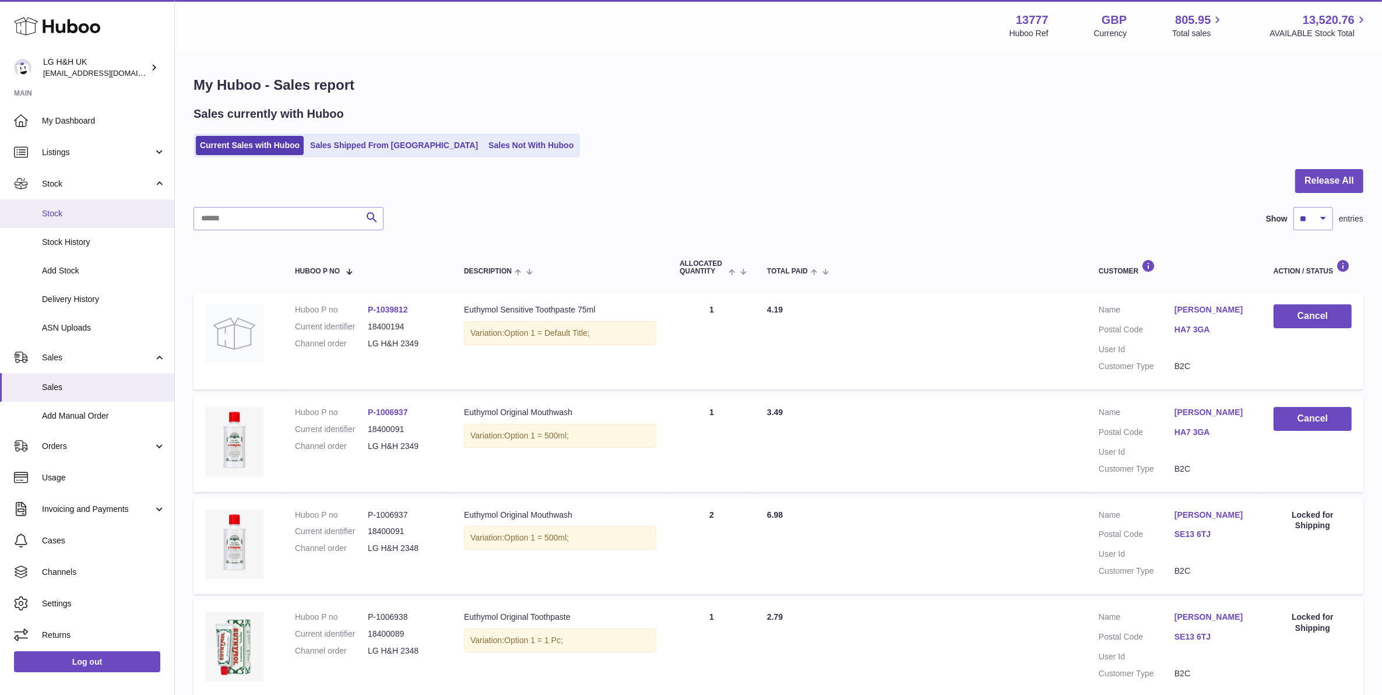
click at [75, 219] on link "Stock" at bounding box center [87, 213] width 174 height 29
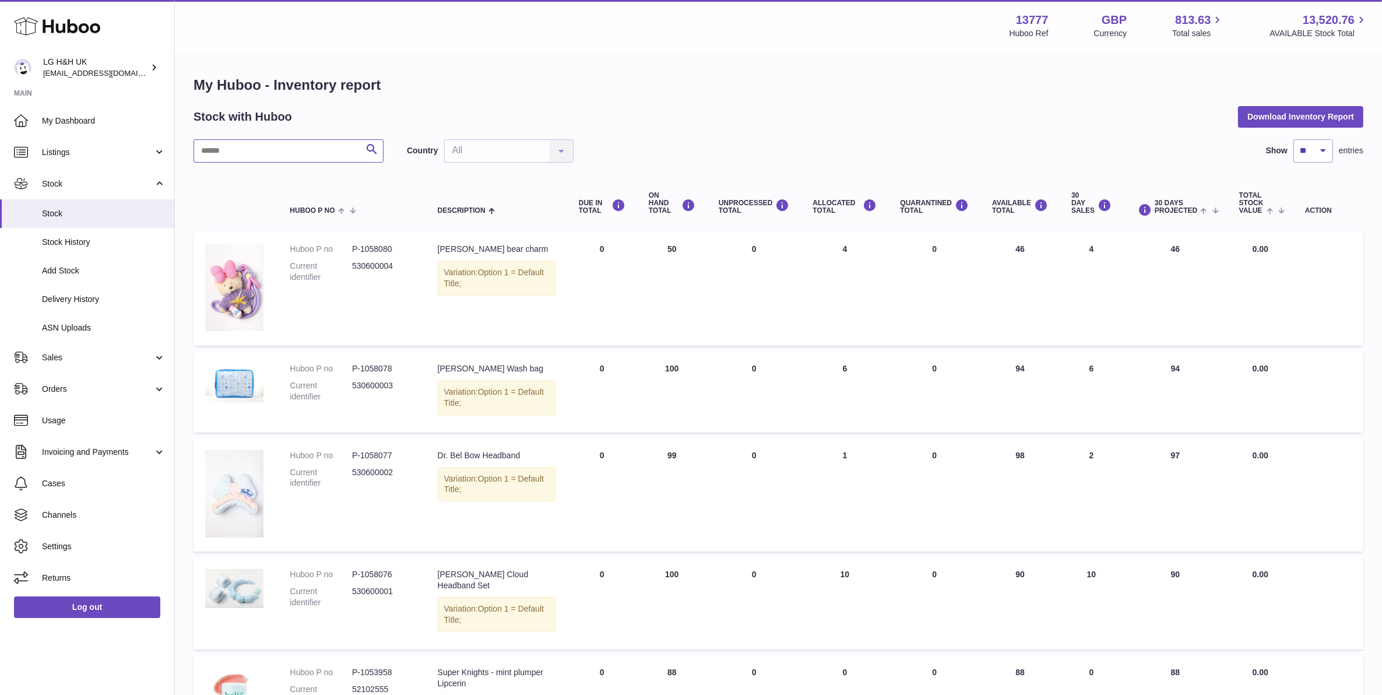
click at [284, 149] on input "text" at bounding box center [288, 150] width 190 height 23
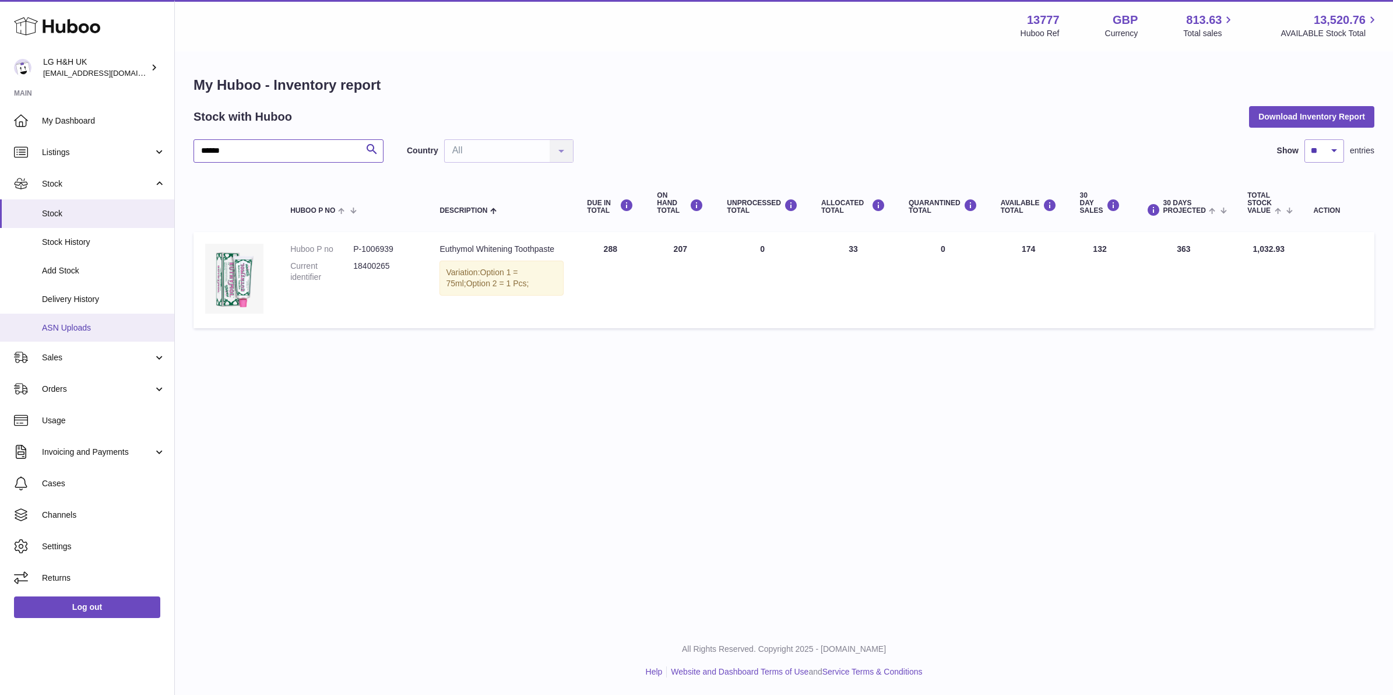
type input "******"
click at [93, 362] on link "Sales" at bounding box center [87, 356] width 174 height 31
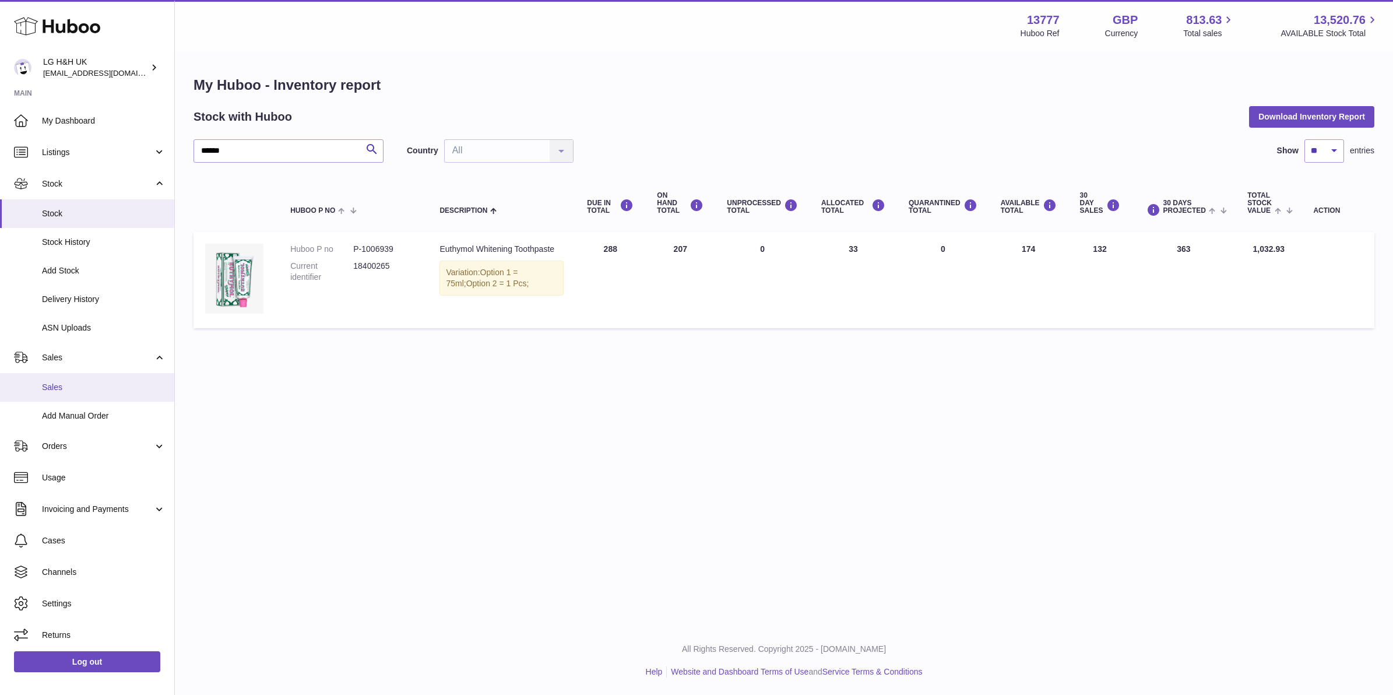
click at [91, 385] on span "Sales" at bounding box center [104, 387] width 124 height 11
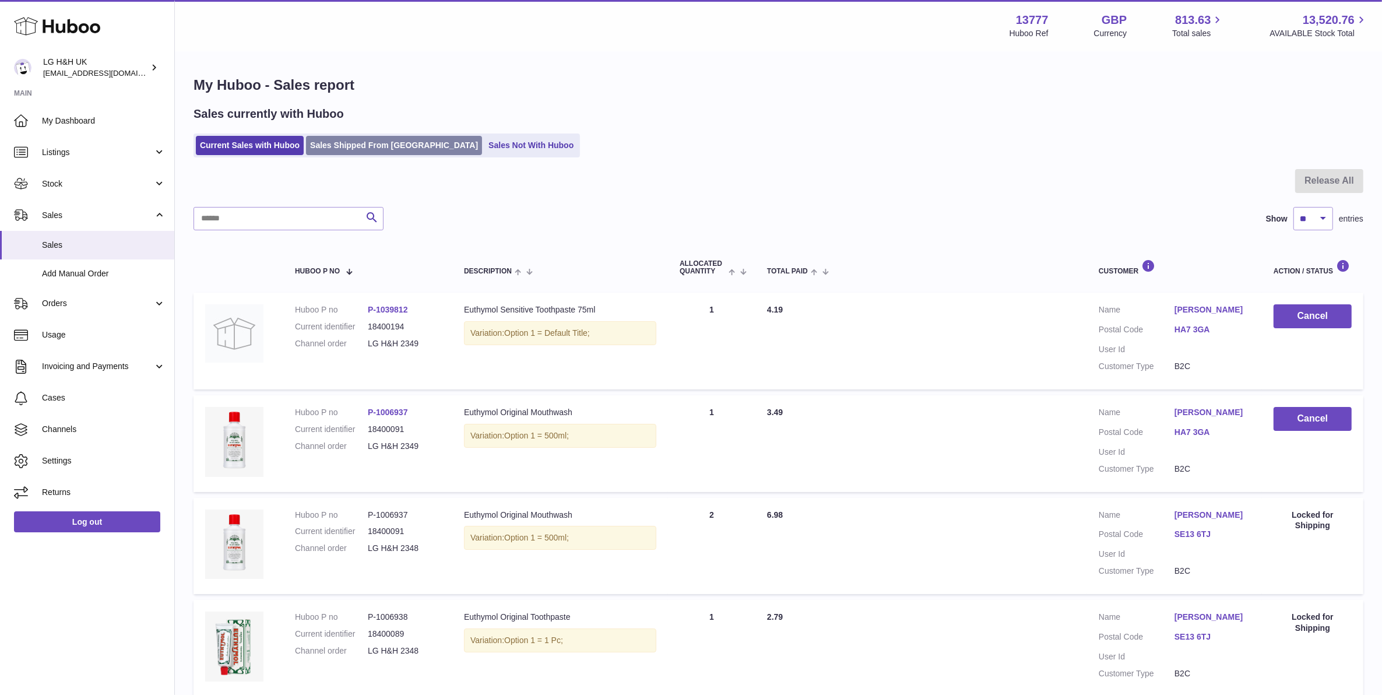
click at [389, 153] on link "Sales Shipped From [GEOGRAPHIC_DATA]" at bounding box center [394, 145] width 176 height 19
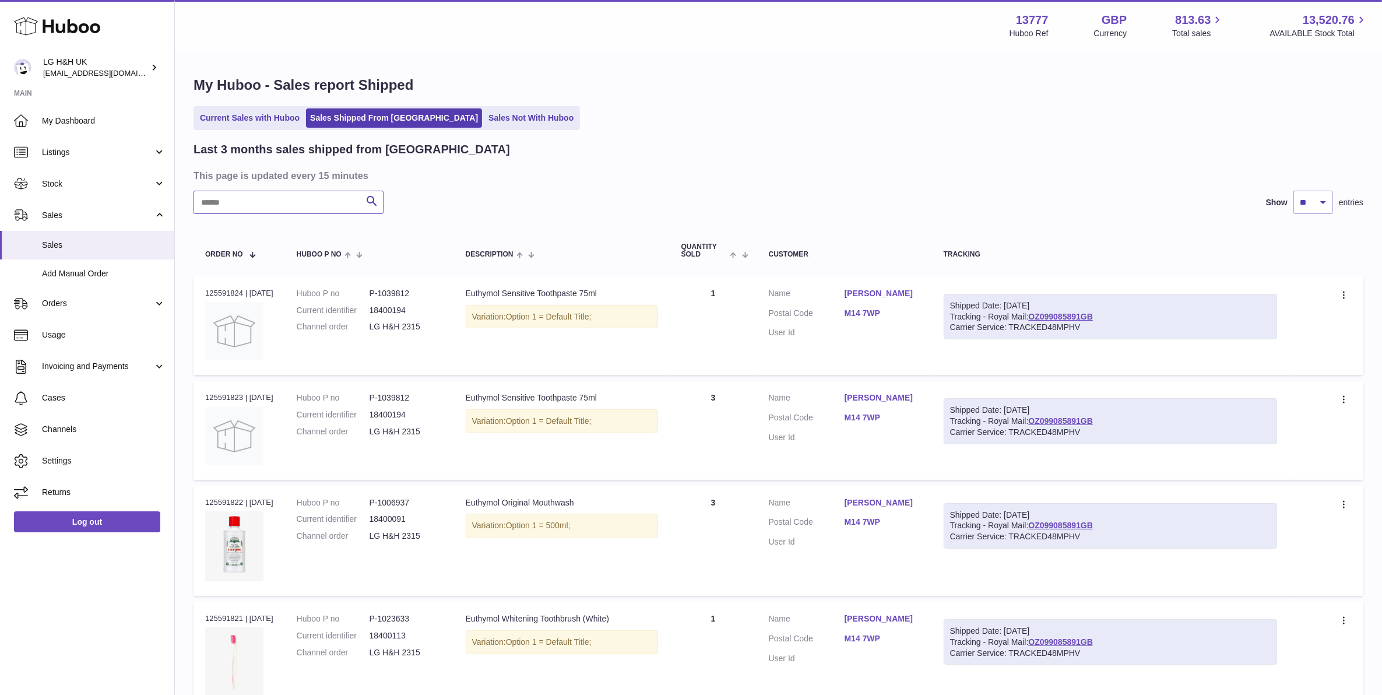
click at [316, 210] on input "text" at bounding box center [288, 202] width 190 height 23
paste input "**********"
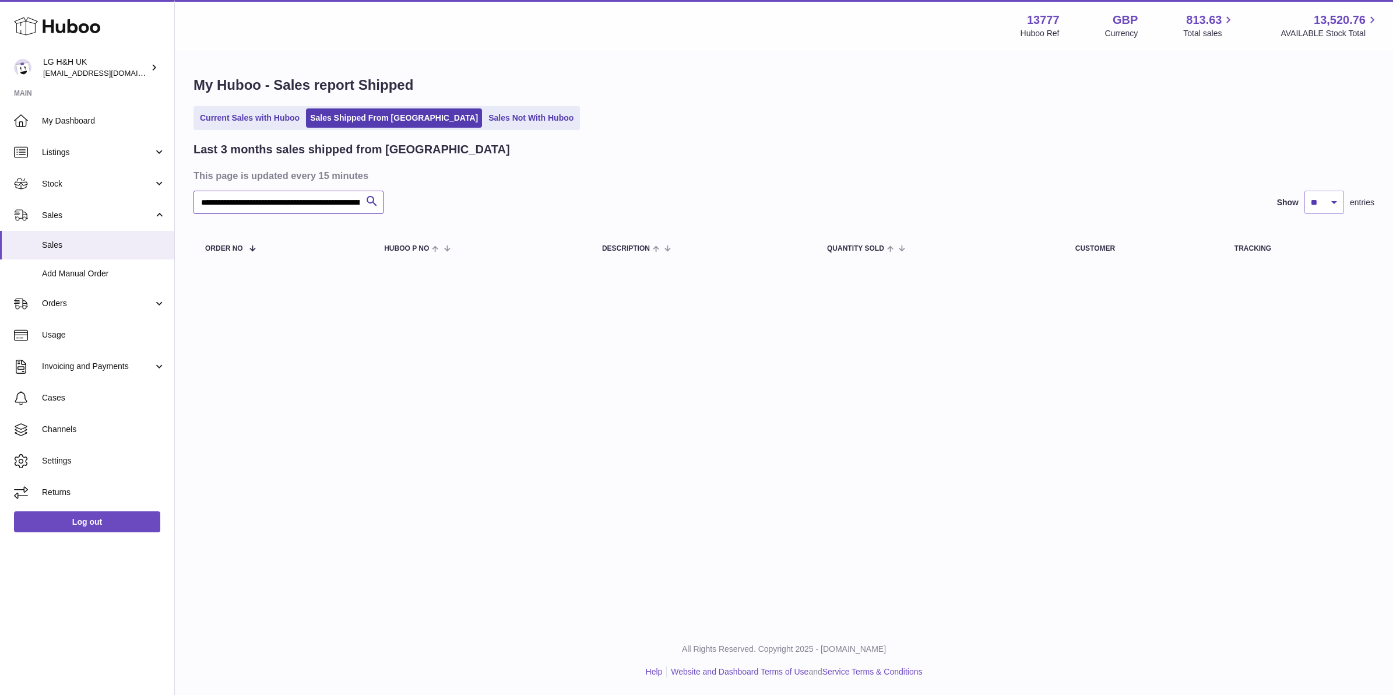
click at [271, 205] on input "**********" at bounding box center [288, 202] width 190 height 23
paste input "text"
type input "**********"
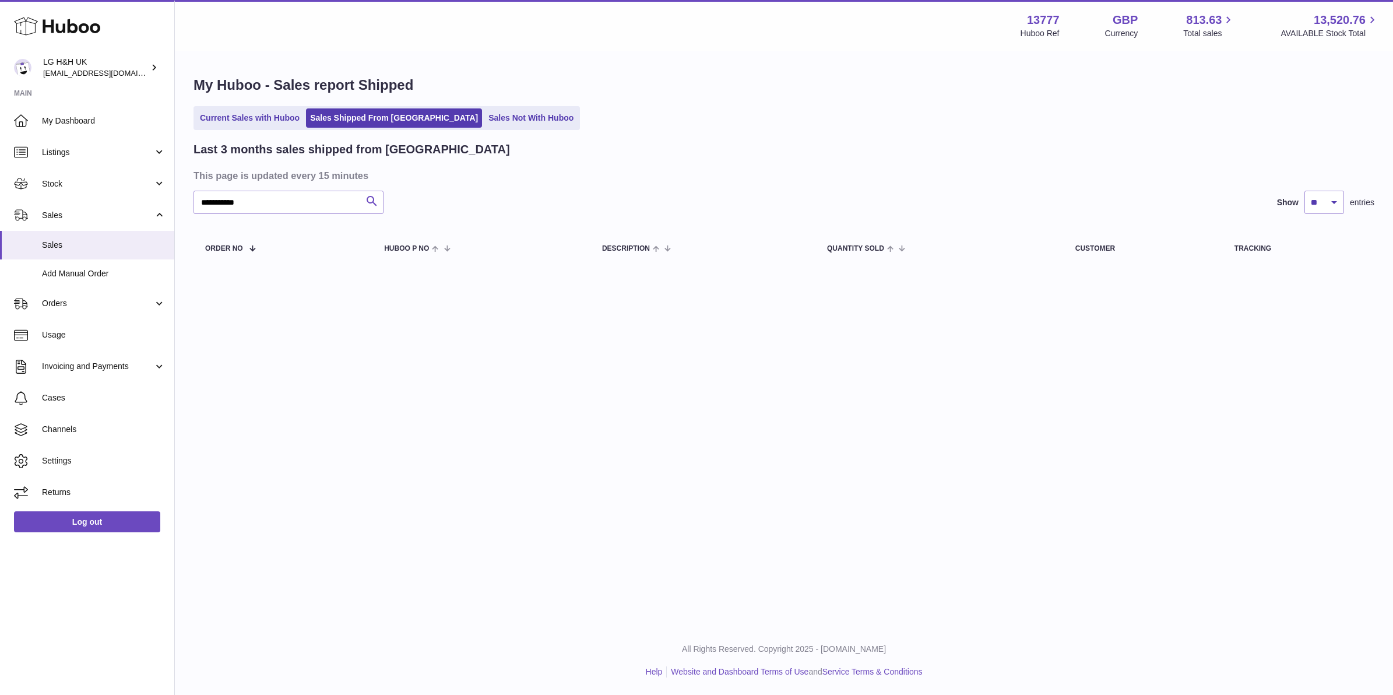
click at [380, 202] on button "Search" at bounding box center [371, 202] width 23 height 23
click at [237, 125] on link "Current Sales with Huboo" at bounding box center [250, 117] width 108 height 19
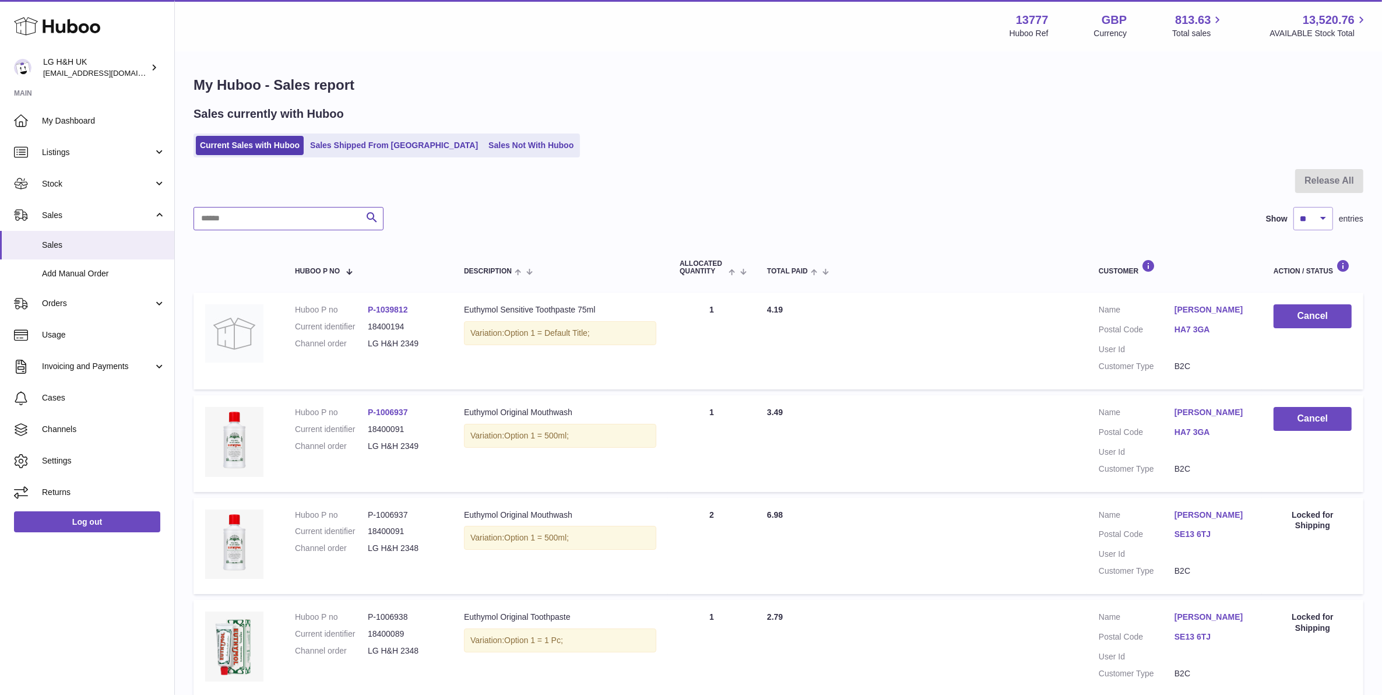
click at [261, 216] on input "text" at bounding box center [288, 218] width 190 height 23
paste input "**********"
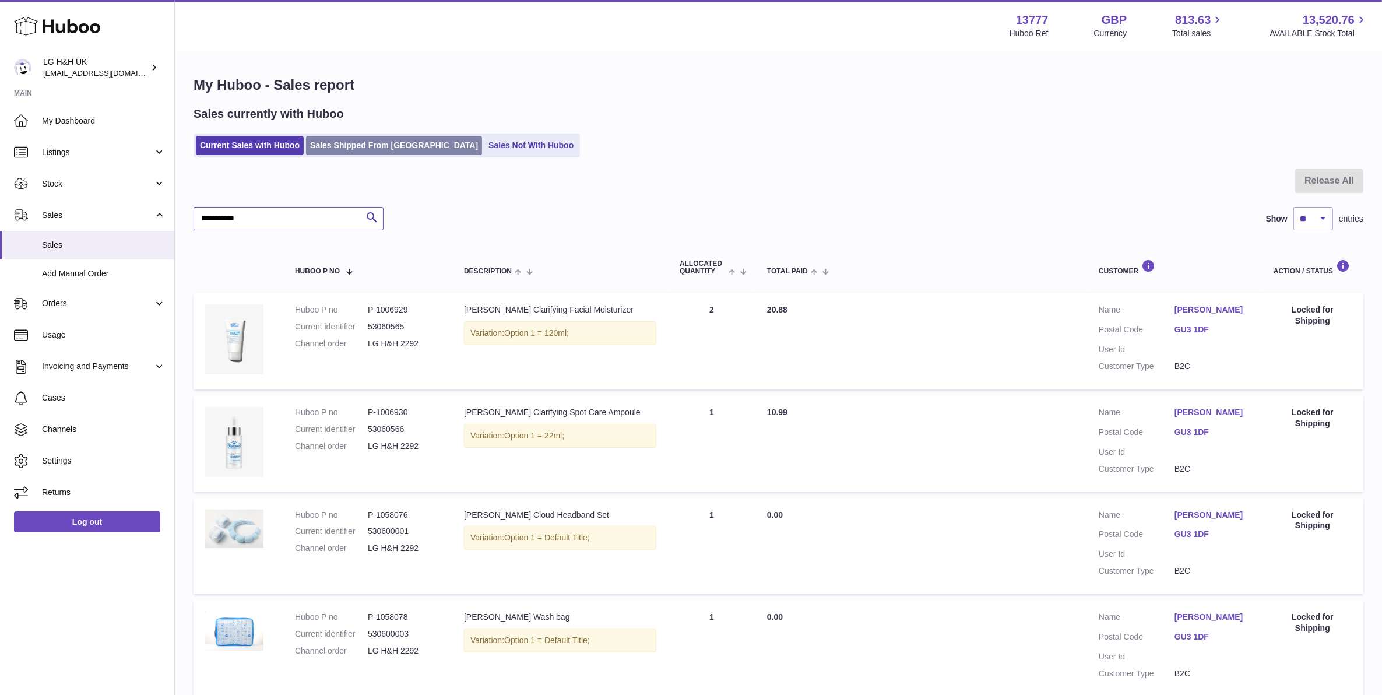
type input "**********"
click at [393, 152] on link "Sales Shipped From [GEOGRAPHIC_DATA]" at bounding box center [394, 145] width 176 height 19
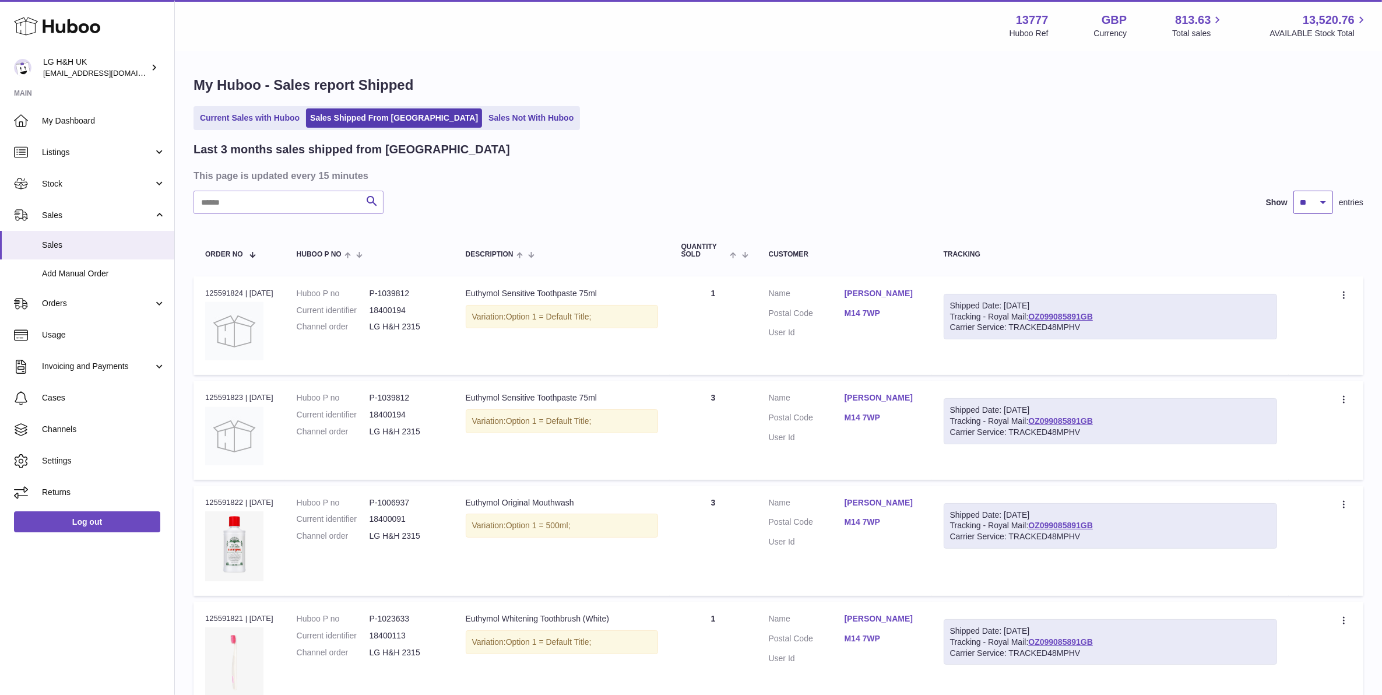
click at [1306, 209] on select "** ** **" at bounding box center [1313, 202] width 40 height 23
select select "**"
click at [1293, 191] on select "** ** **" at bounding box center [1313, 202] width 40 height 23
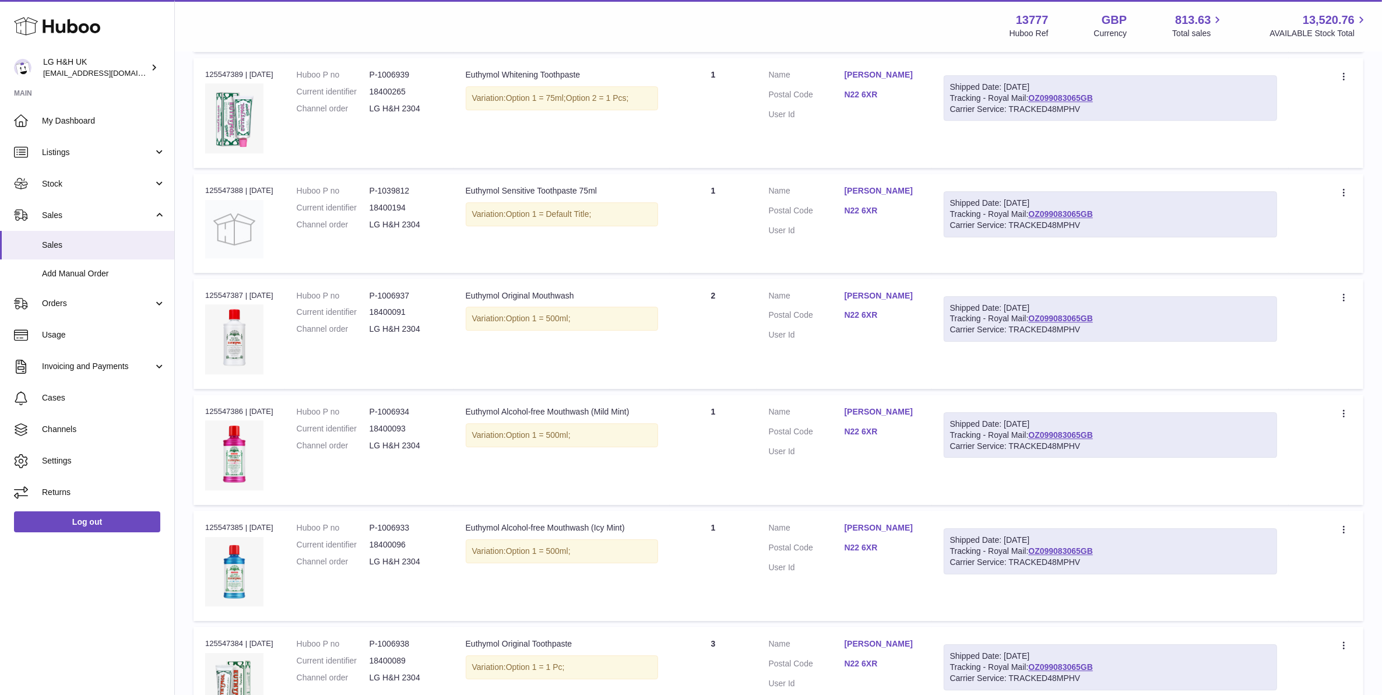
scroll to position [3934, 0]
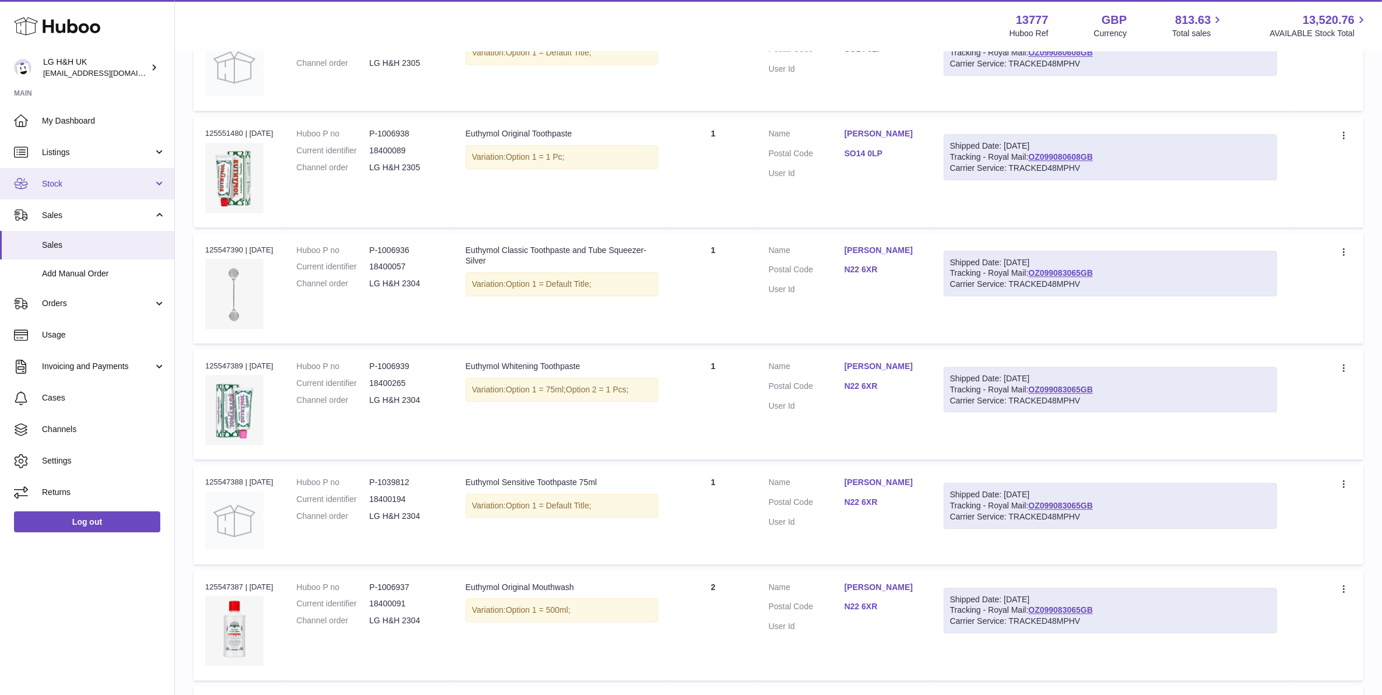
click at [55, 186] on span "Stock" at bounding box center [97, 183] width 111 height 11
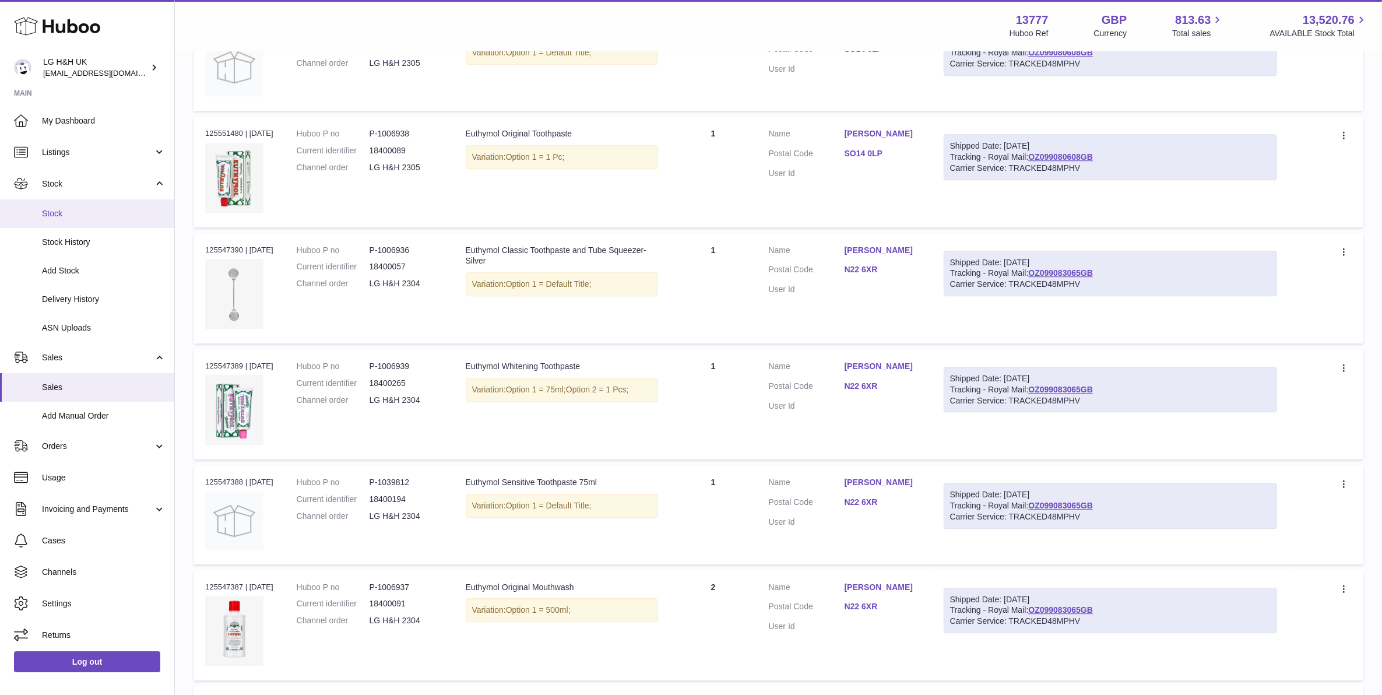
click at [70, 211] on span "Stock" at bounding box center [104, 213] width 124 height 11
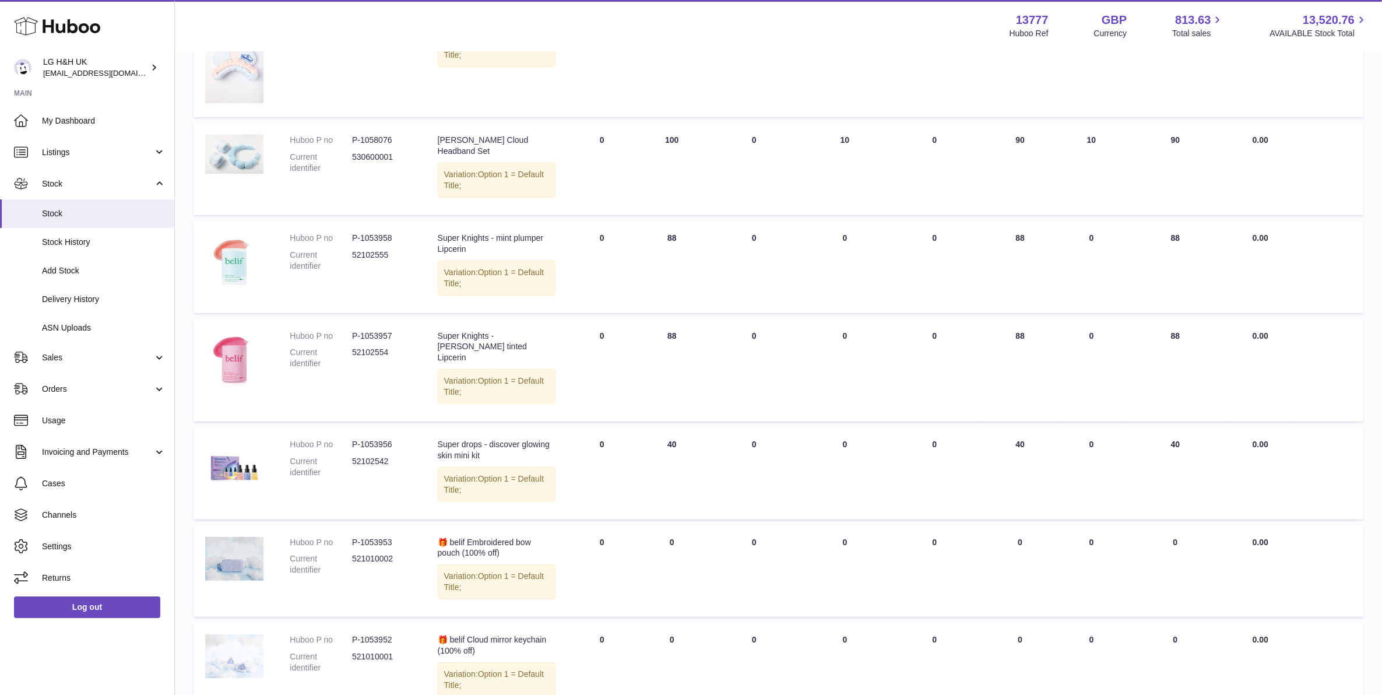
scroll to position [633, 0]
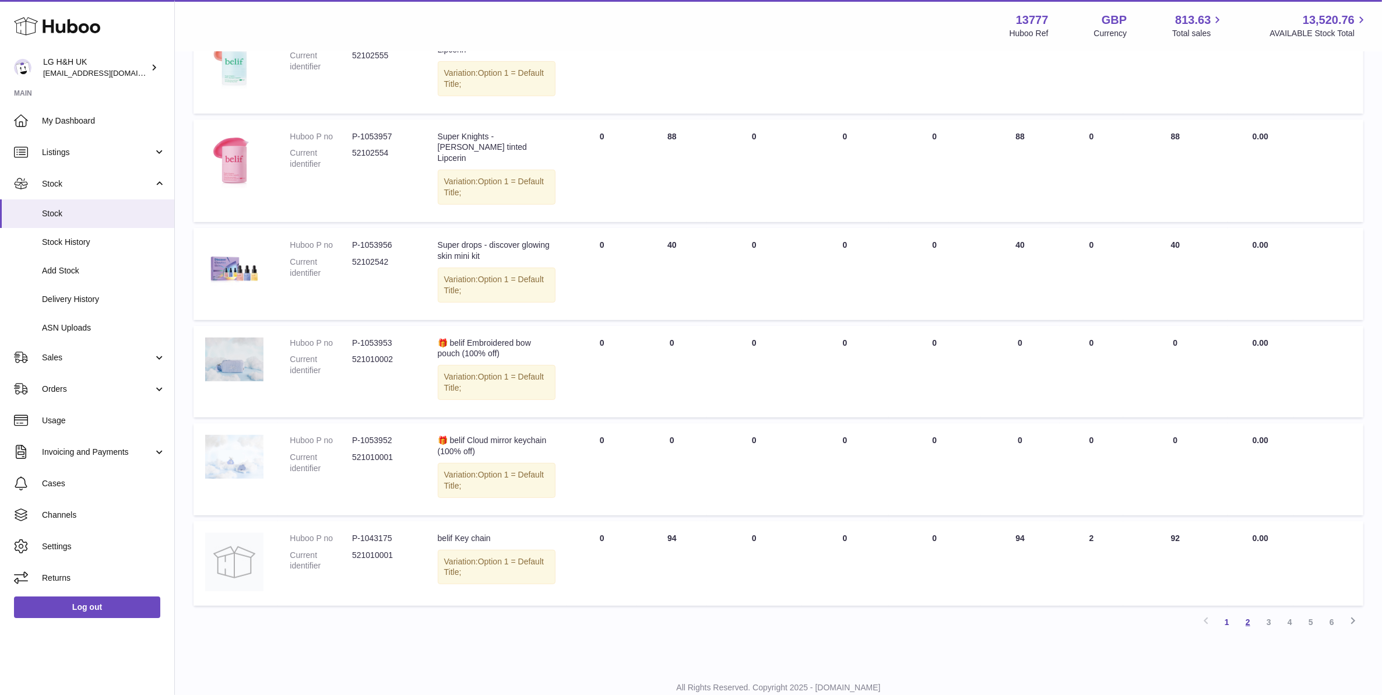
click at [1251, 611] on link "2" at bounding box center [1247, 621] width 21 height 21
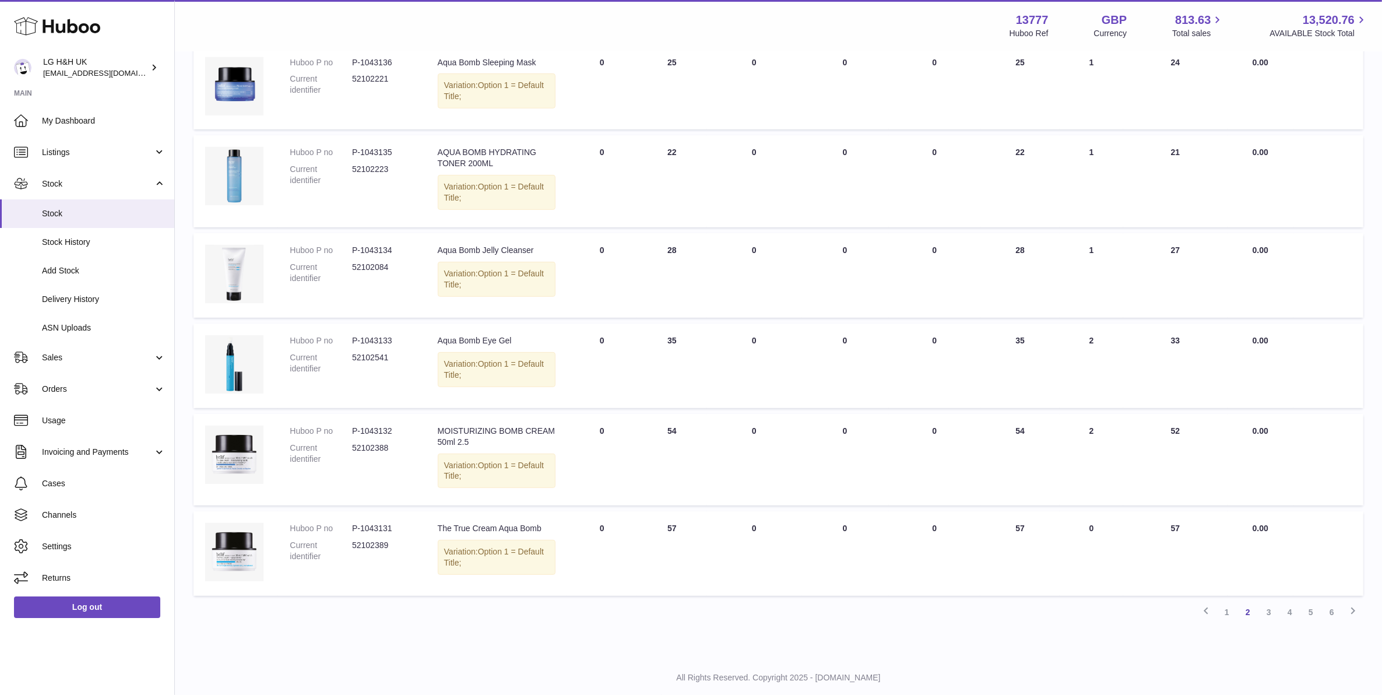
scroll to position [600, 0]
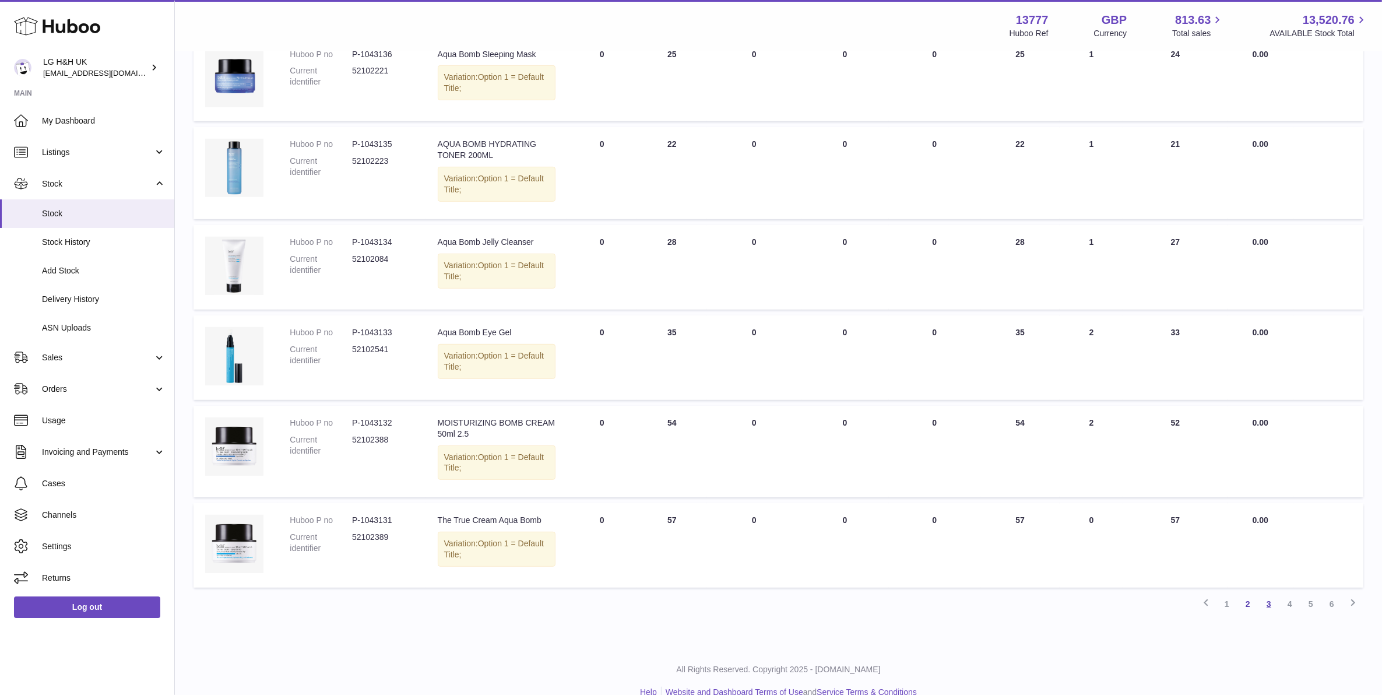
click at [1266, 593] on link "3" at bounding box center [1268, 603] width 21 height 21
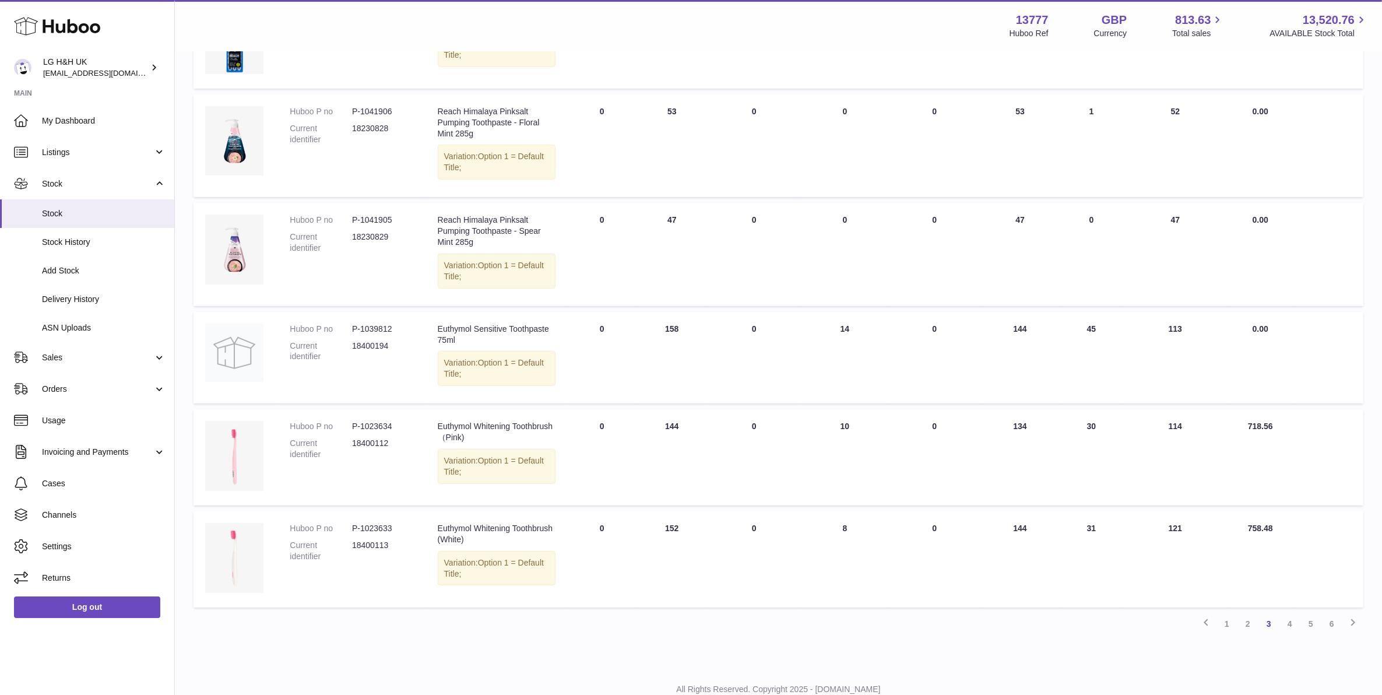
scroll to position [676, 0]
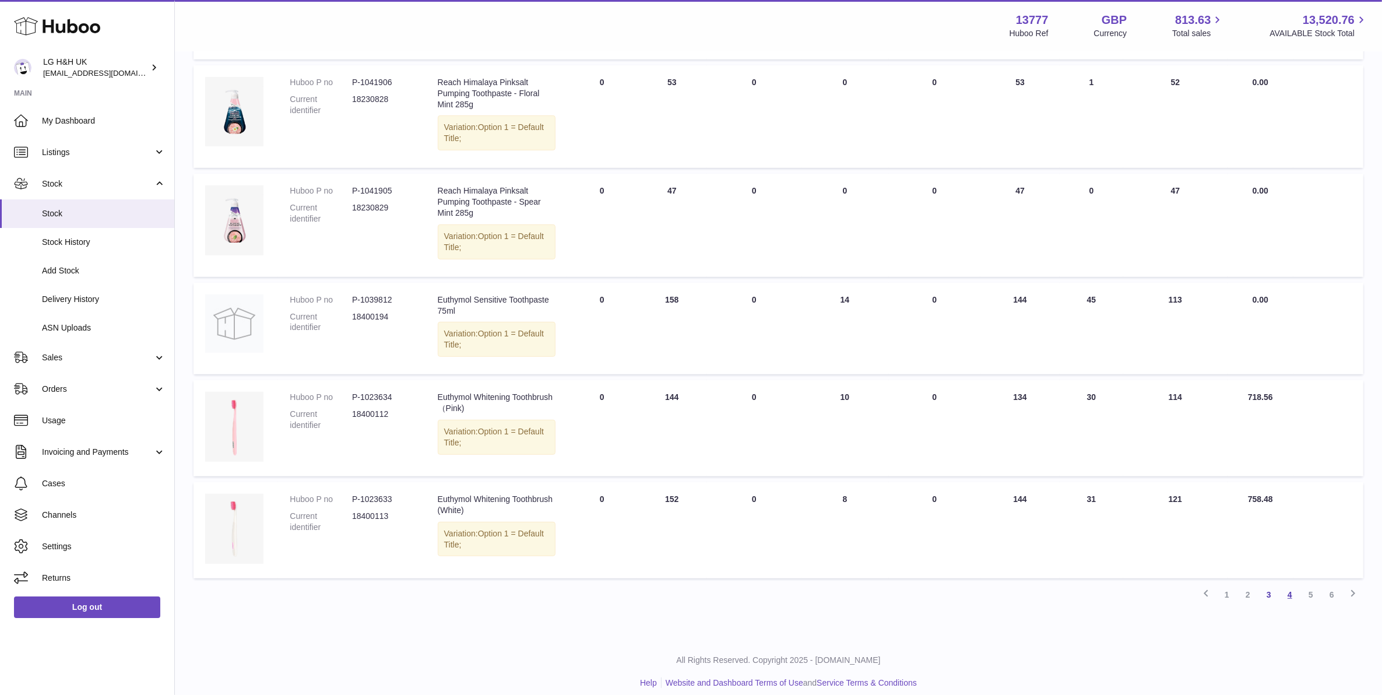
click at [1288, 584] on link "4" at bounding box center [1289, 594] width 21 height 21
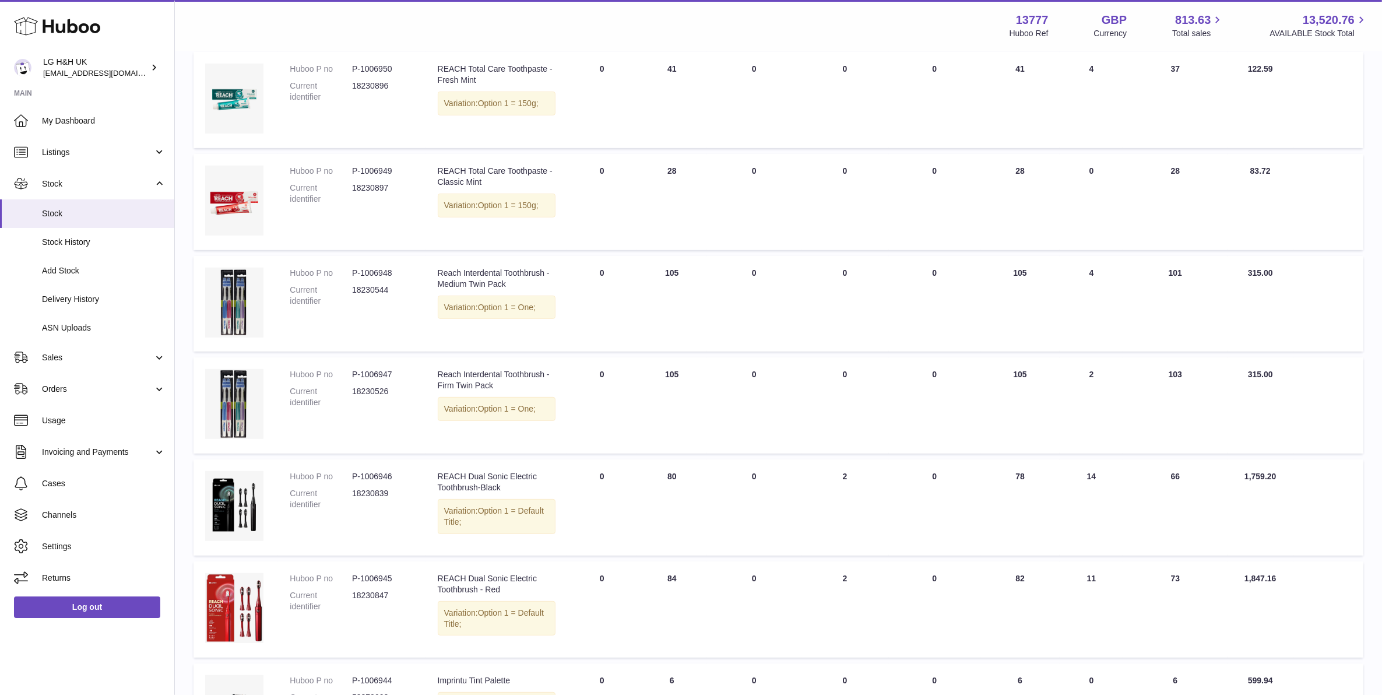
scroll to position [628, 0]
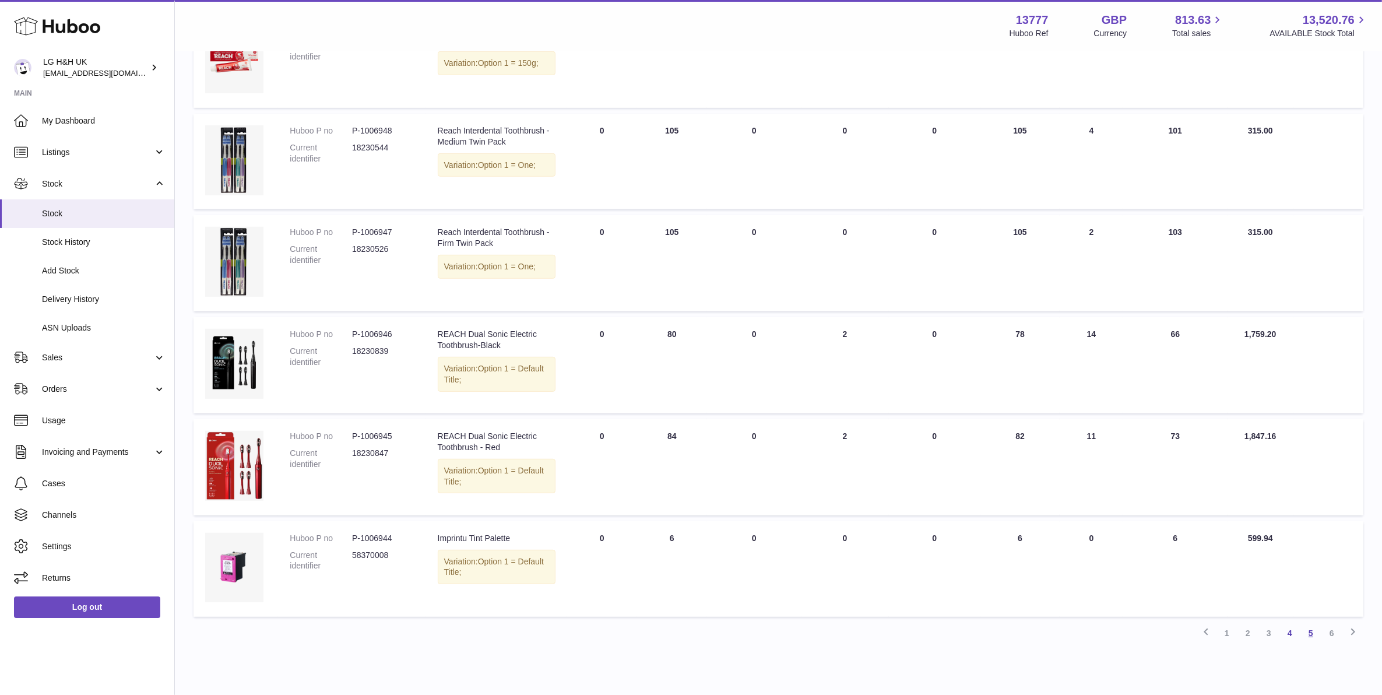
click at [1304, 622] on link "5" at bounding box center [1310, 632] width 21 height 21
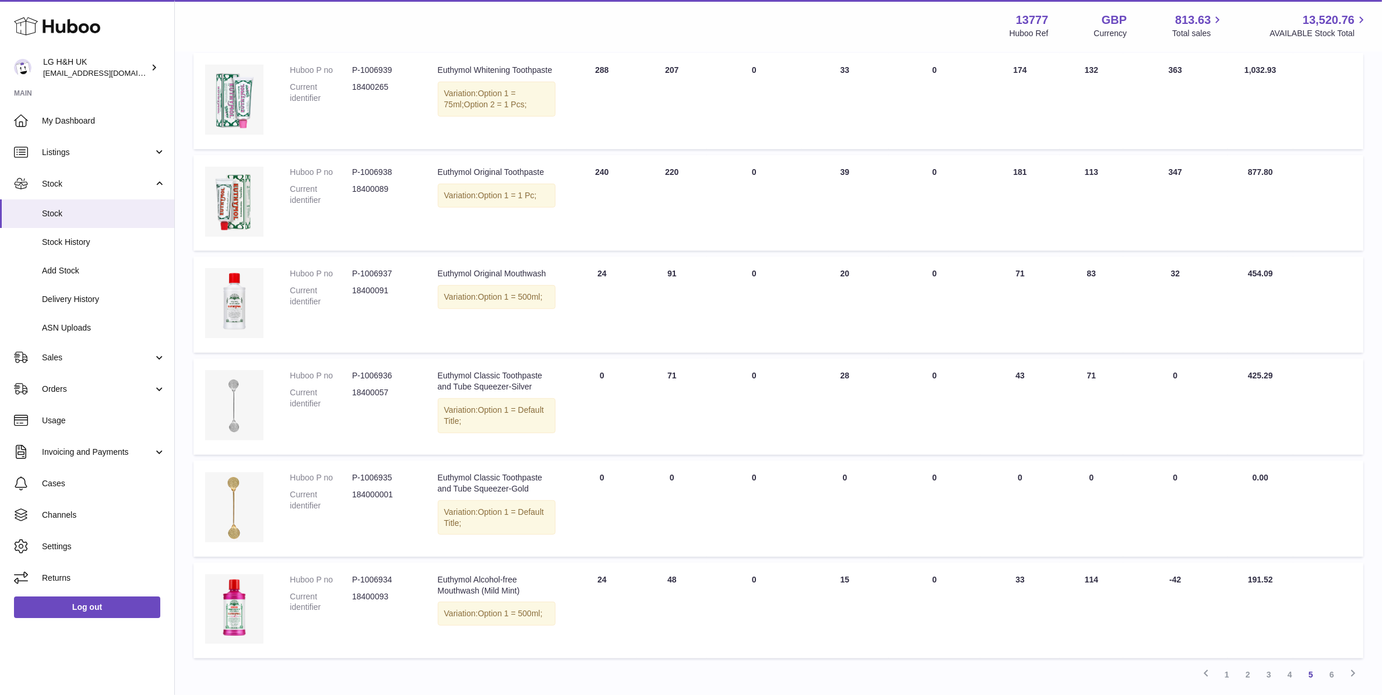
scroll to position [651, 0]
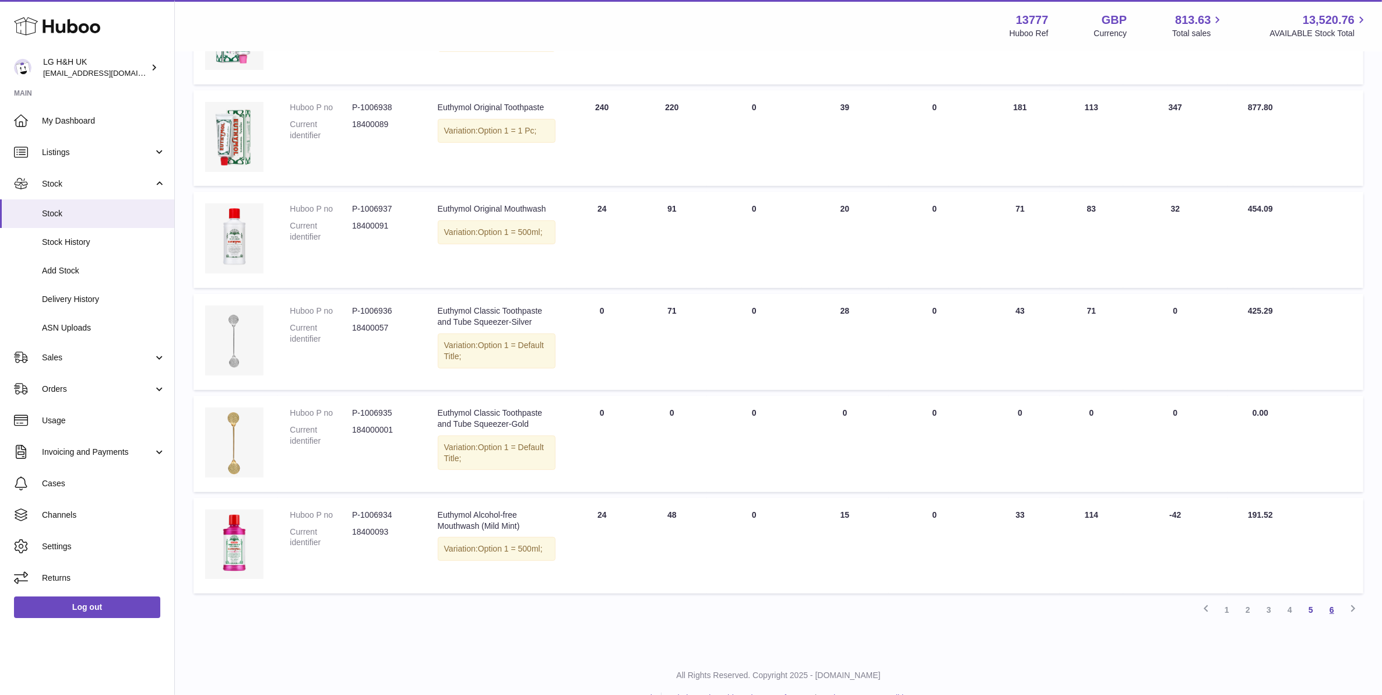
click at [1327, 599] on link "6" at bounding box center [1331, 609] width 21 height 21
